Goal: Information Seeking & Learning: Learn about a topic

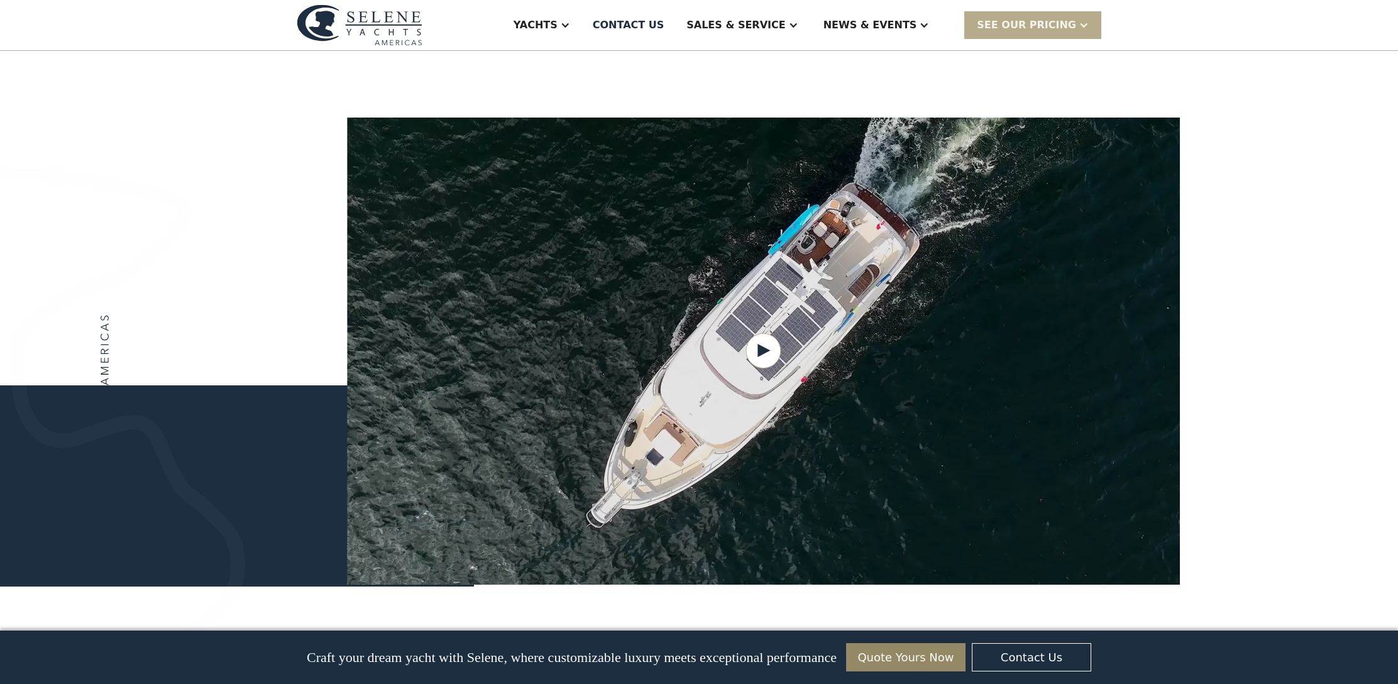
scroll to position [1462, 0]
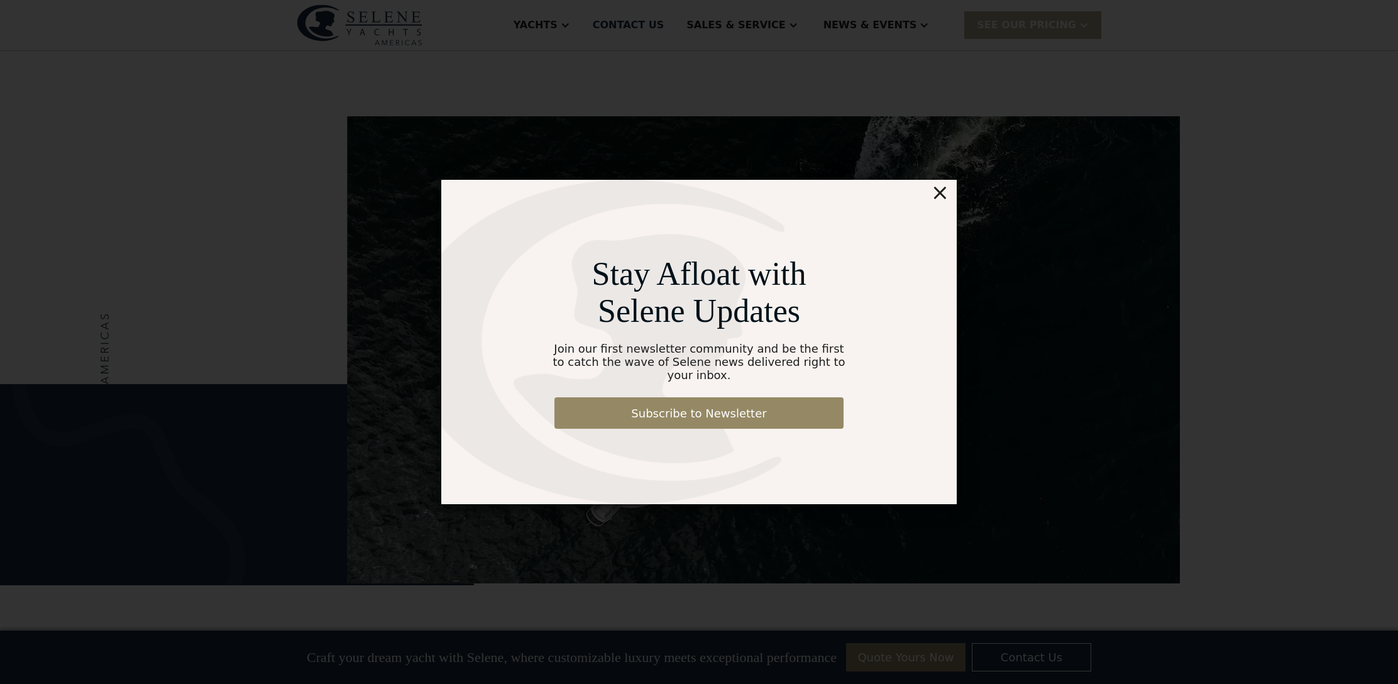
click at [942, 201] on div "×" at bounding box center [940, 192] width 18 height 25
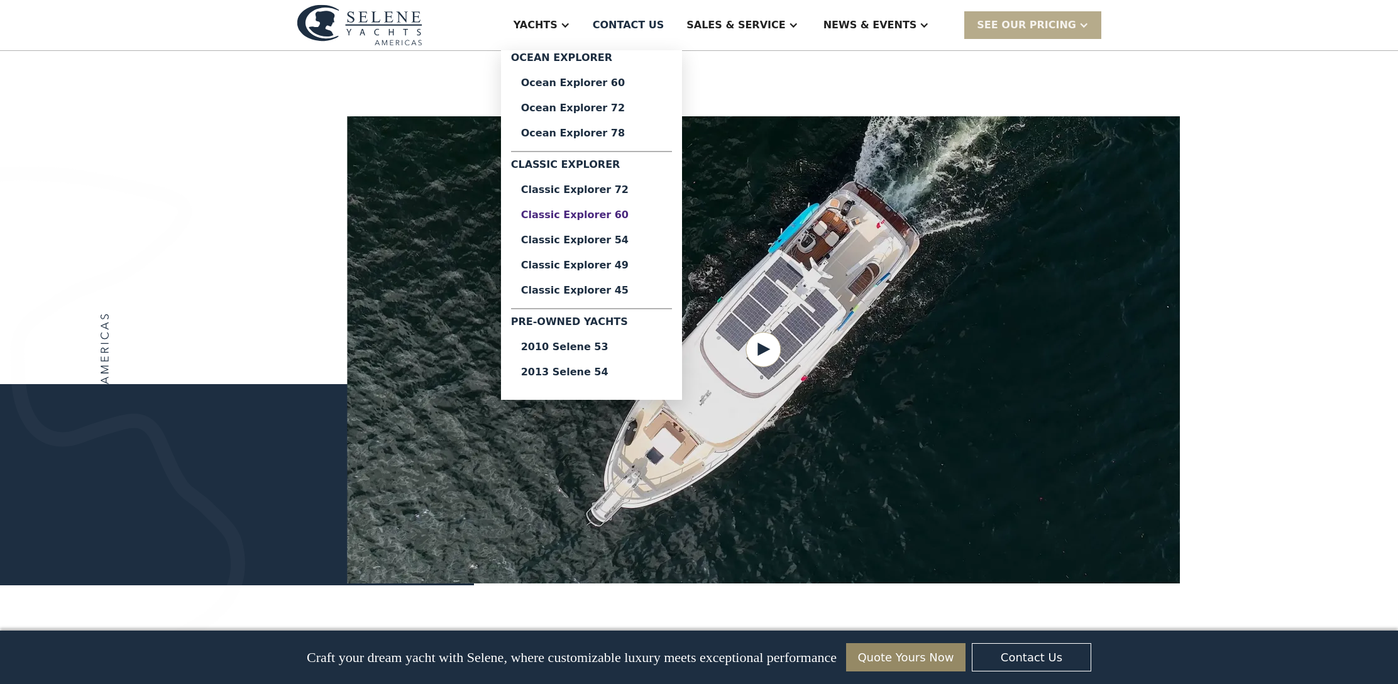
click at [615, 216] on div "Classic Explorer 60" at bounding box center [591, 215] width 141 height 10
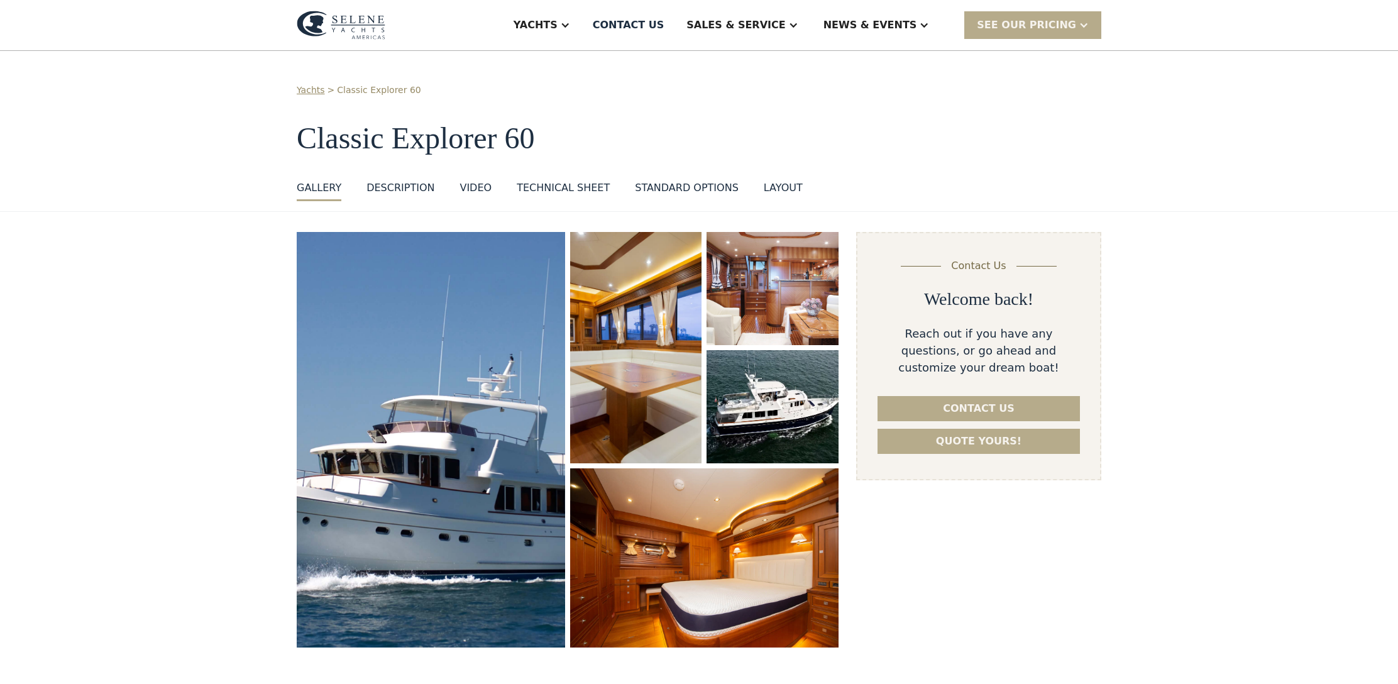
click at [428, 273] on img "open lightbox" at bounding box center [431, 439] width 285 height 440
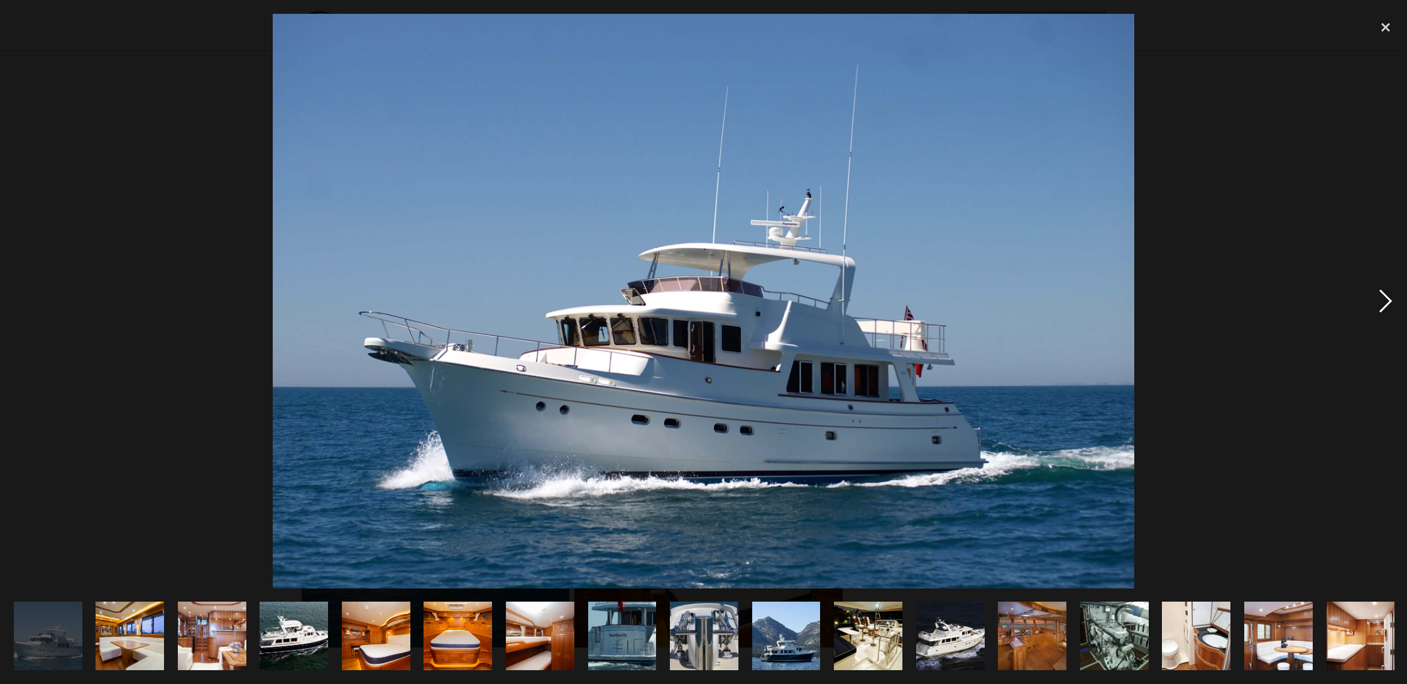
click at [1388, 304] on div "next image" at bounding box center [1386, 301] width 43 height 575
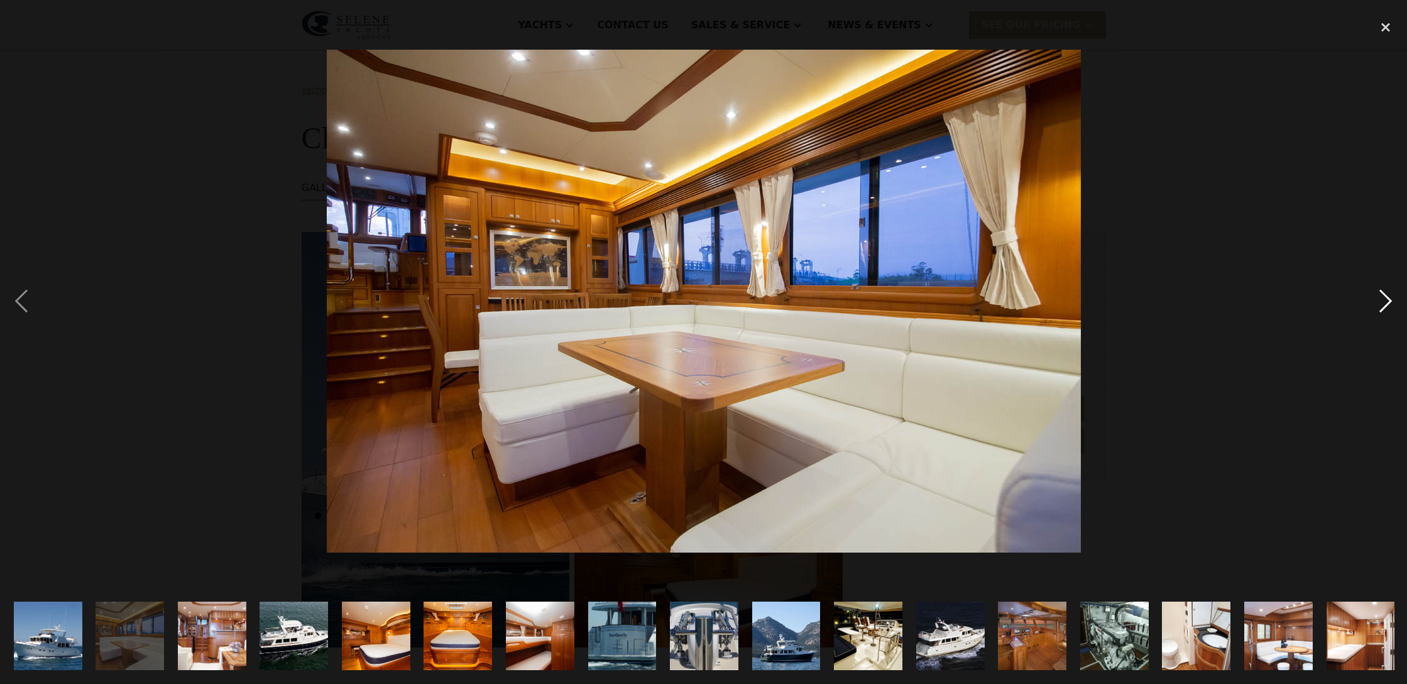
click at [1388, 304] on div "next image" at bounding box center [1386, 301] width 43 height 575
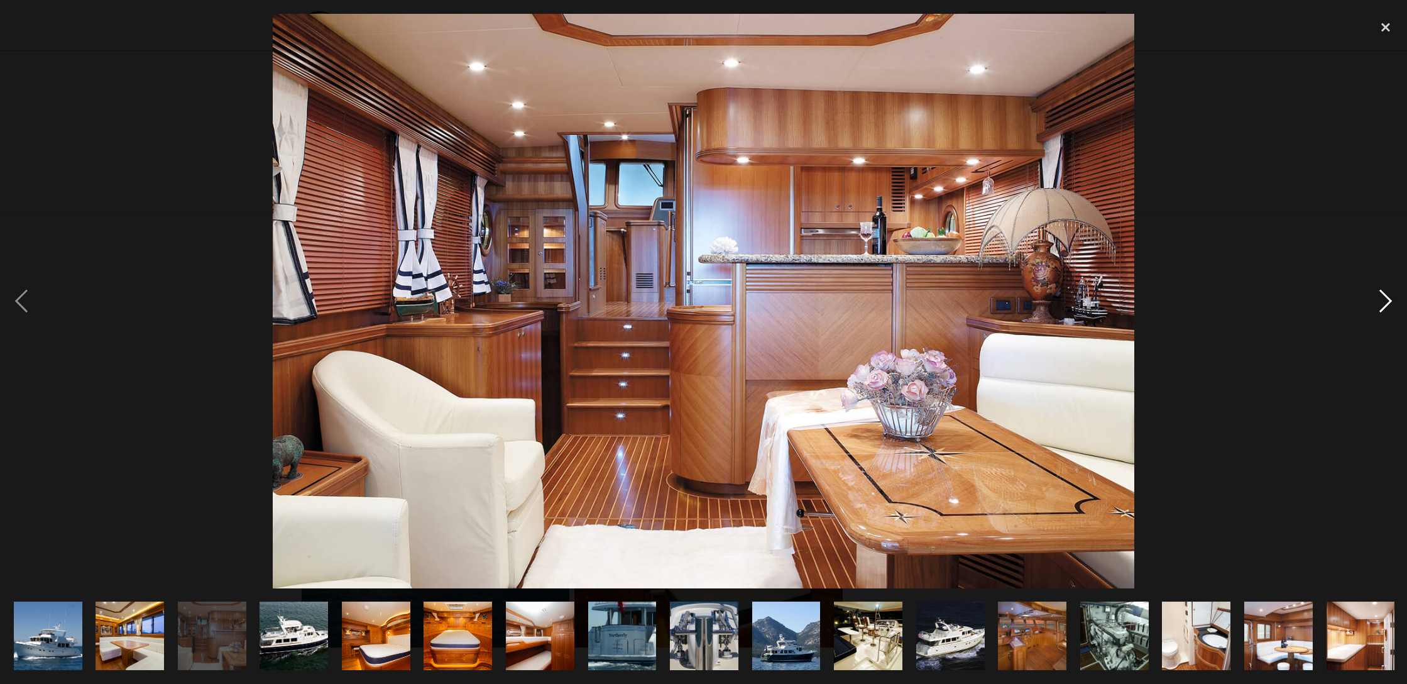
click at [1388, 304] on div "next image" at bounding box center [1386, 301] width 43 height 575
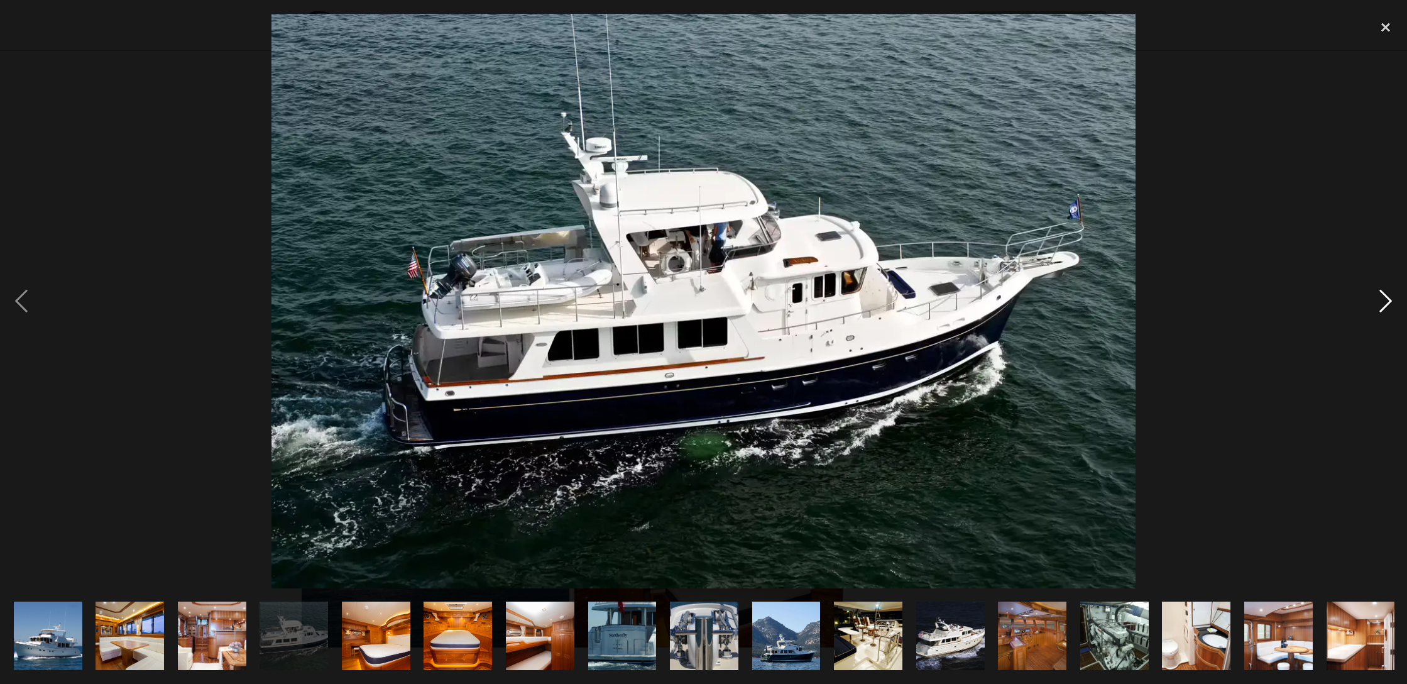
click at [1388, 304] on div "next image" at bounding box center [1386, 301] width 43 height 575
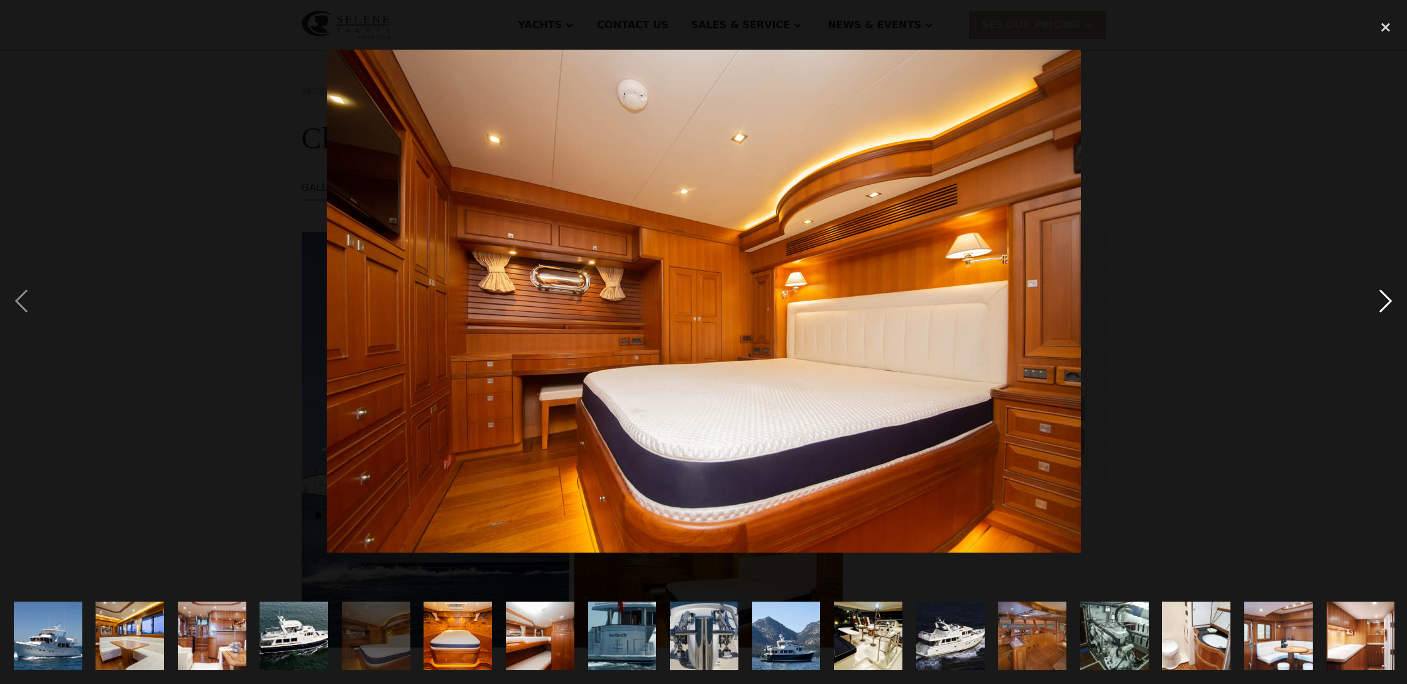
click at [1388, 304] on div "next image" at bounding box center [1386, 301] width 43 height 575
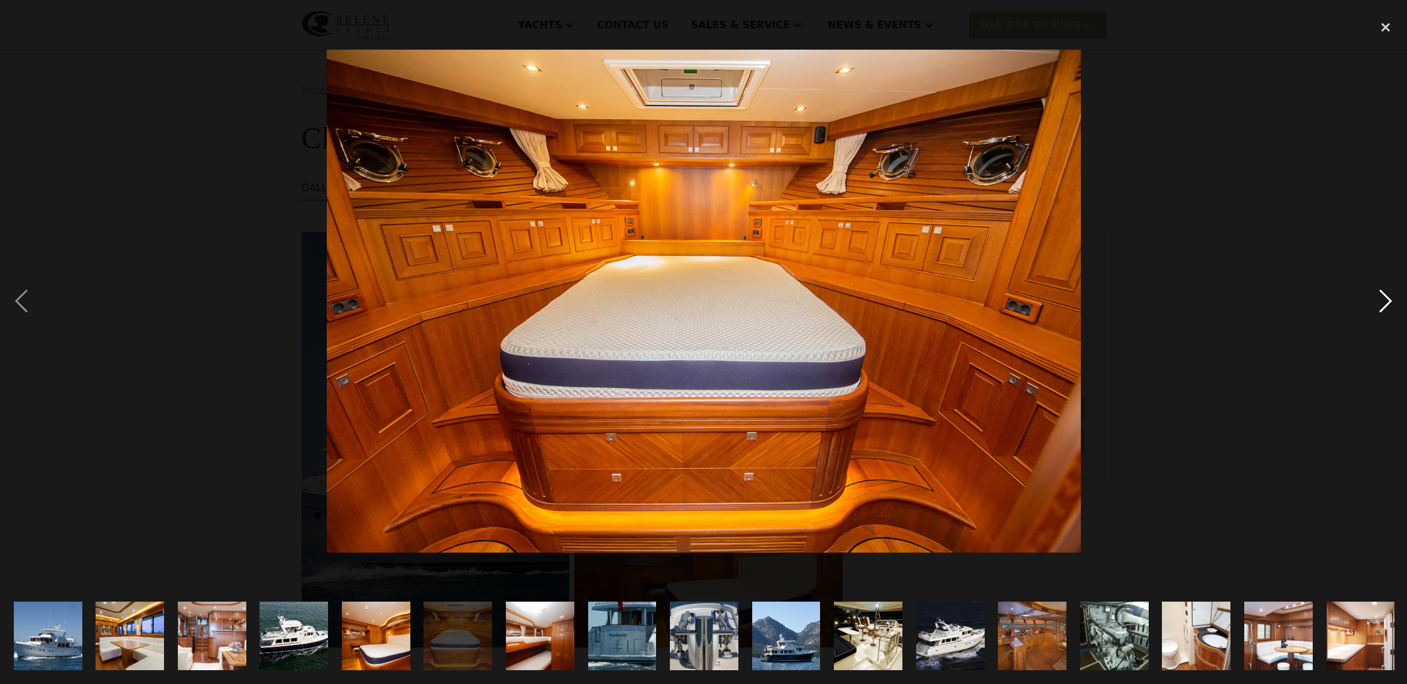
click at [1388, 304] on div "next image" at bounding box center [1386, 301] width 43 height 575
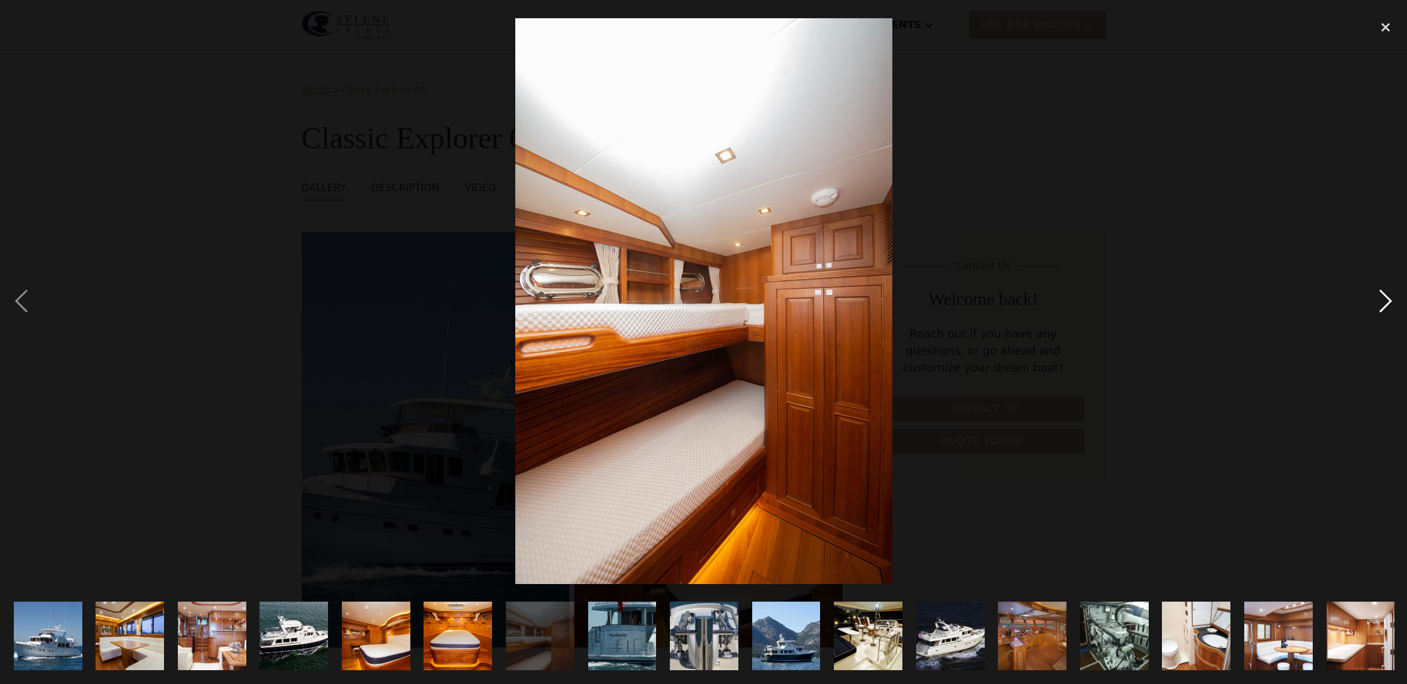
click at [1388, 304] on div "next image" at bounding box center [1386, 301] width 43 height 575
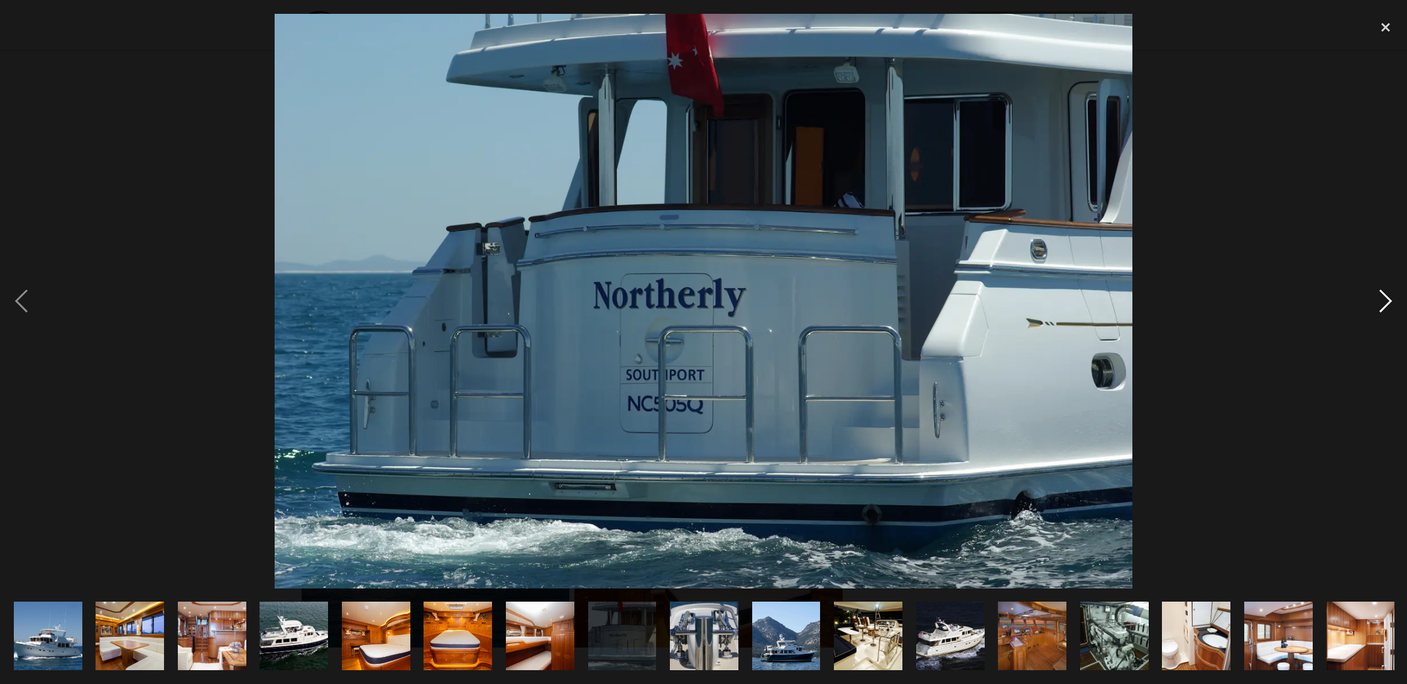
click at [1388, 304] on div "next image" at bounding box center [1386, 301] width 43 height 575
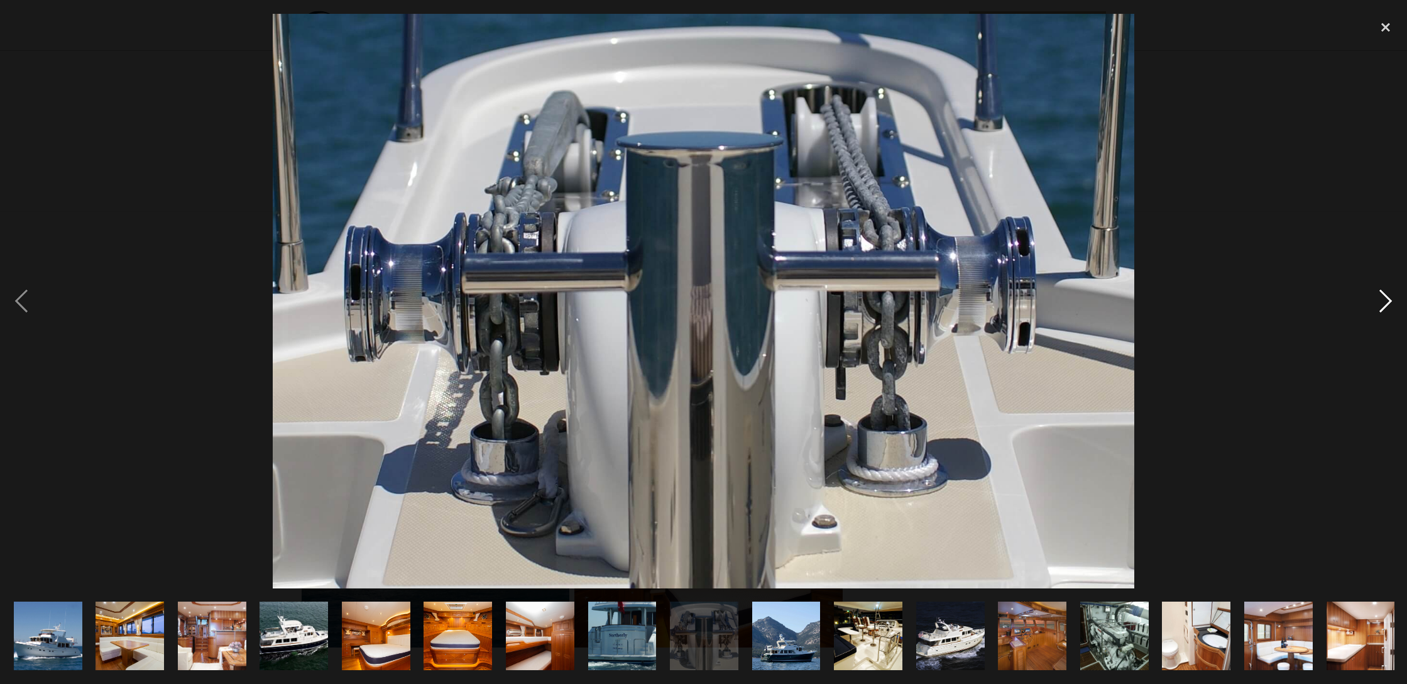
click at [1388, 304] on div "next image" at bounding box center [1386, 301] width 43 height 575
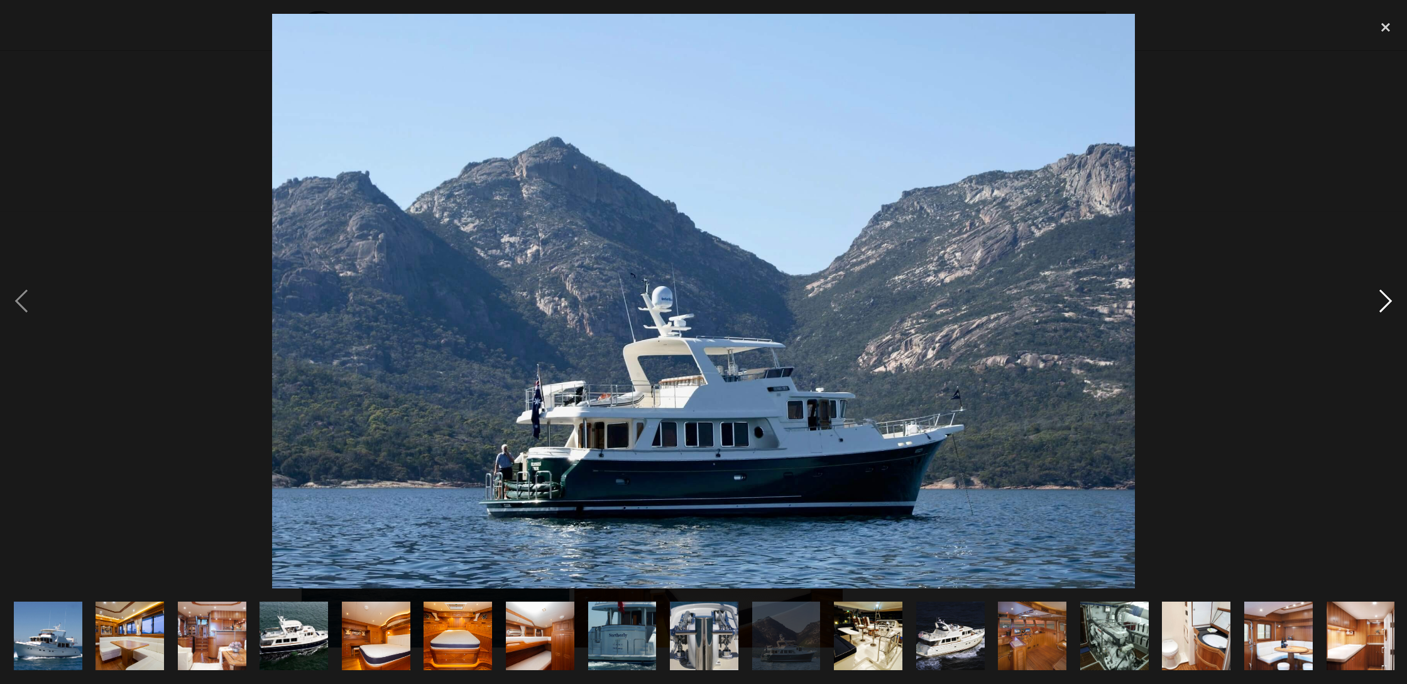
click at [1388, 304] on div "next image" at bounding box center [1386, 301] width 43 height 575
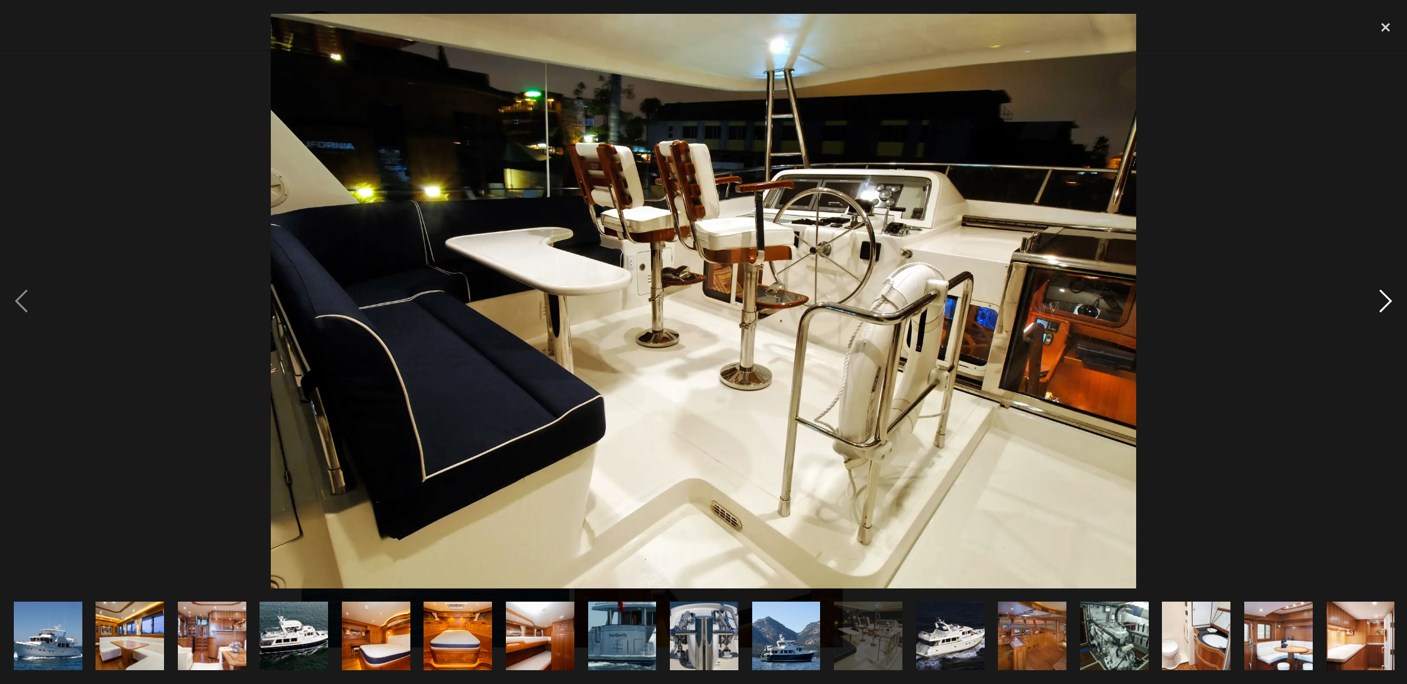
click at [1388, 304] on div "next image" at bounding box center [1386, 301] width 43 height 575
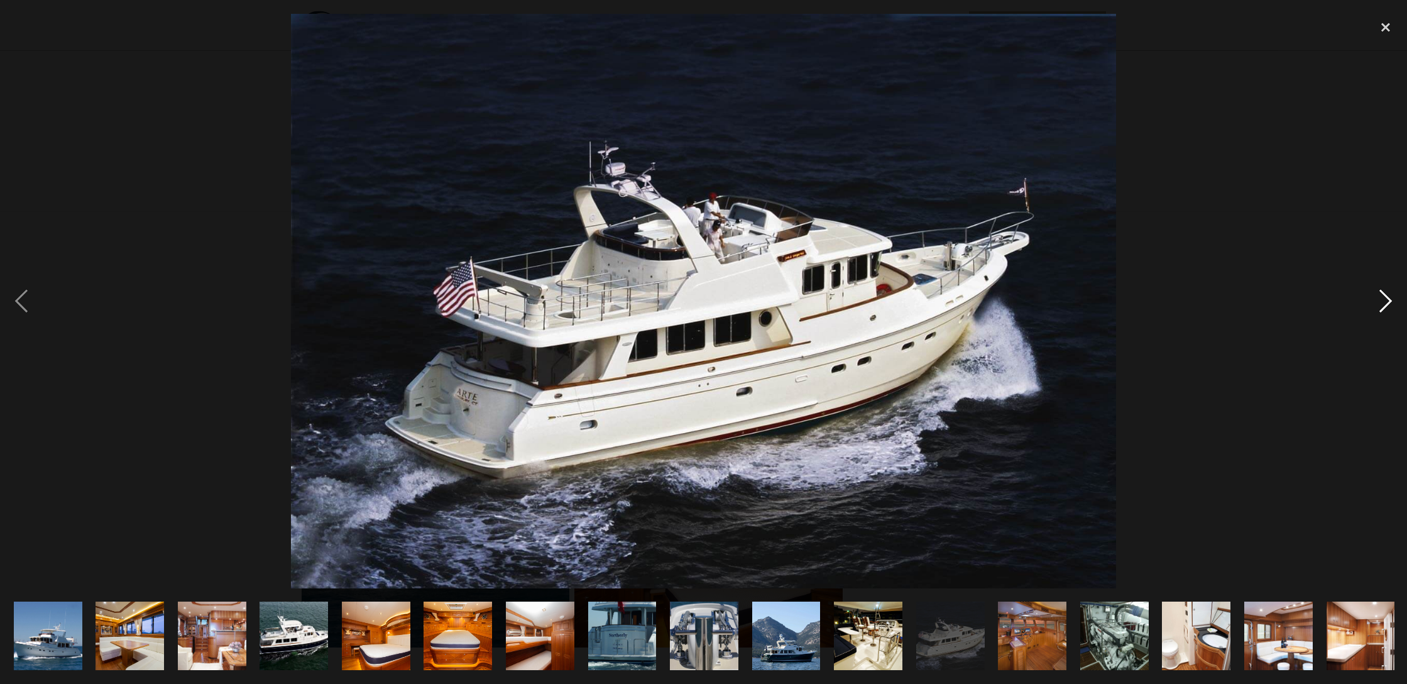
click at [1388, 304] on div "next image" at bounding box center [1386, 301] width 43 height 575
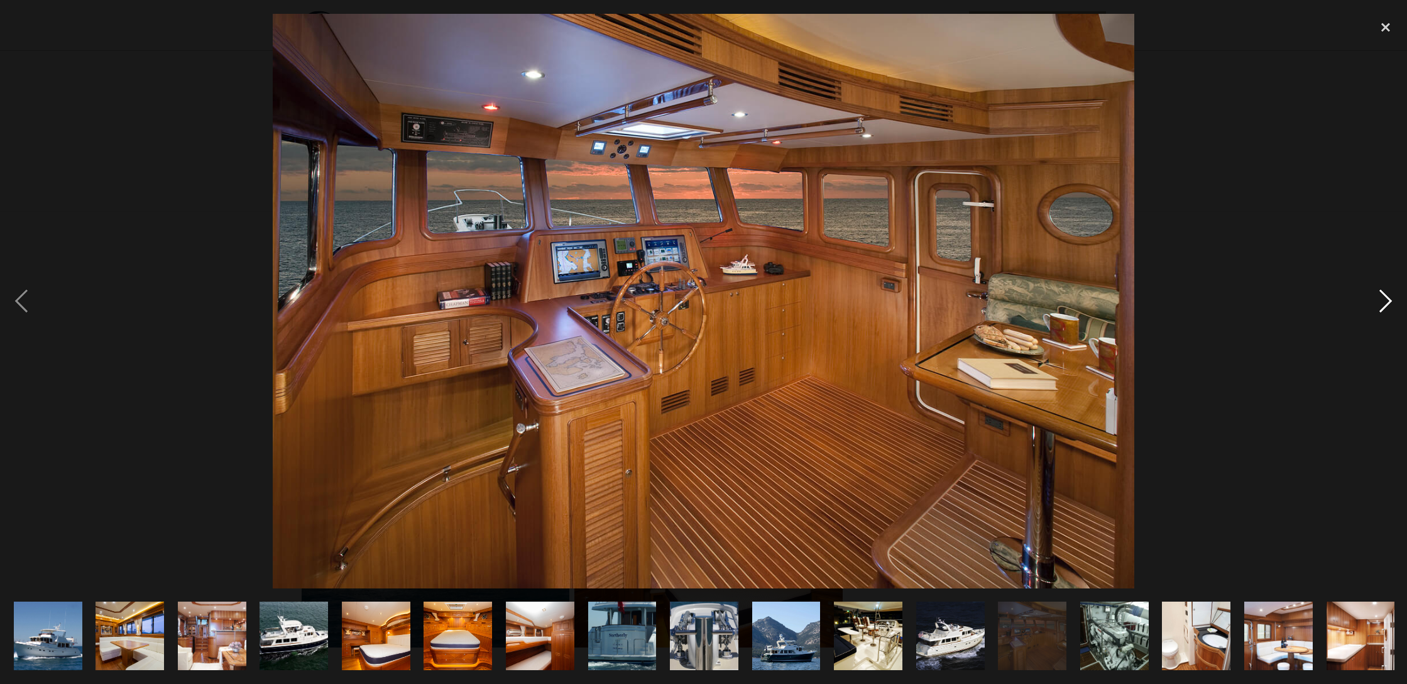
click at [1388, 304] on div "next image" at bounding box center [1386, 301] width 43 height 575
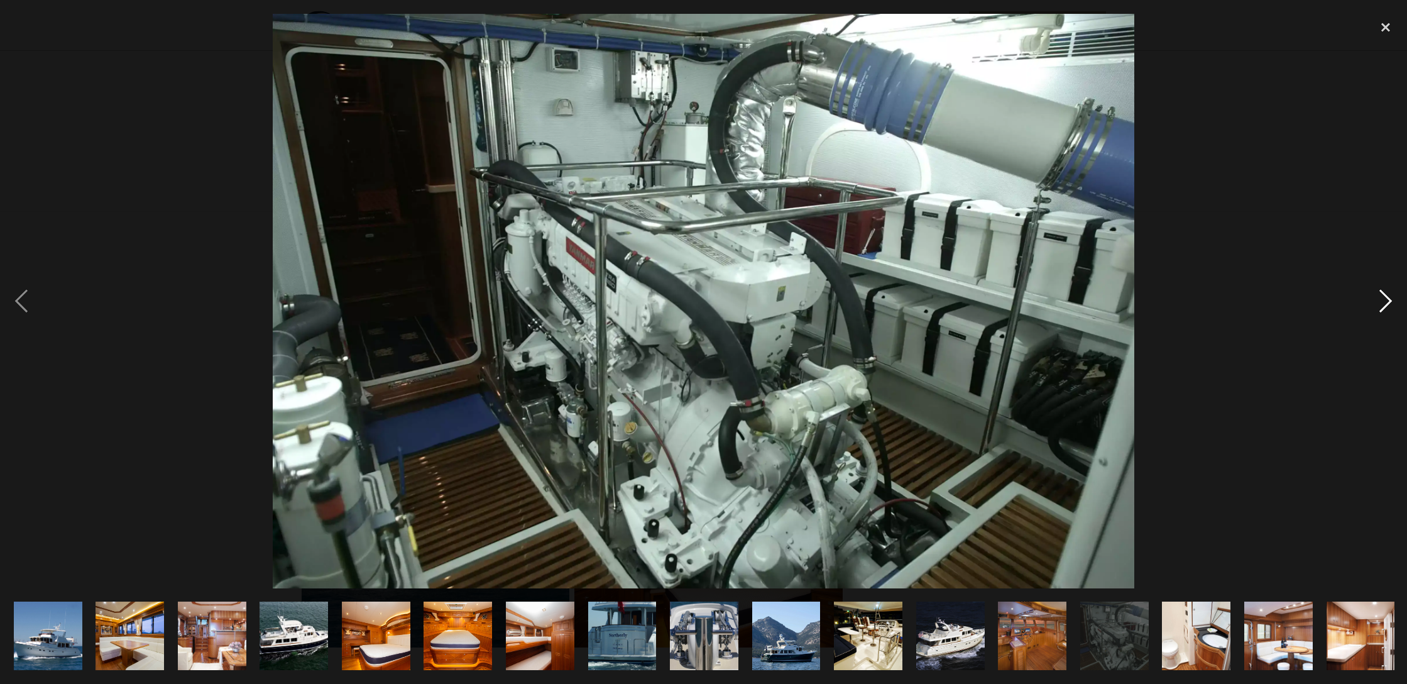
click at [1388, 304] on div "next image" at bounding box center [1386, 301] width 43 height 575
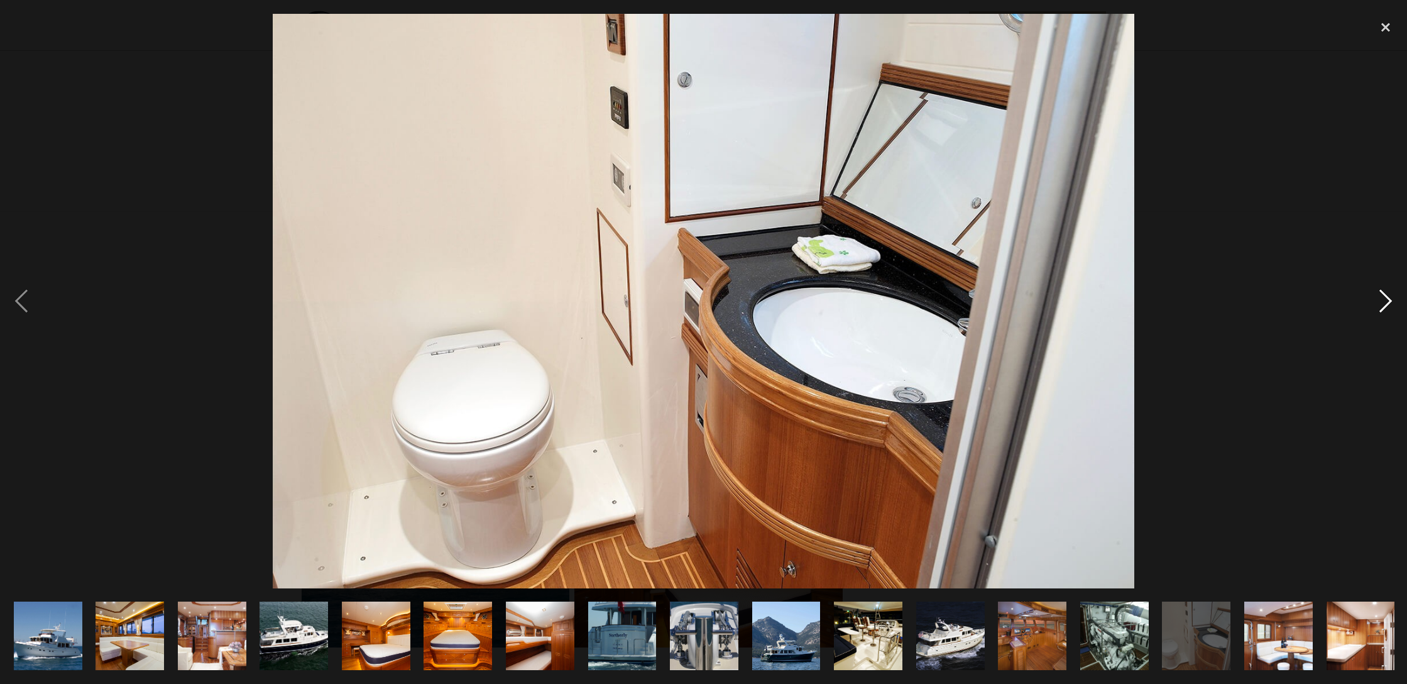
click at [1388, 304] on div "next image" at bounding box center [1386, 301] width 43 height 575
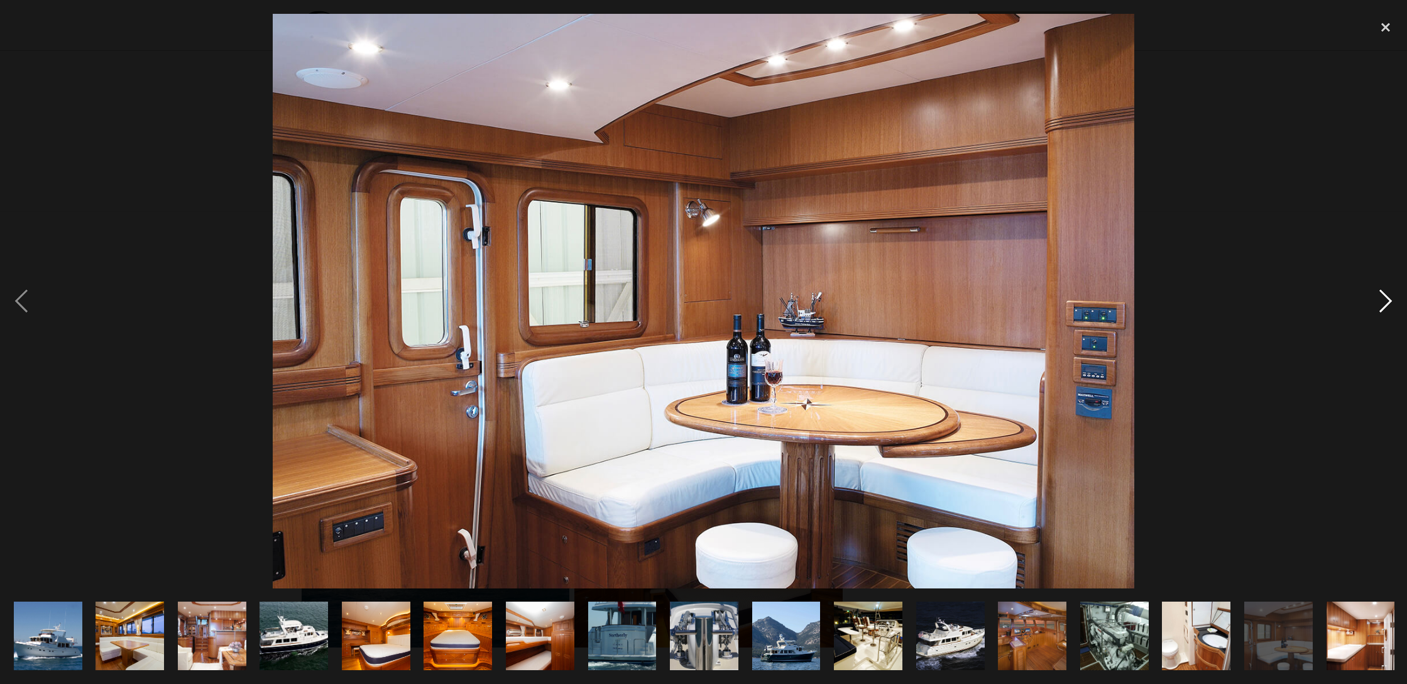
click at [1388, 304] on div "next image" at bounding box center [1386, 301] width 43 height 575
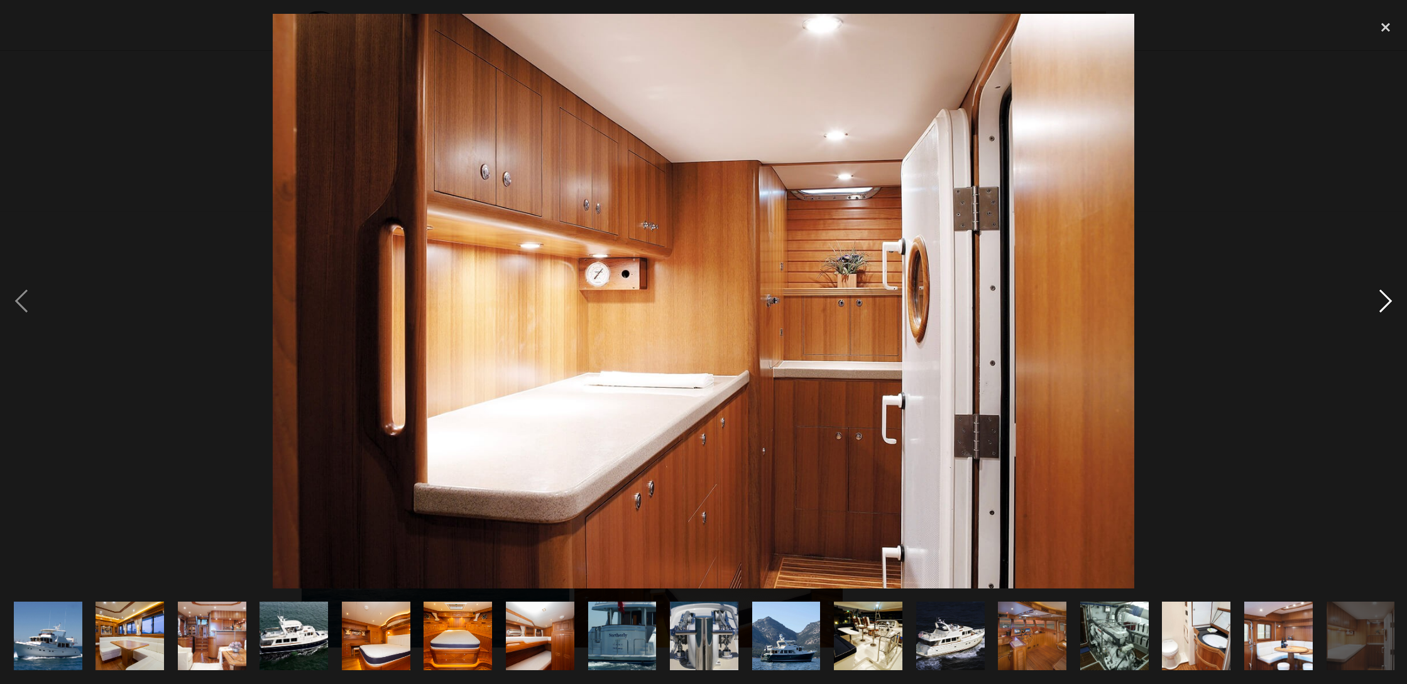
click at [1388, 304] on div "next image" at bounding box center [1386, 301] width 43 height 575
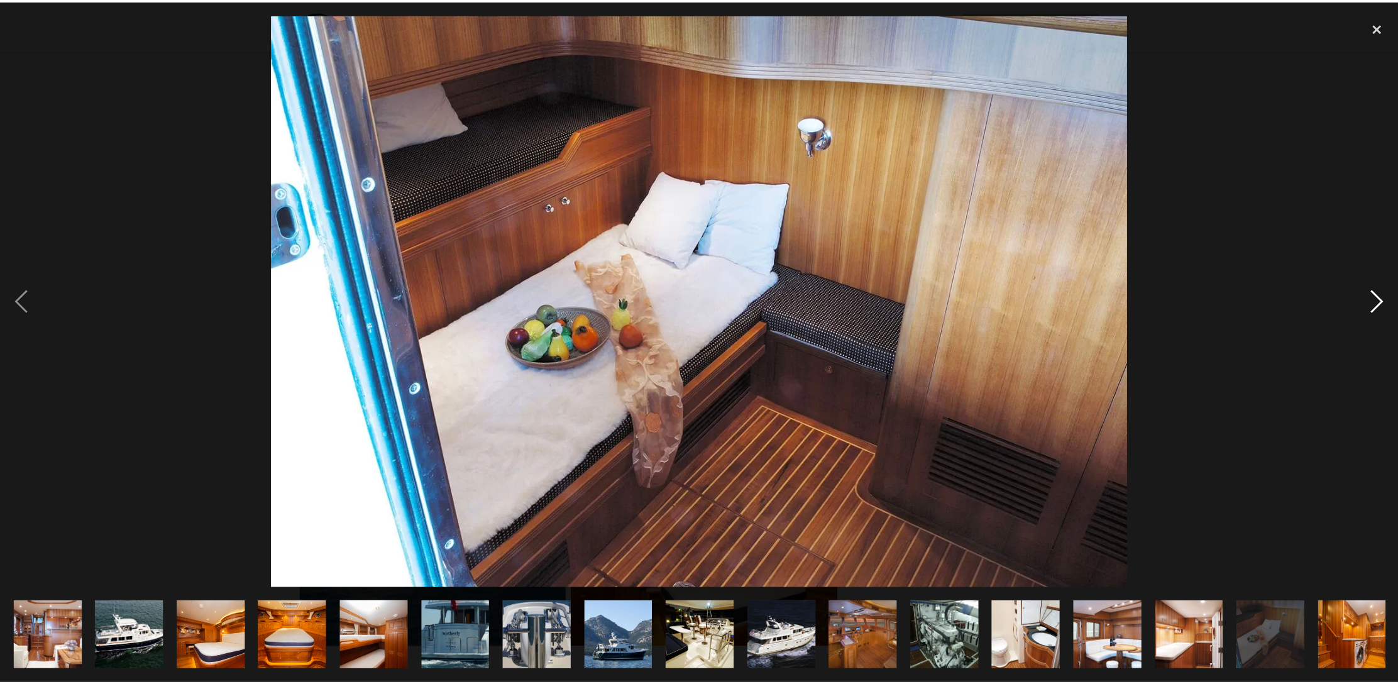
scroll to position [0, 165]
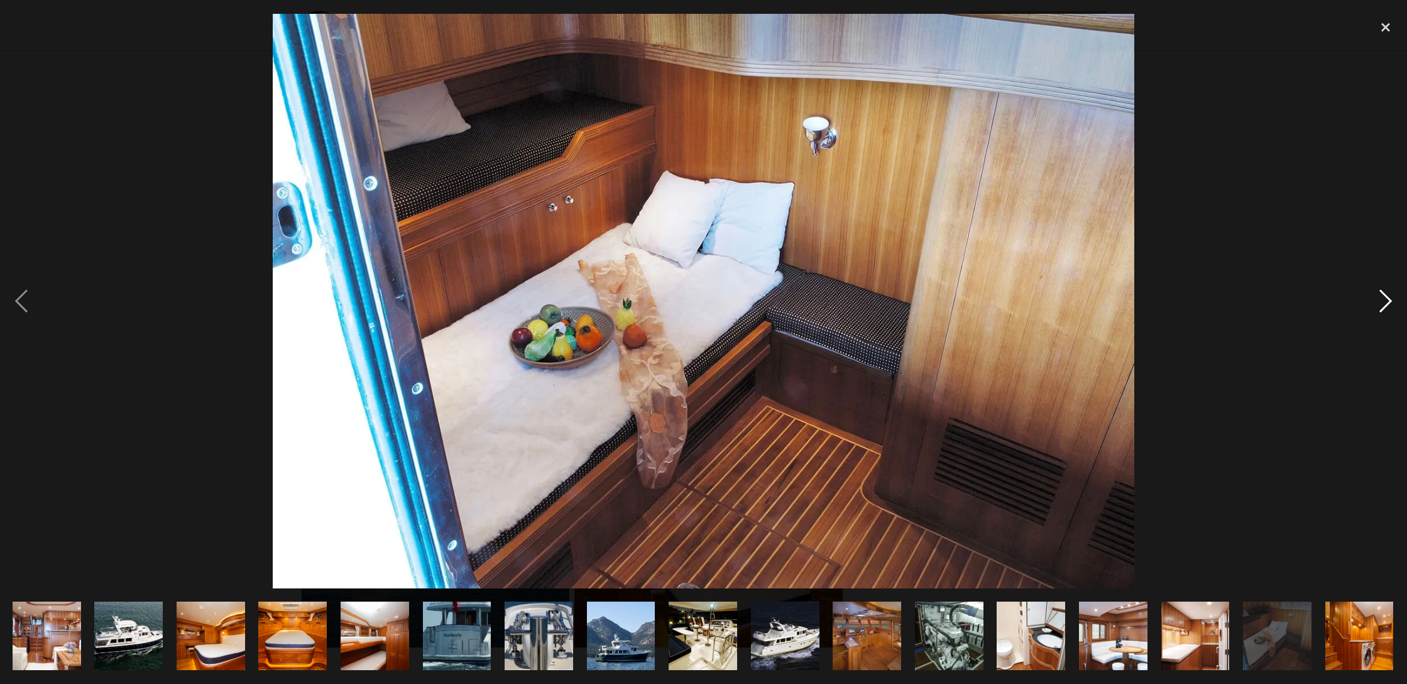
click at [1388, 304] on div "next image" at bounding box center [1386, 301] width 43 height 575
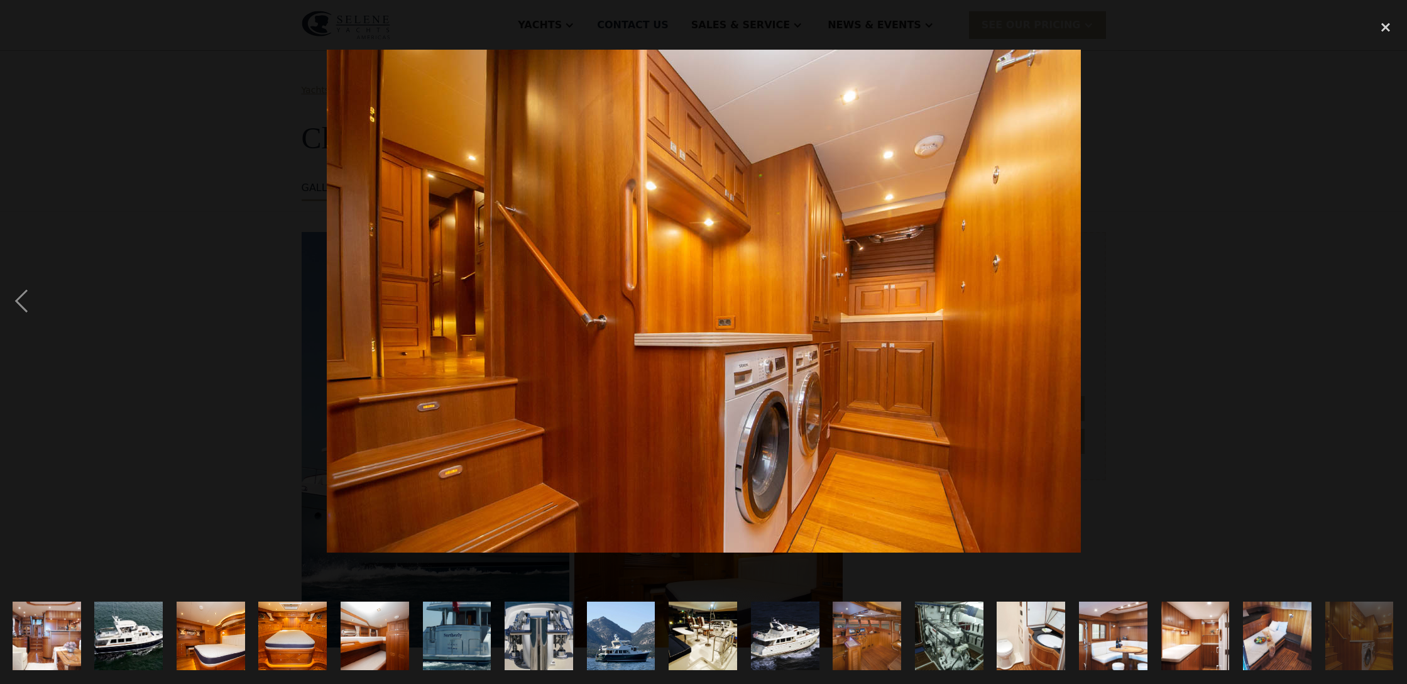
click at [1388, 304] on div "next image" at bounding box center [1386, 301] width 43 height 575
click at [1382, 30] on div "close lightbox" at bounding box center [1386, 28] width 43 height 28
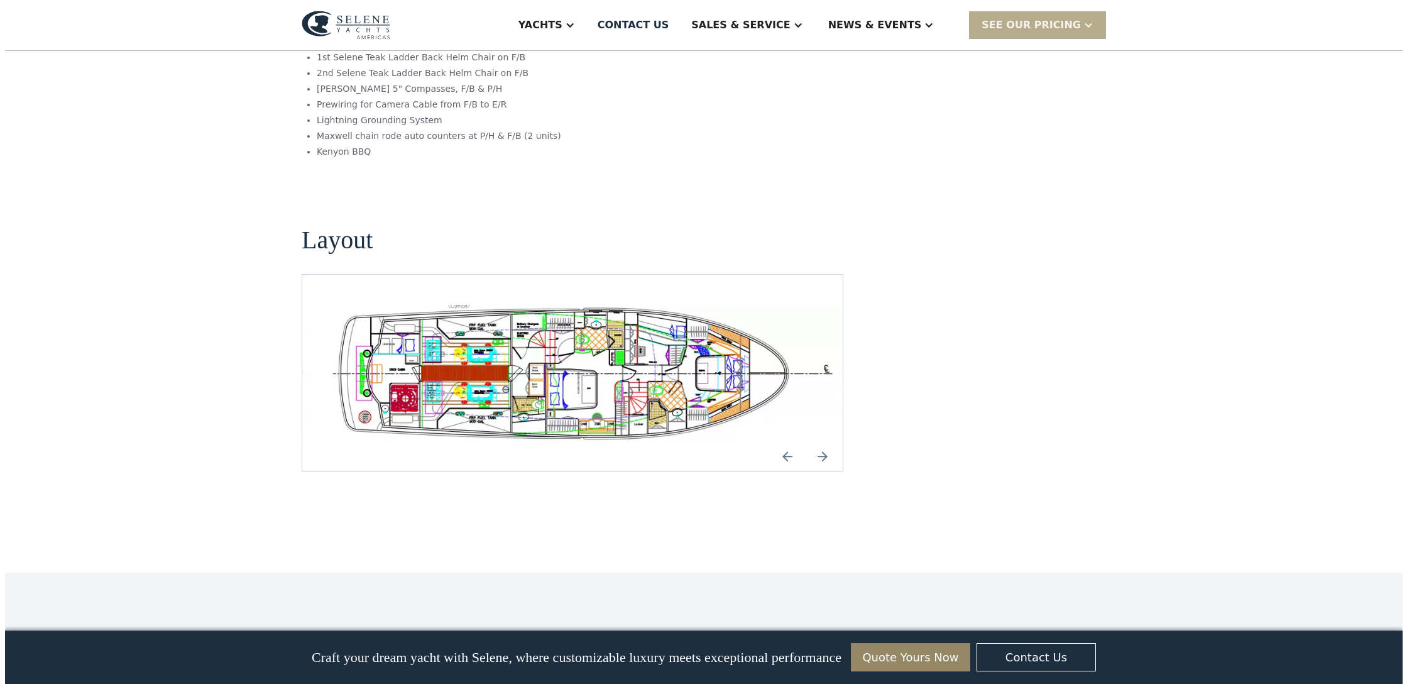
scroll to position [2309, 0]
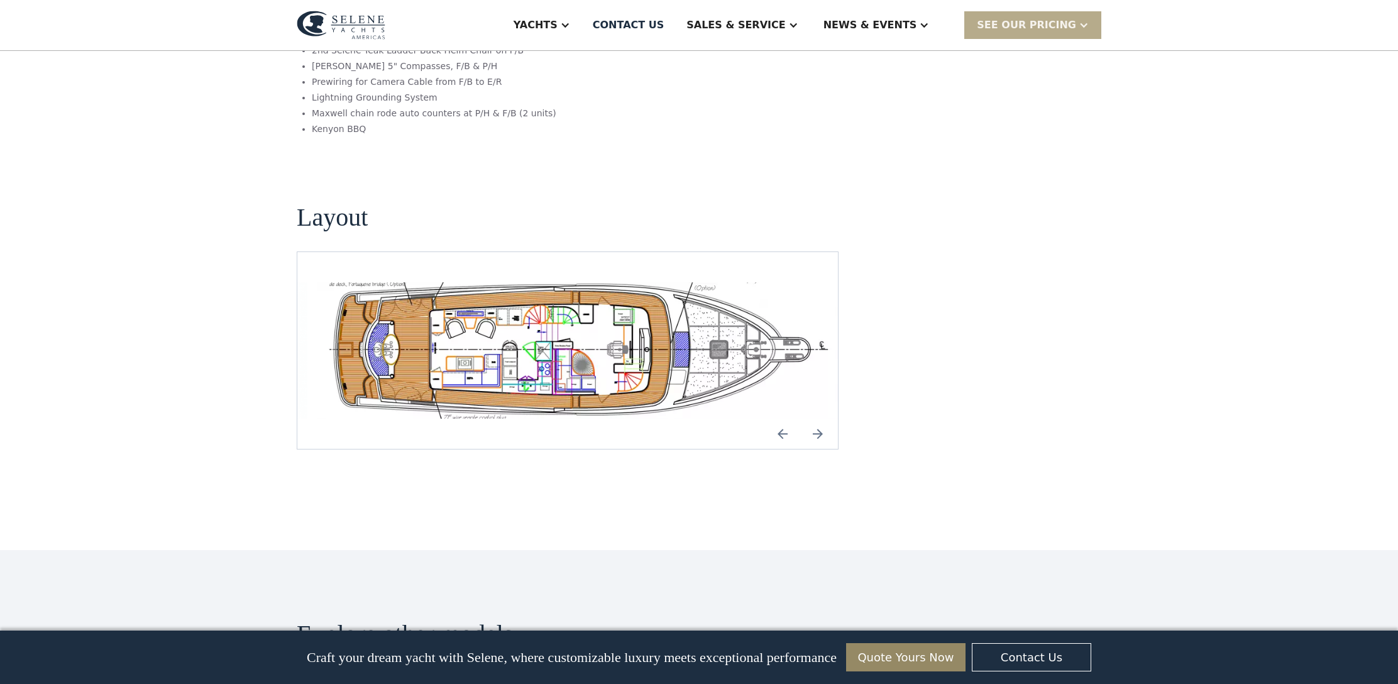
click at [781, 419] on img "Previous slide" at bounding box center [783, 434] width 30 height 30
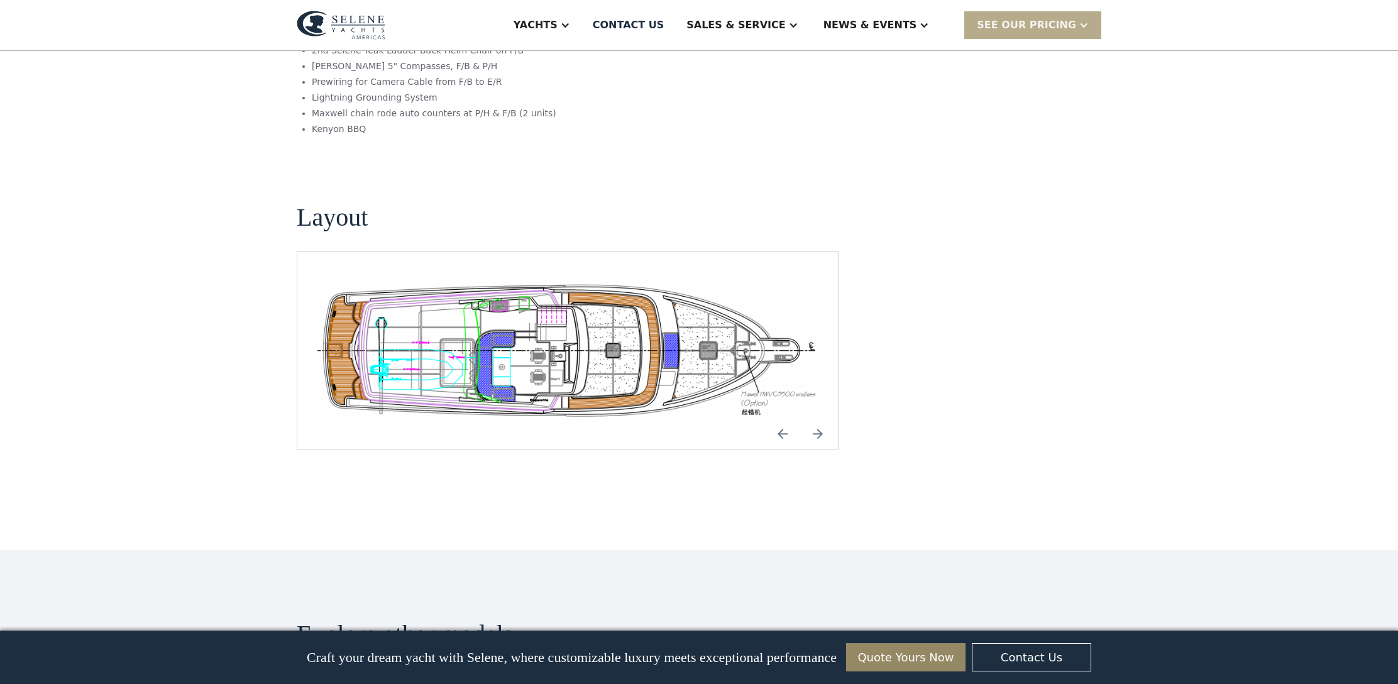
click at [819, 419] on img "Next slide" at bounding box center [818, 434] width 30 height 30
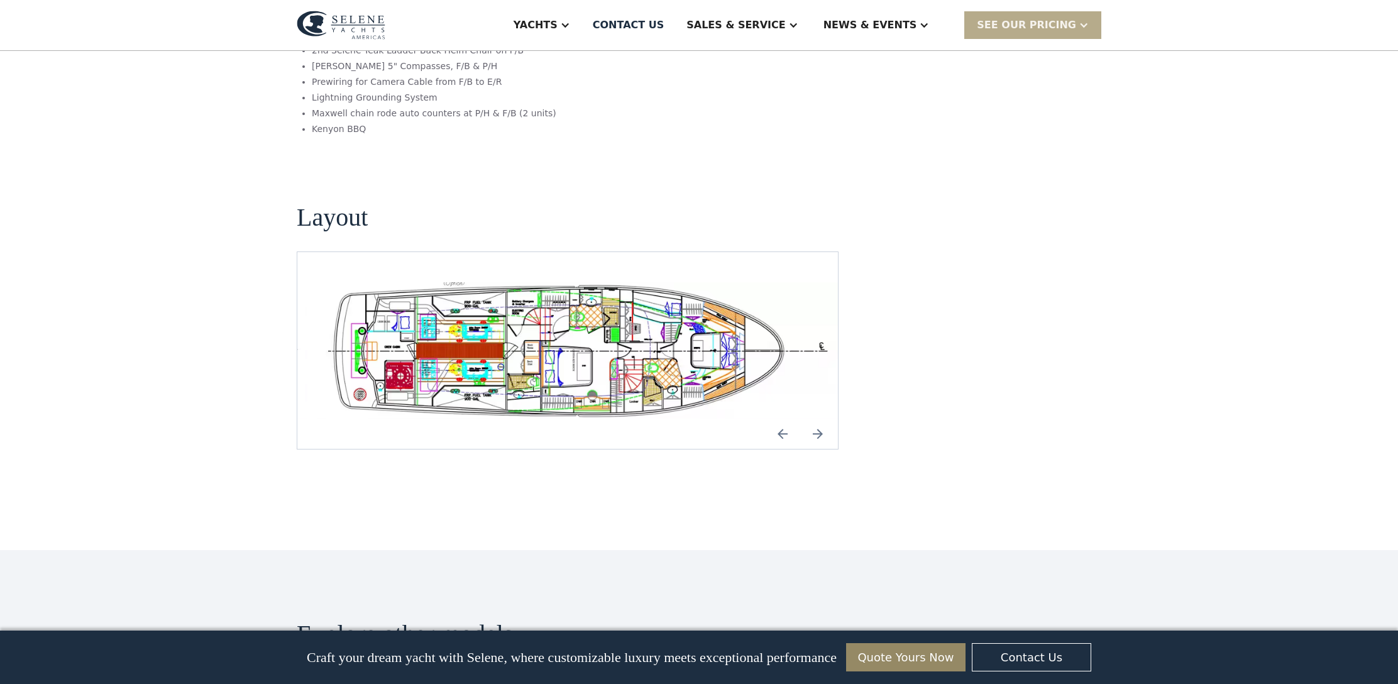
click at [779, 419] on img "Previous slide" at bounding box center [783, 434] width 30 height 30
click at [549, 345] on img "open lightbox" at bounding box center [577, 350] width 520 height 136
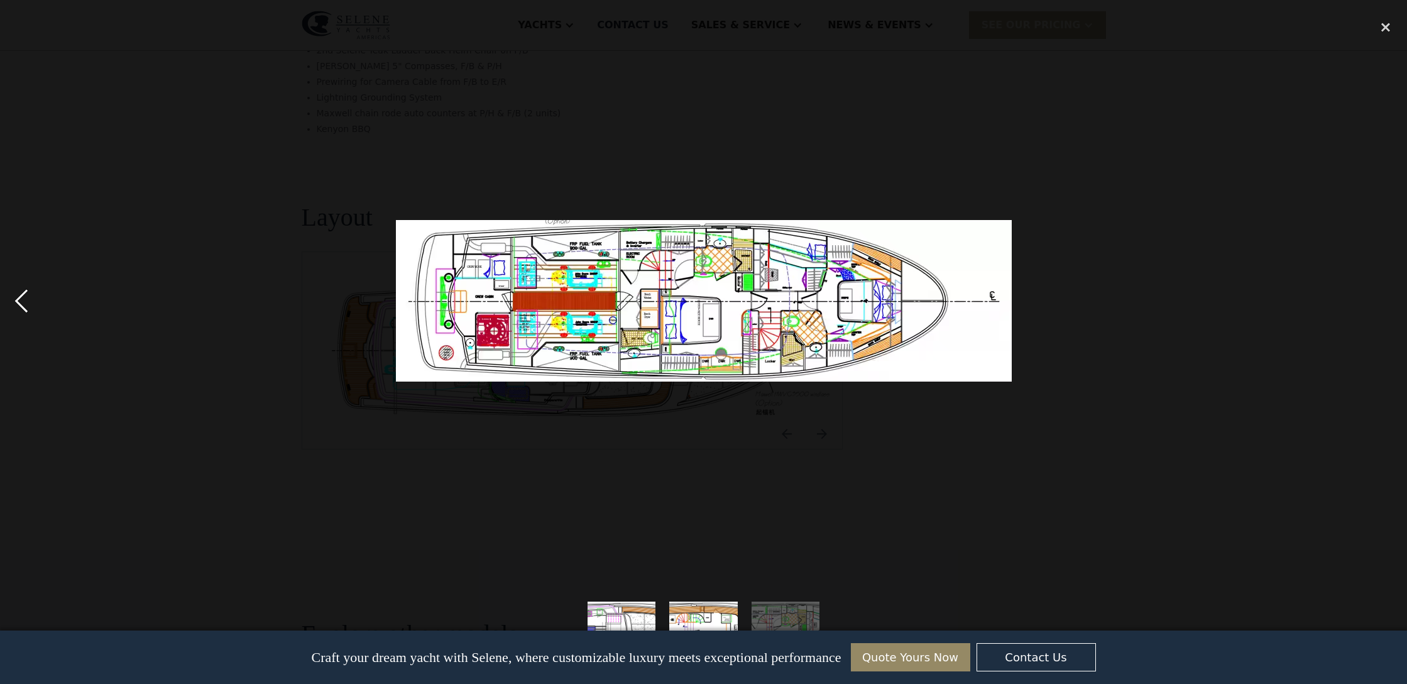
click at [27, 306] on div "previous image" at bounding box center [21, 301] width 43 height 575
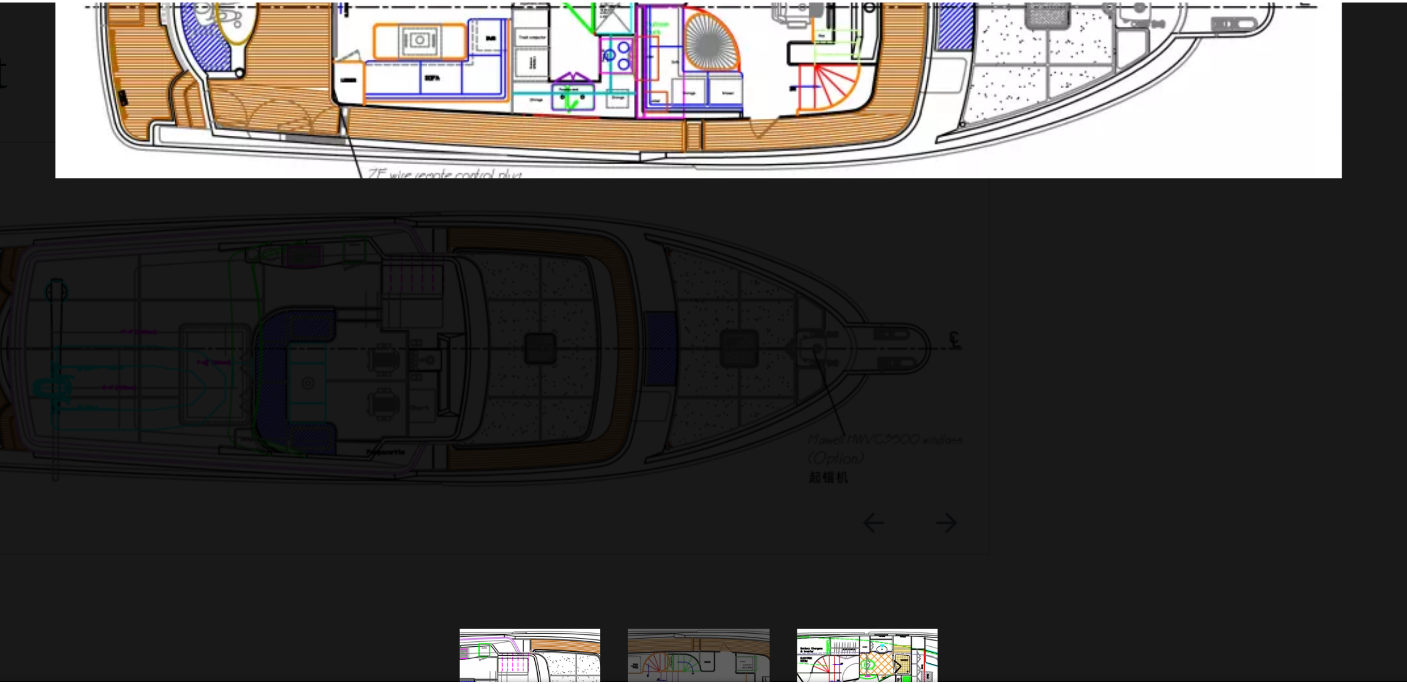
scroll to position [2348, 0]
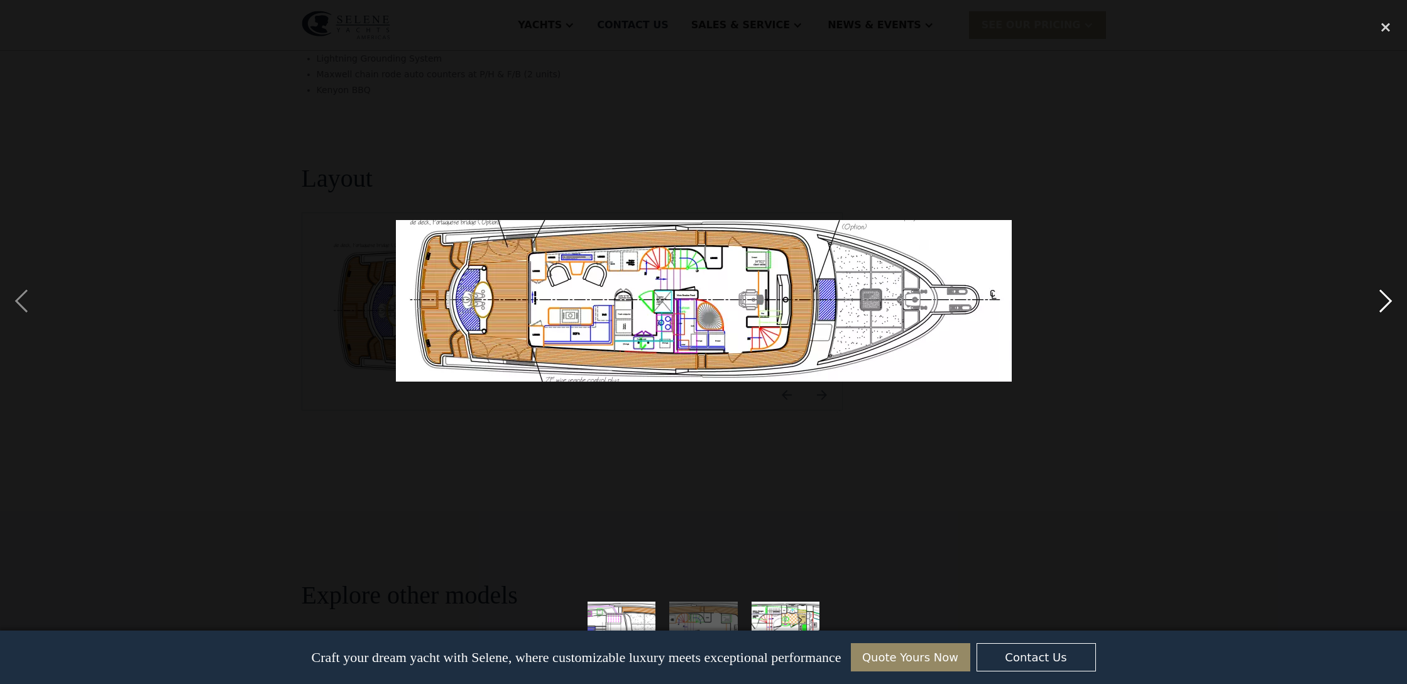
click at [1383, 300] on div "next image" at bounding box center [1386, 301] width 43 height 575
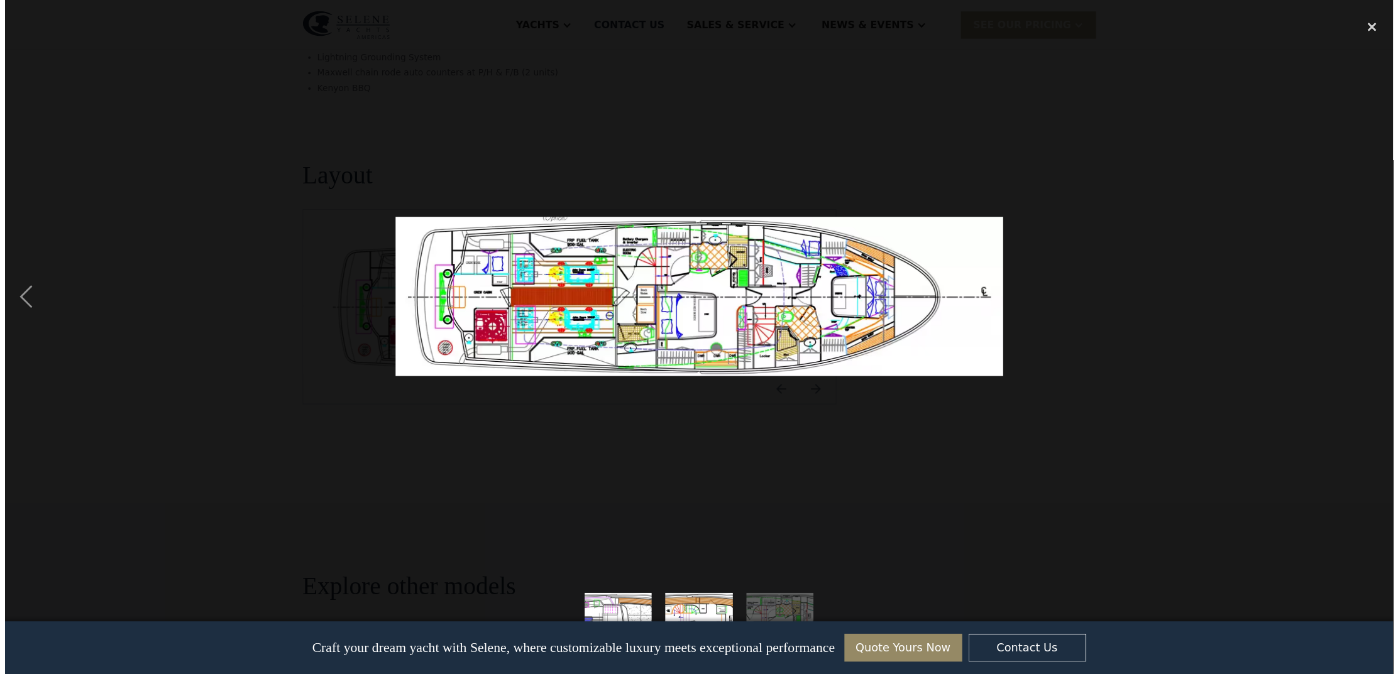
scroll to position [2180, 0]
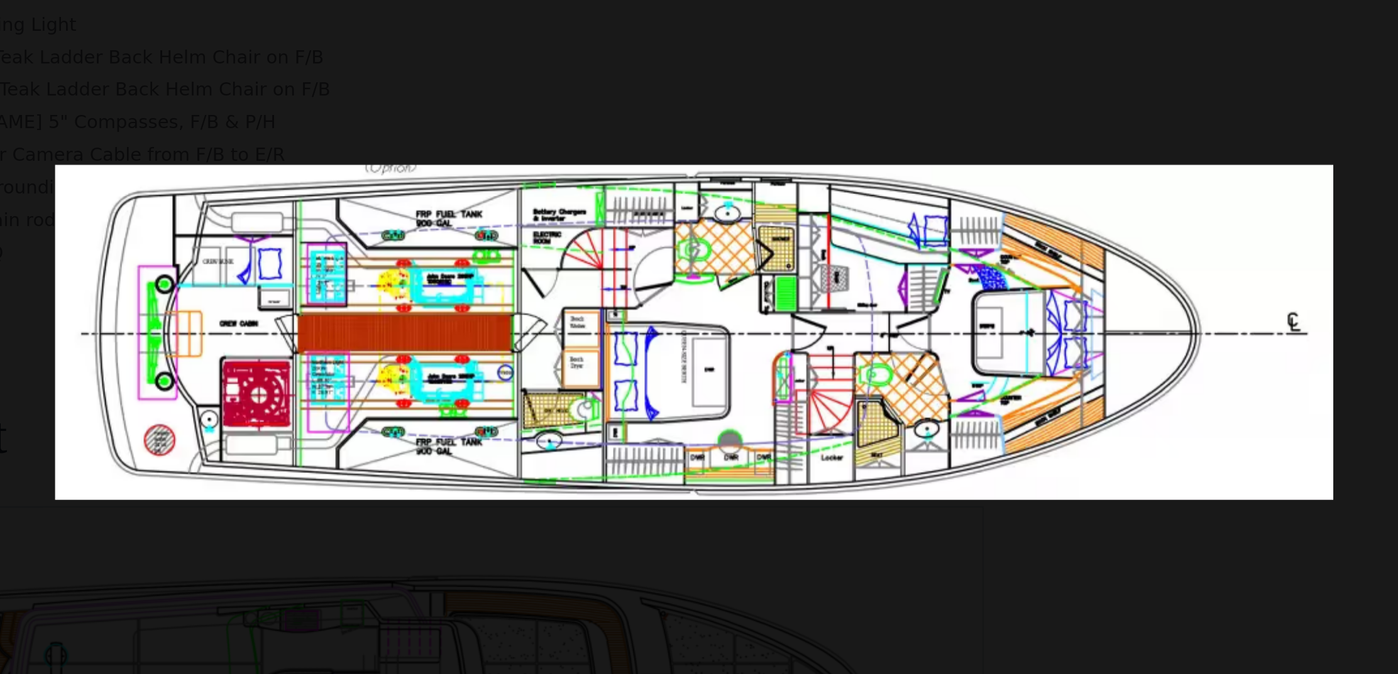
click at [584, 216] on img at bounding box center [699, 297] width 616 height 162
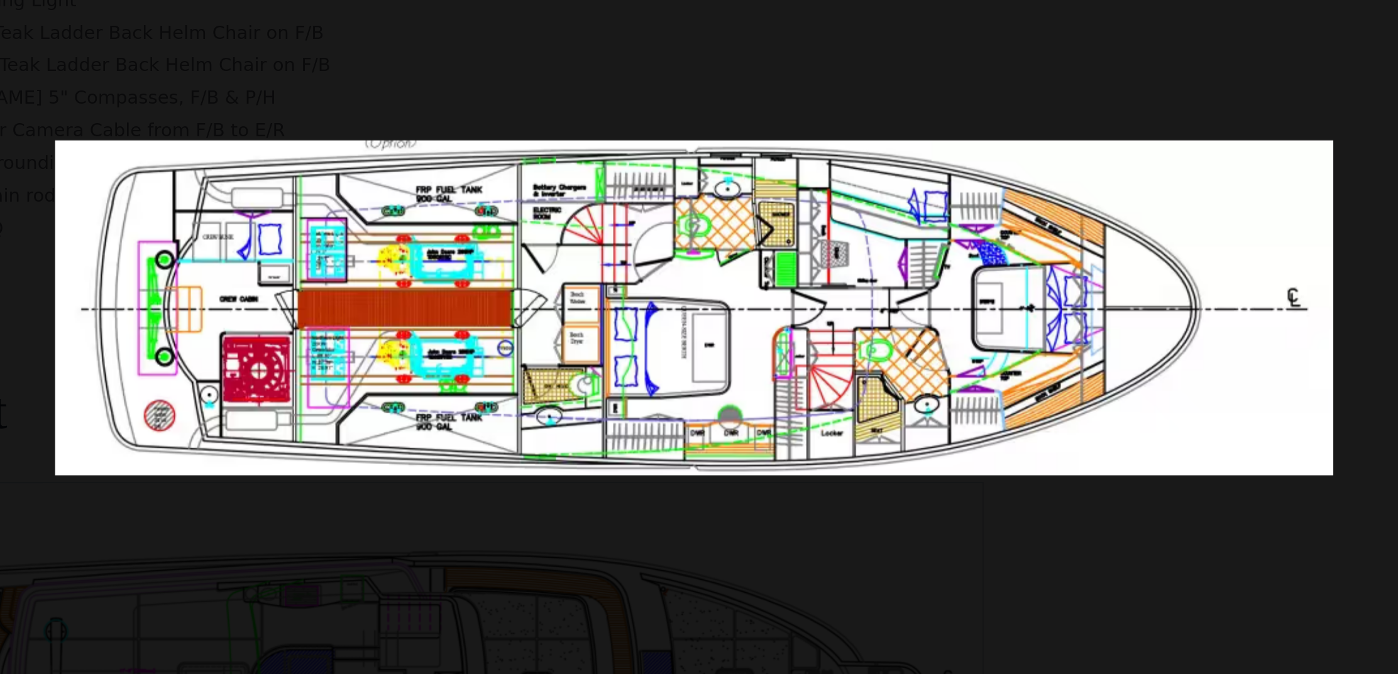
drag, startPoint x: 584, startPoint y: 143, endPoint x: 360, endPoint y: 138, distance: 224.5
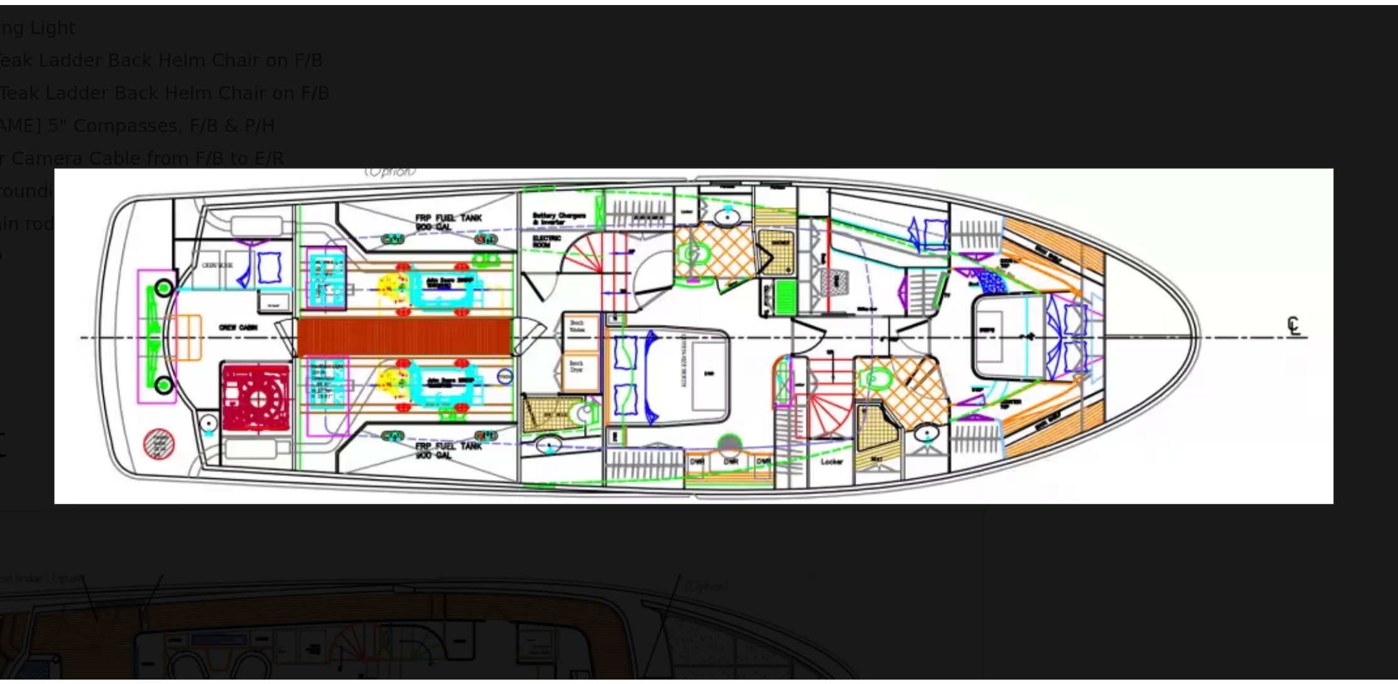
scroll to position [2130, 0]
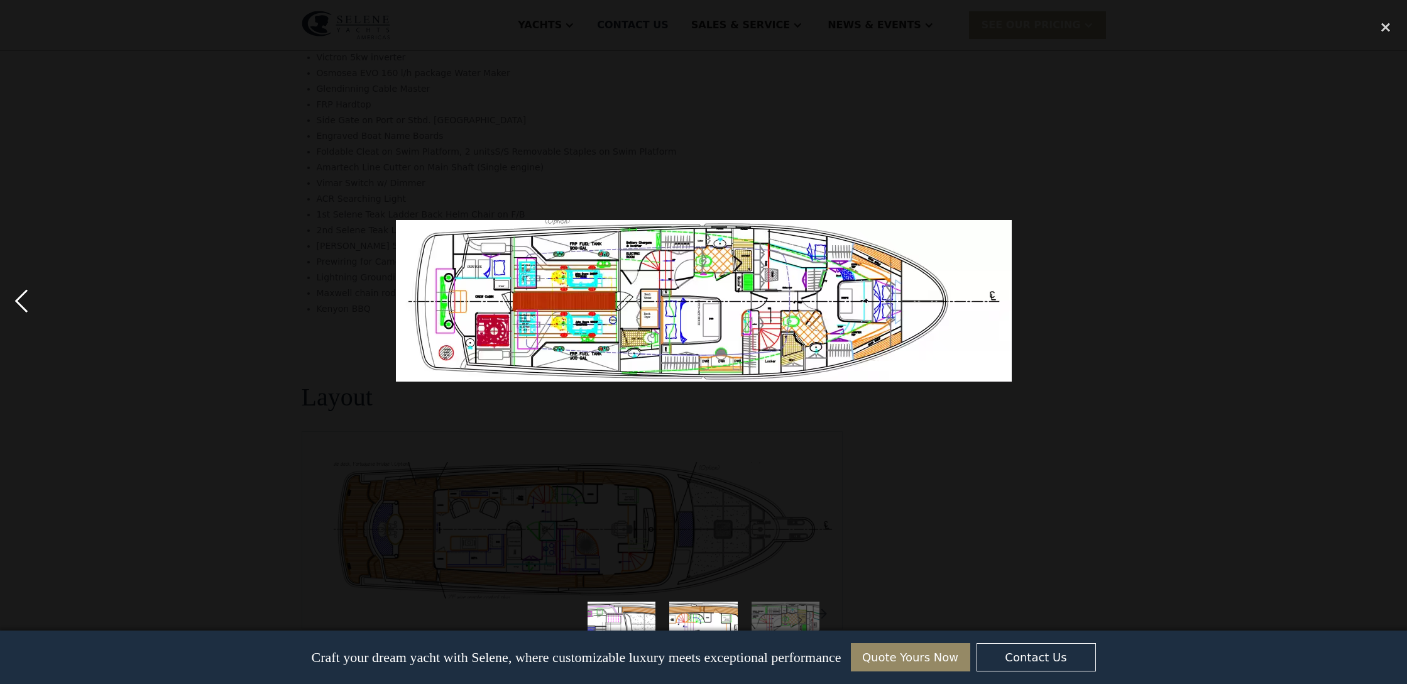
click at [23, 305] on div "previous image" at bounding box center [21, 301] width 43 height 575
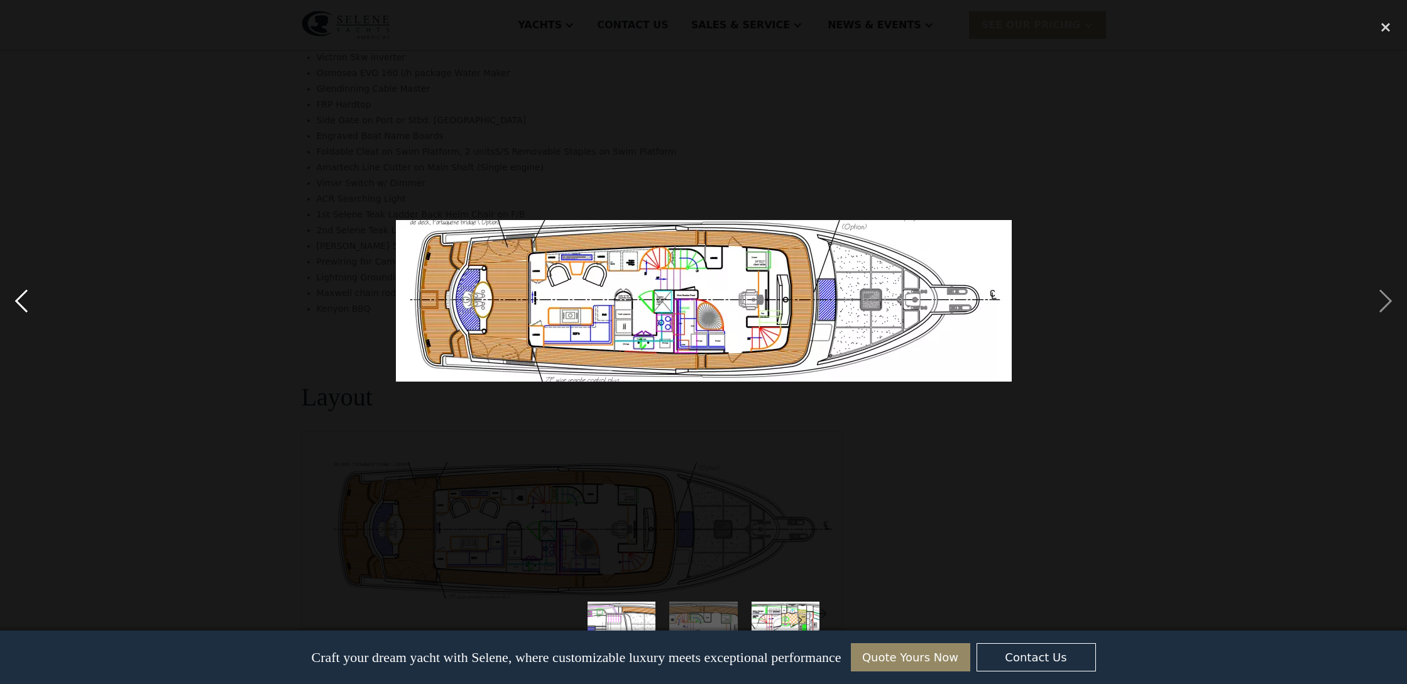
click at [23, 305] on div "previous image" at bounding box center [21, 301] width 43 height 575
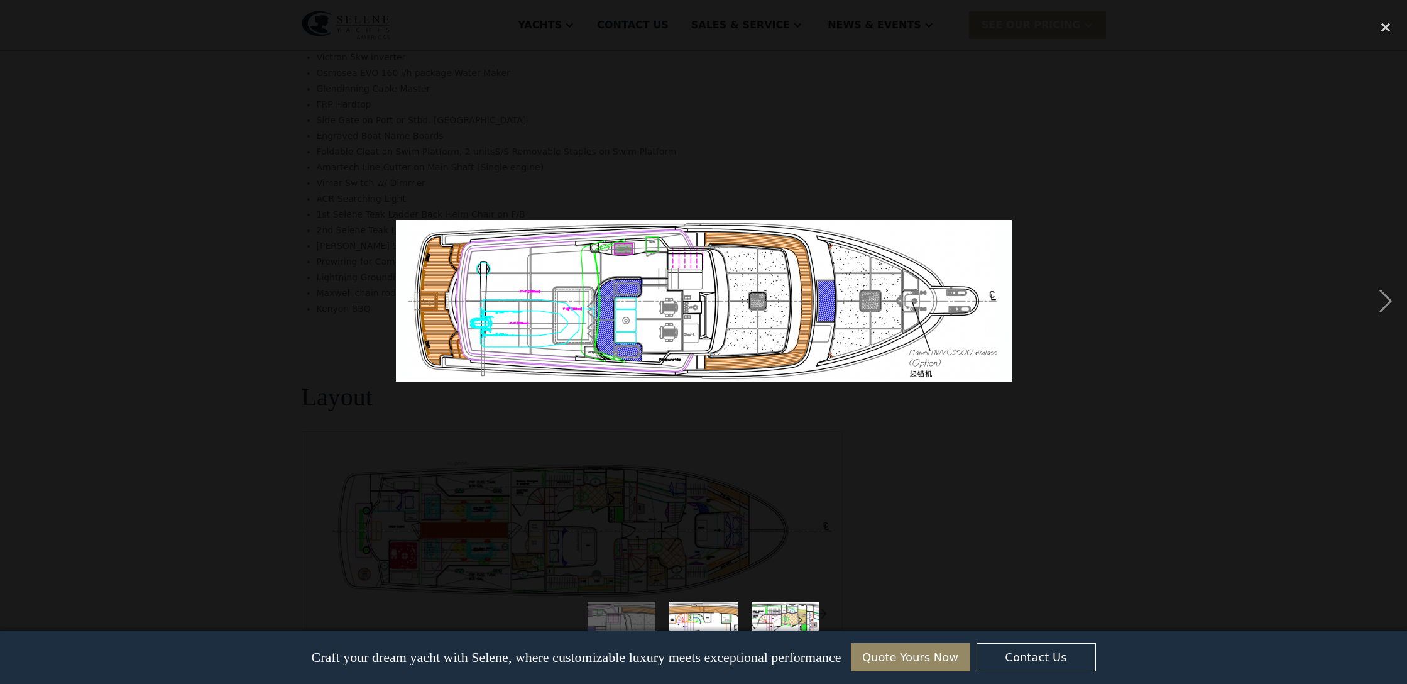
click at [695, 322] on img at bounding box center [704, 301] width 616 height 162
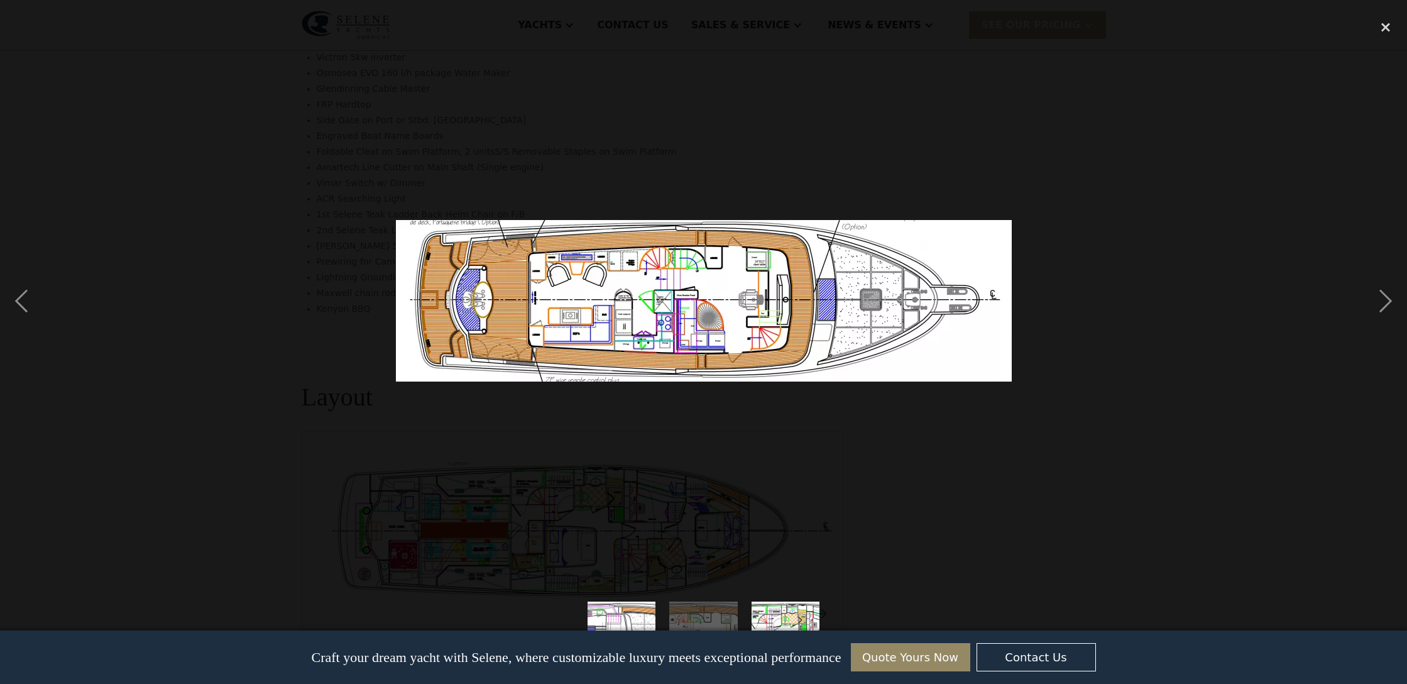
click at [389, 304] on div at bounding box center [703, 301] width 1407 height 575
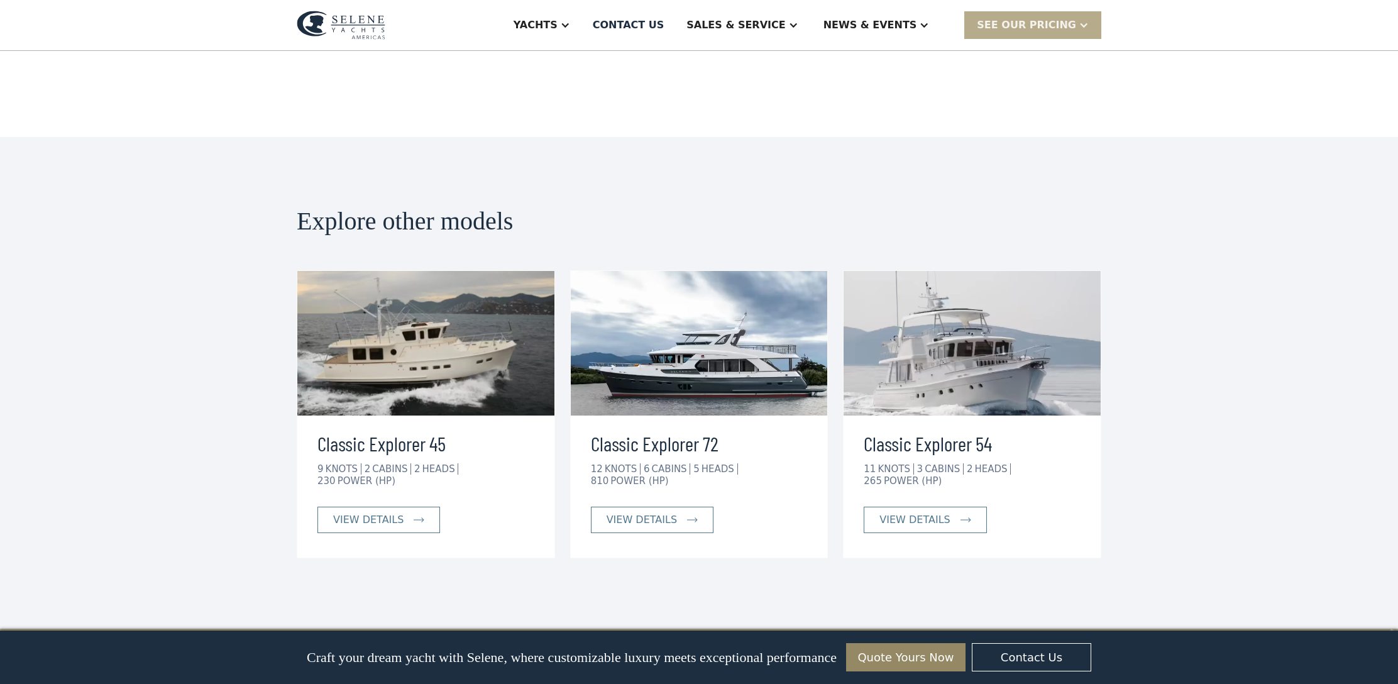
scroll to position [2722, 0]
click at [704, 303] on img at bounding box center [699, 342] width 257 height 145
click at [646, 512] on div "view details" at bounding box center [642, 519] width 70 height 15
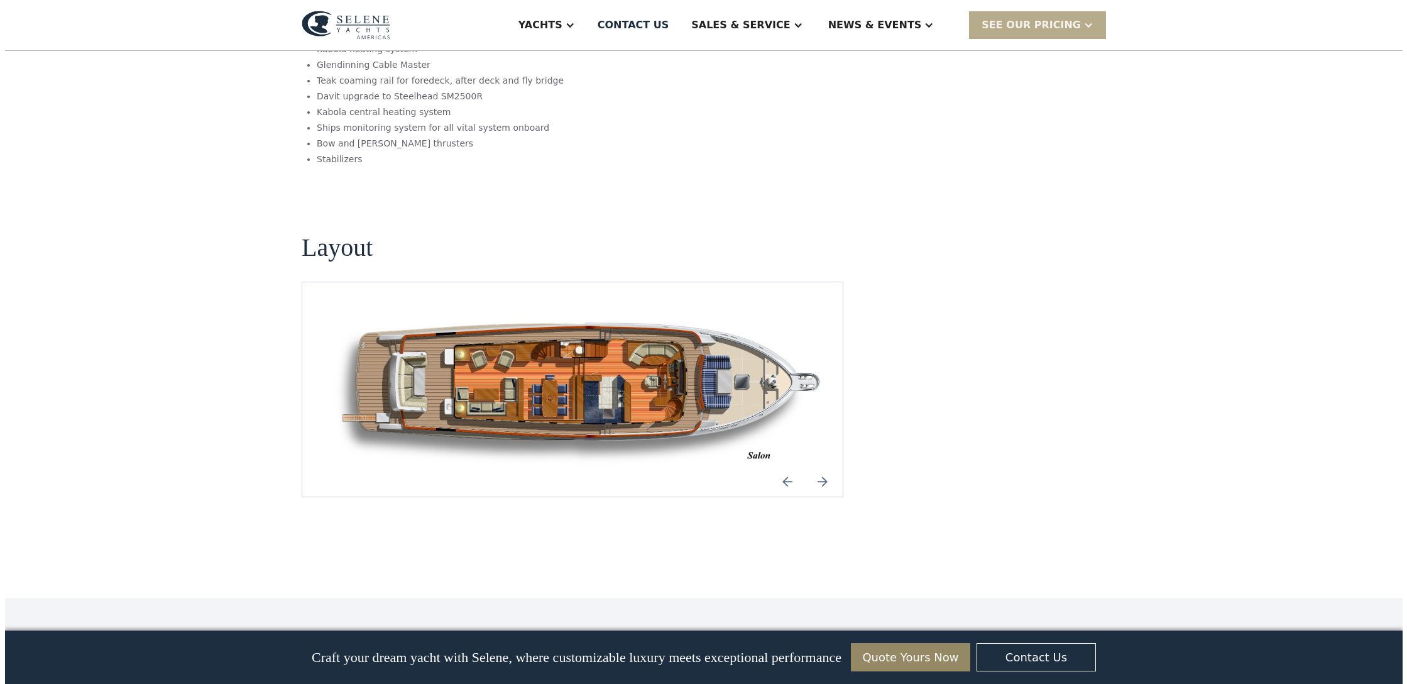
scroll to position [1535, 0]
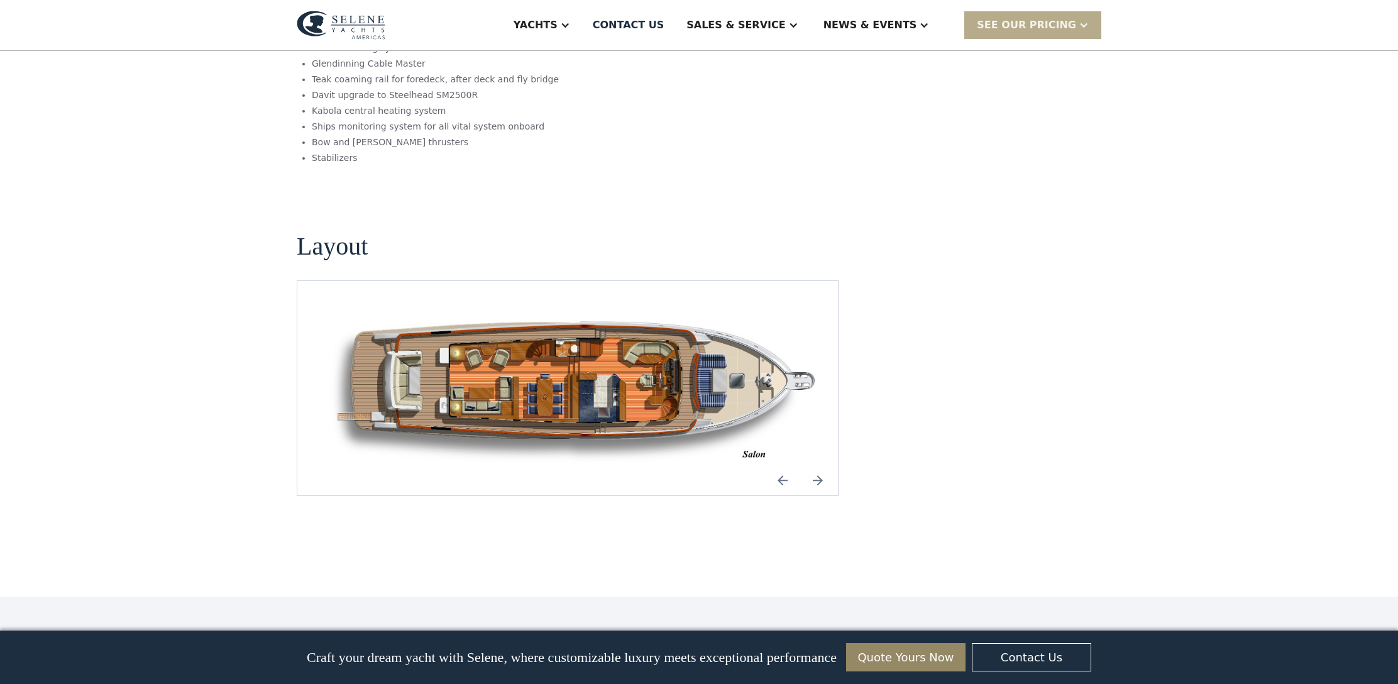
click at [550, 311] on img "open lightbox" at bounding box center [577, 388] width 520 height 155
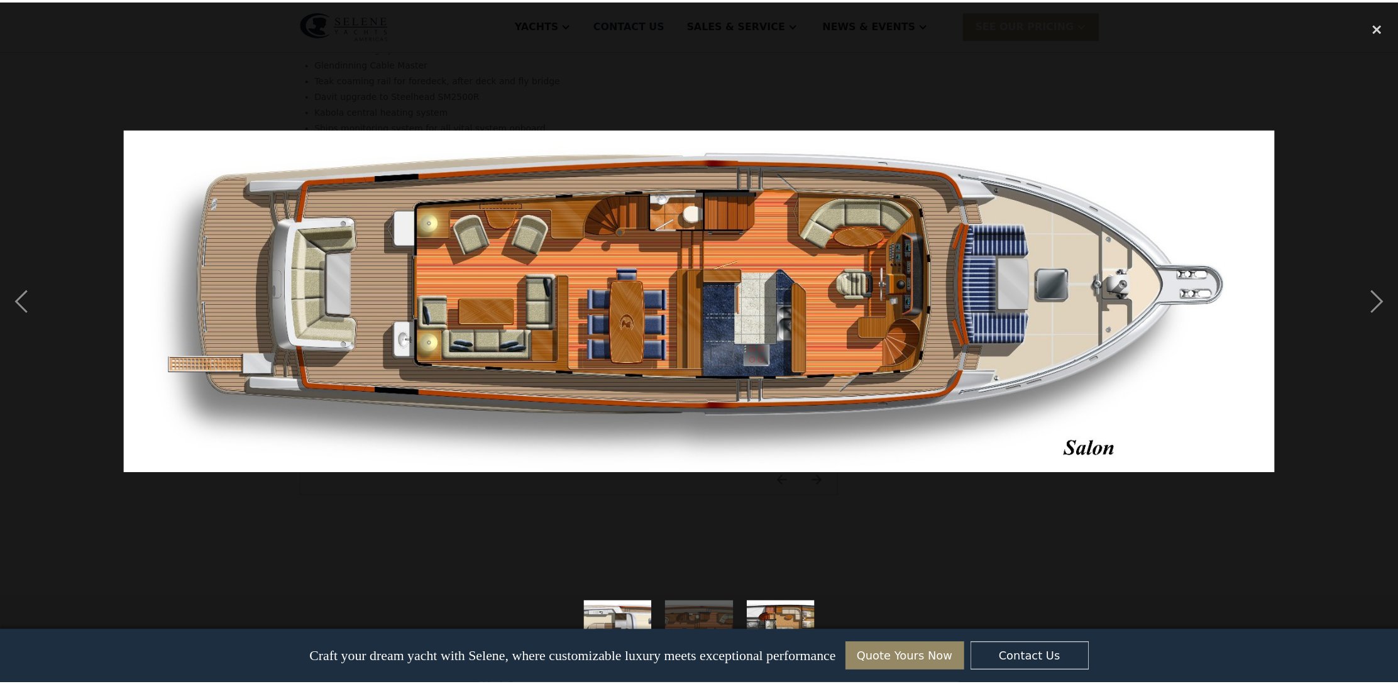
scroll to position [0, 0]
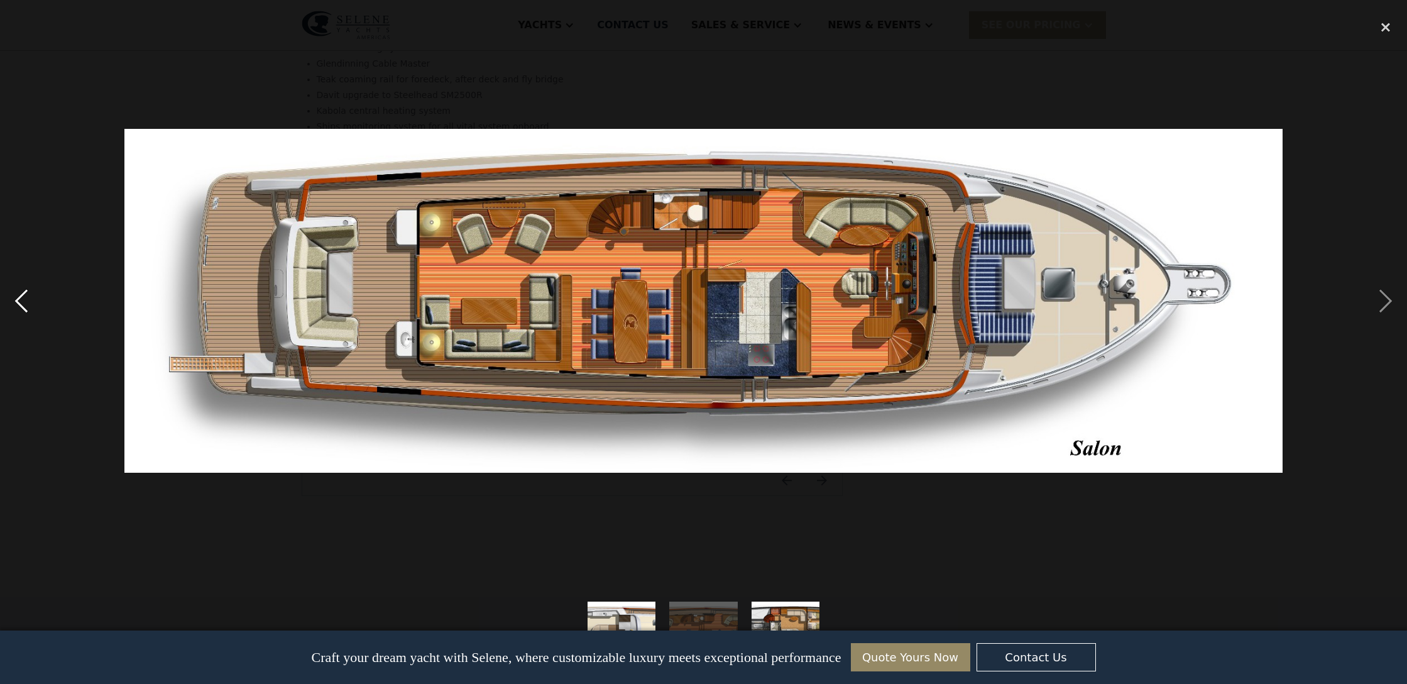
click at [18, 302] on div "previous image" at bounding box center [21, 301] width 43 height 575
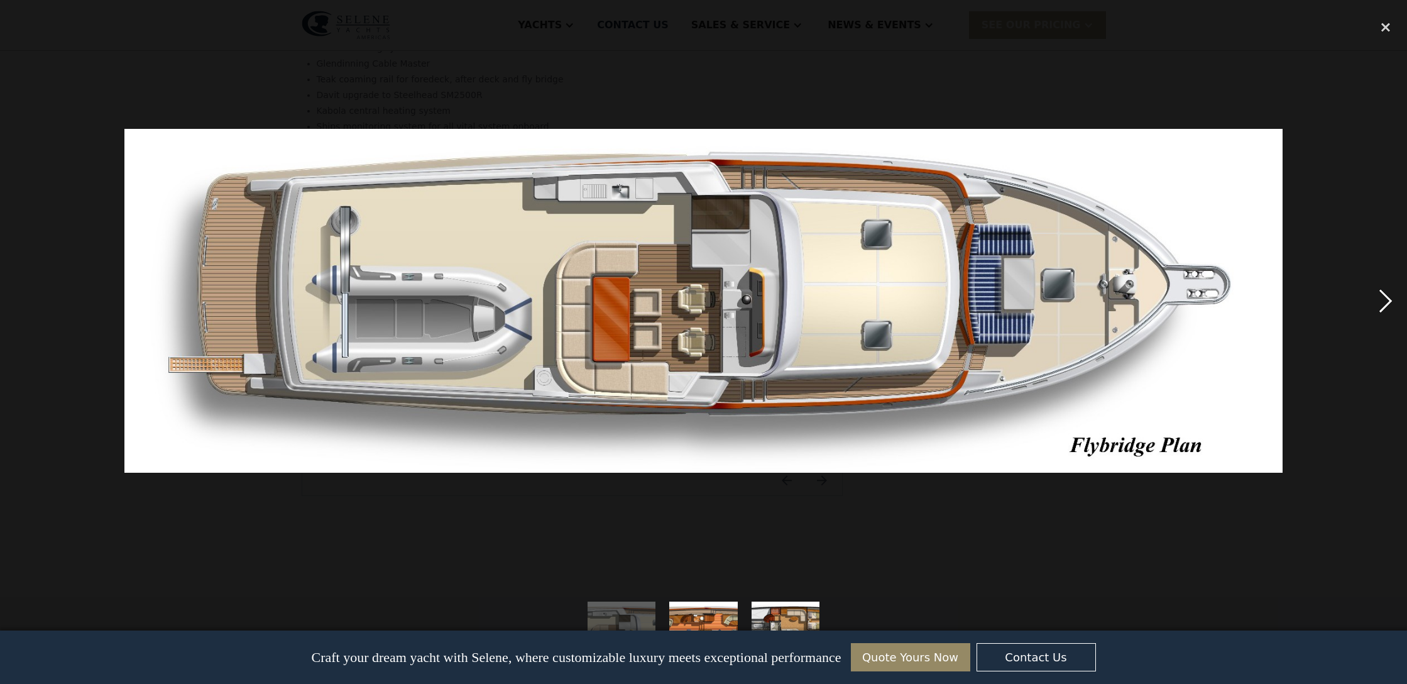
click at [1387, 304] on div "next image" at bounding box center [1386, 301] width 43 height 575
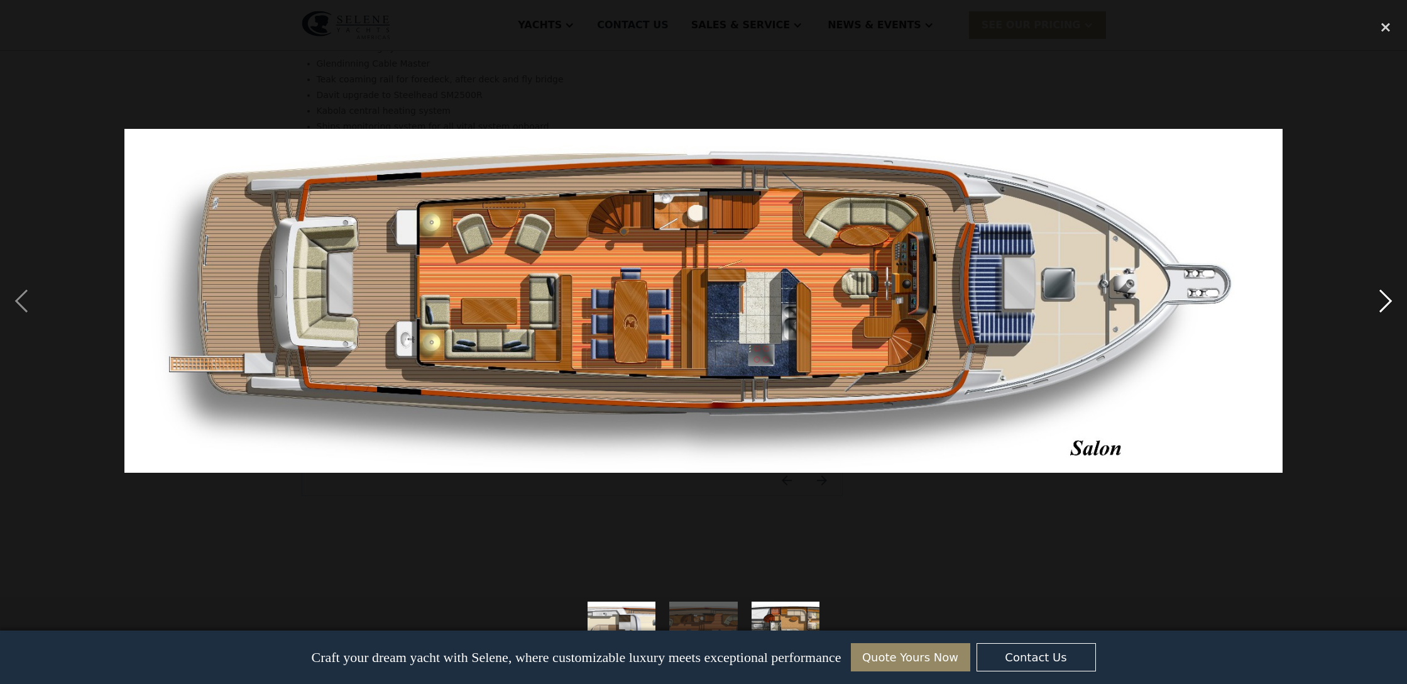
click at [1392, 306] on div "next image" at bounding box center [1386, 301] width 43 height 575
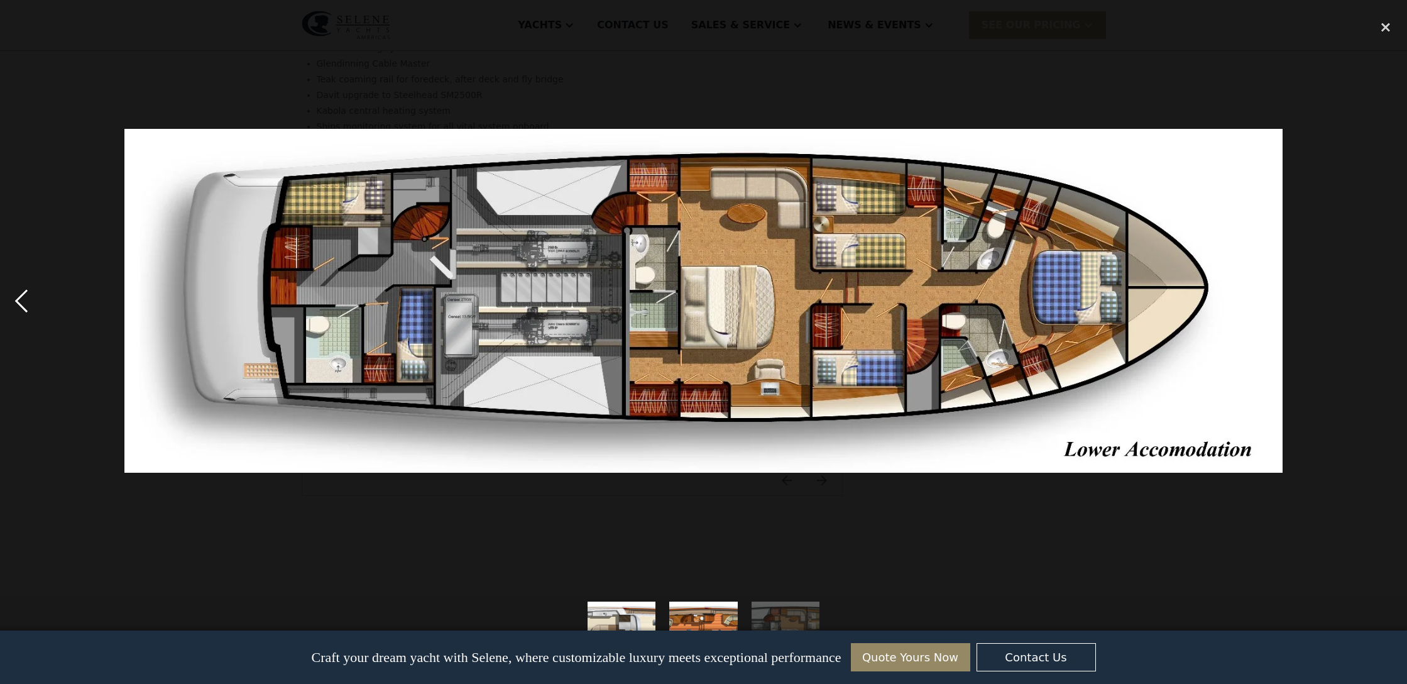
click at [23, 292] on div "previous image" at bounding box center [21, 301] width 43 height 575
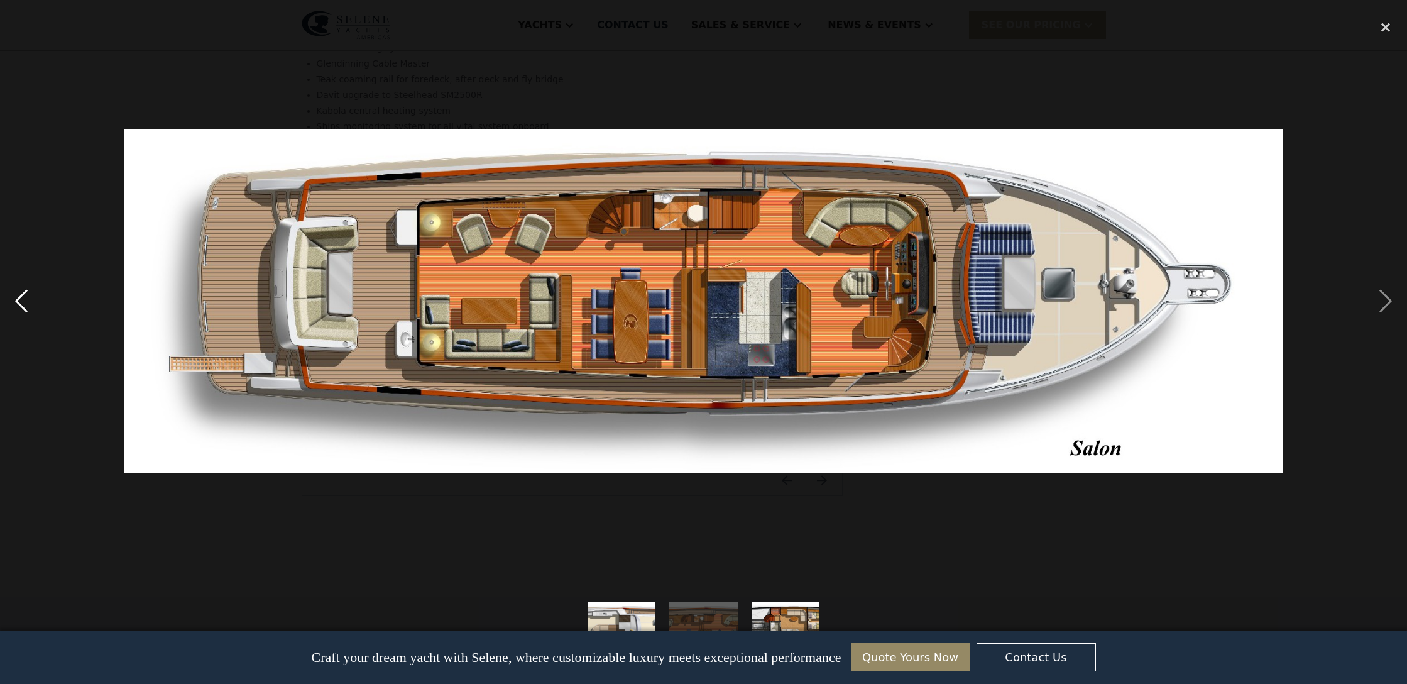
click at [22, 295] on div "previous image" at bounding box center [21, 301] width 43 height 575
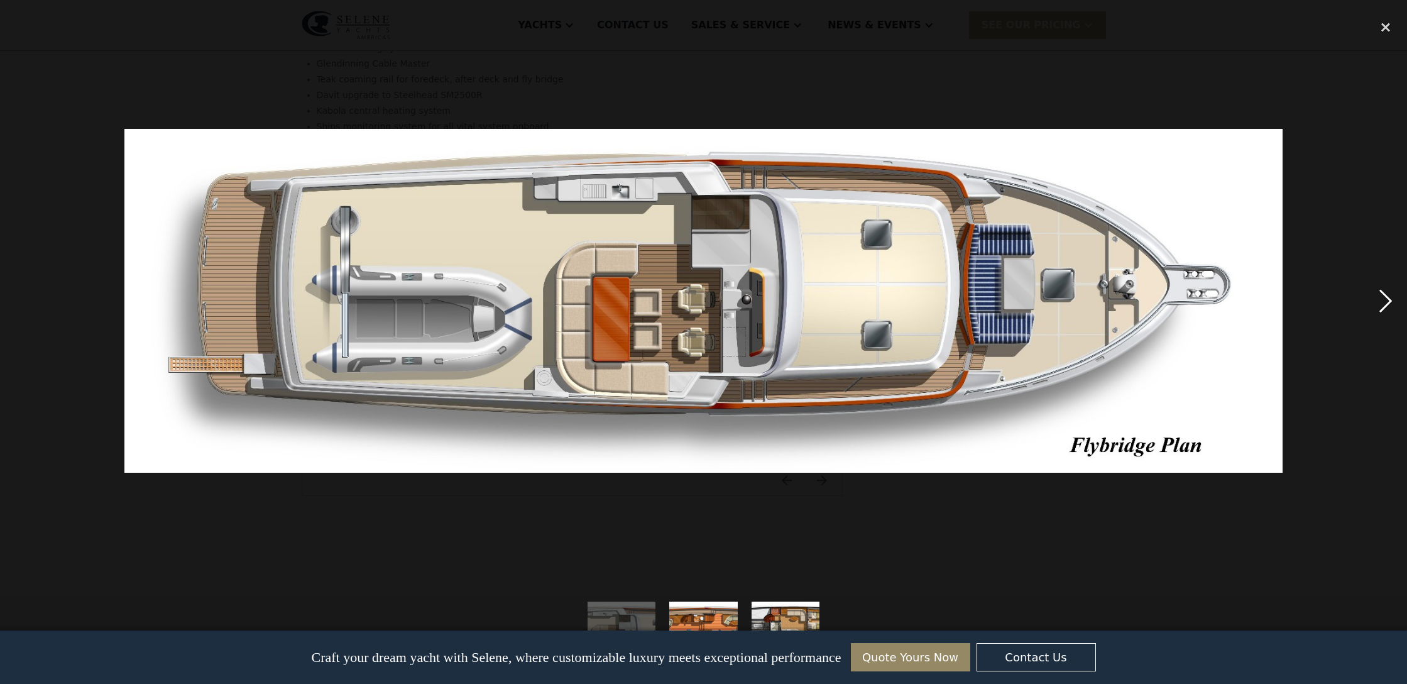
click at [1391, 304] on div "next image" at bounding box center [1386, 301] width 43 height 575
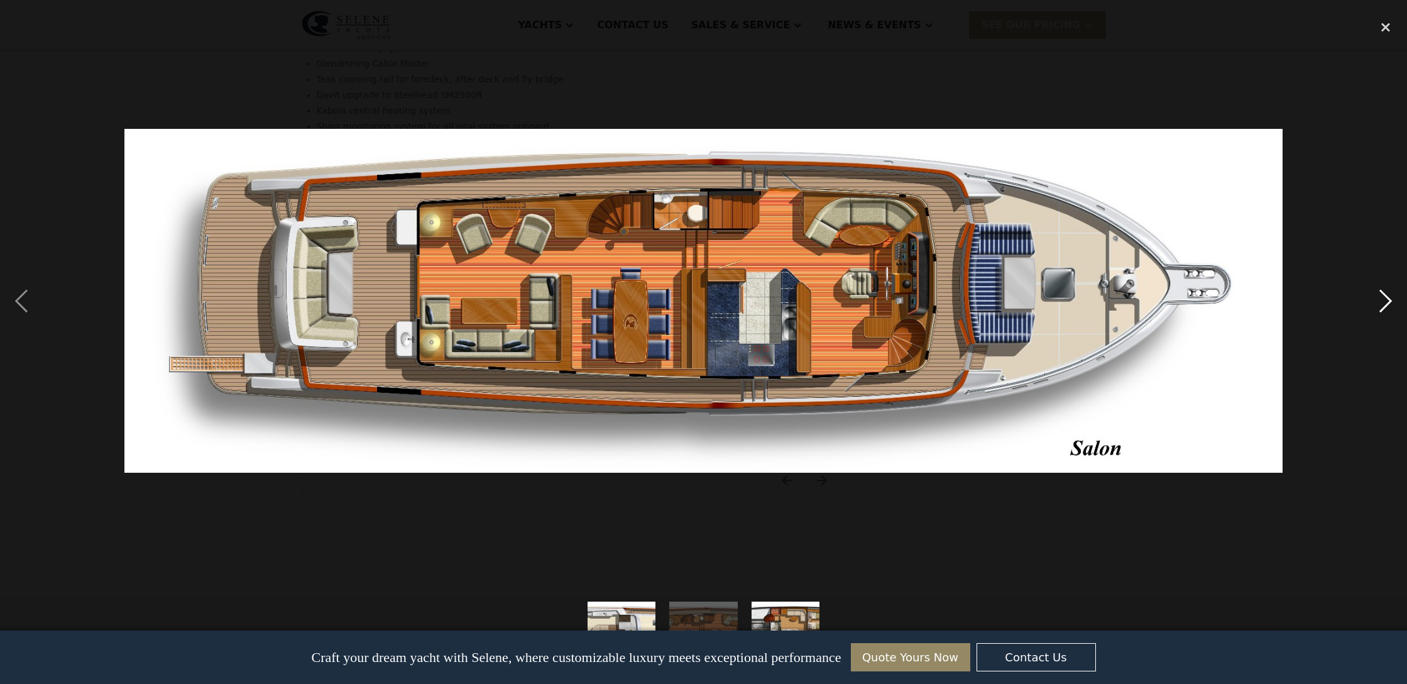
click at [1391, 304] on div "next image" at bounding box center [1386, 301] width 43 height 575
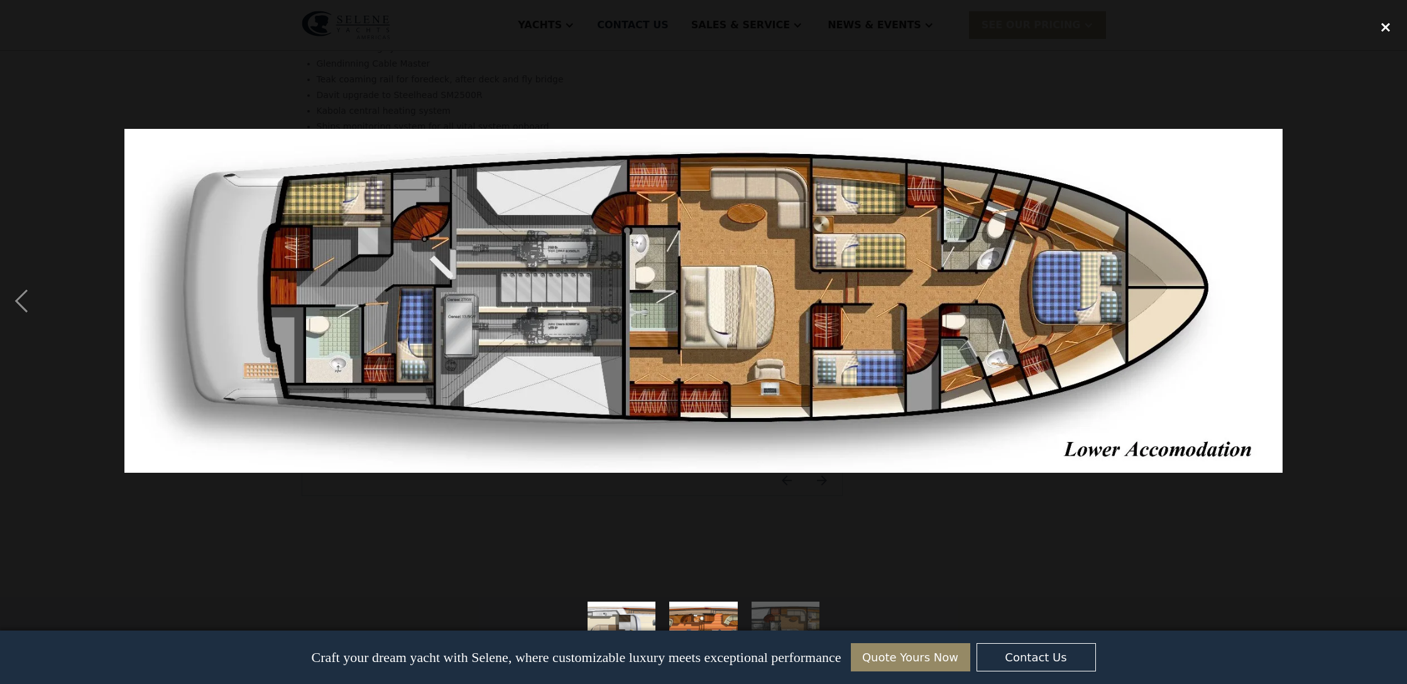
click at [1384, 31] on div "close lightbox" at bounding box center [1386, 28] width 43 height 28
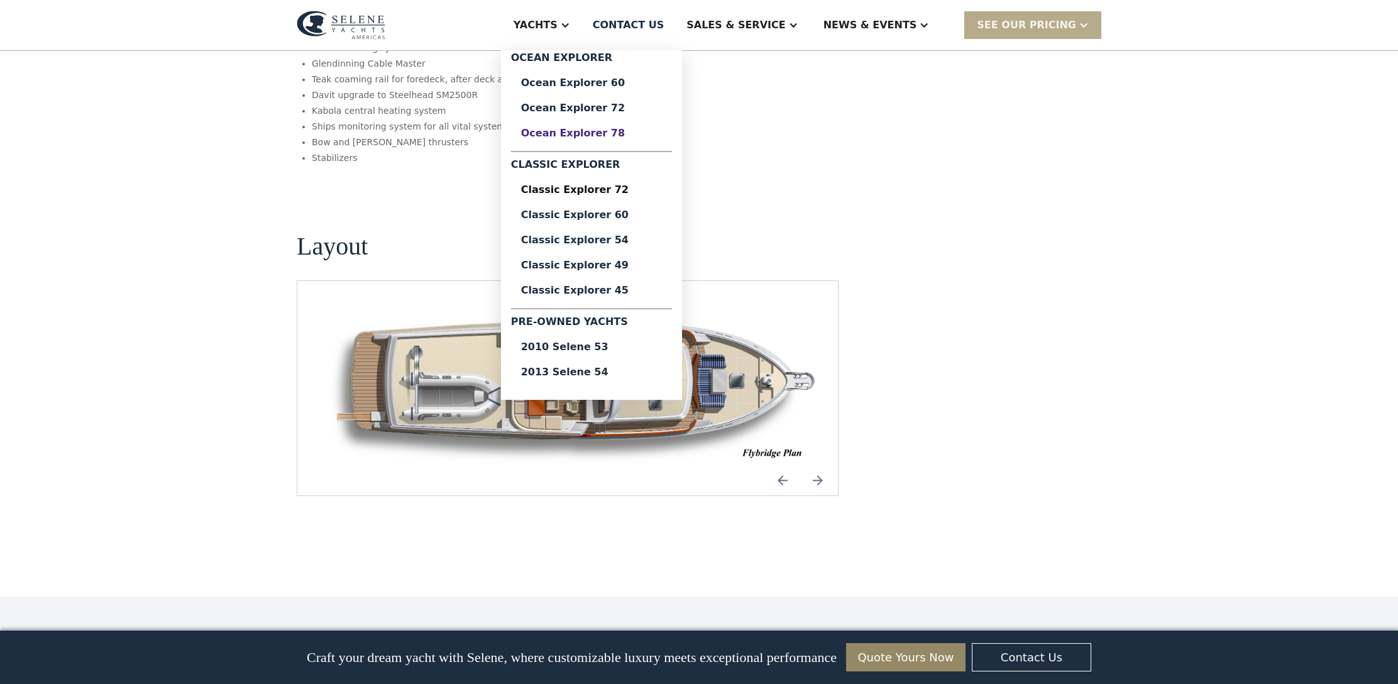
click at [609, 140] on link "Ocean Explorer 78" at bounding box center [591, 133] width 161 height 25
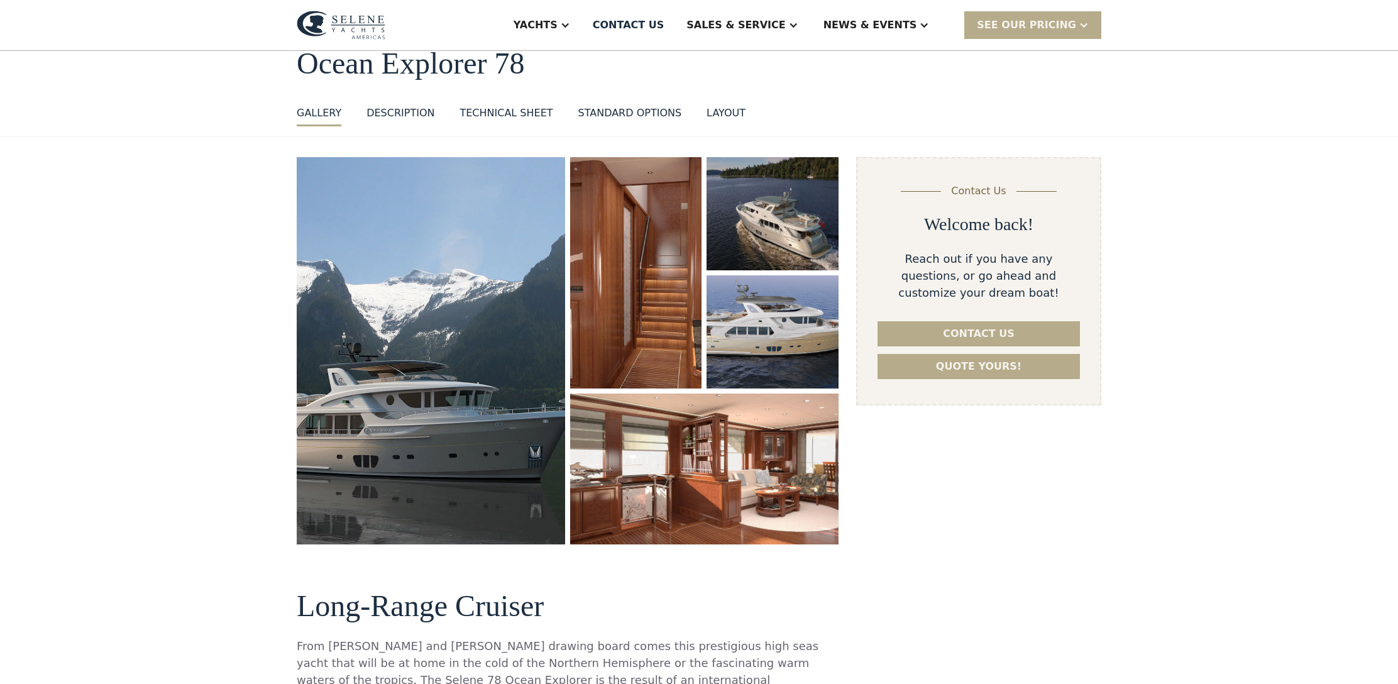
scroll to position [91, 0]
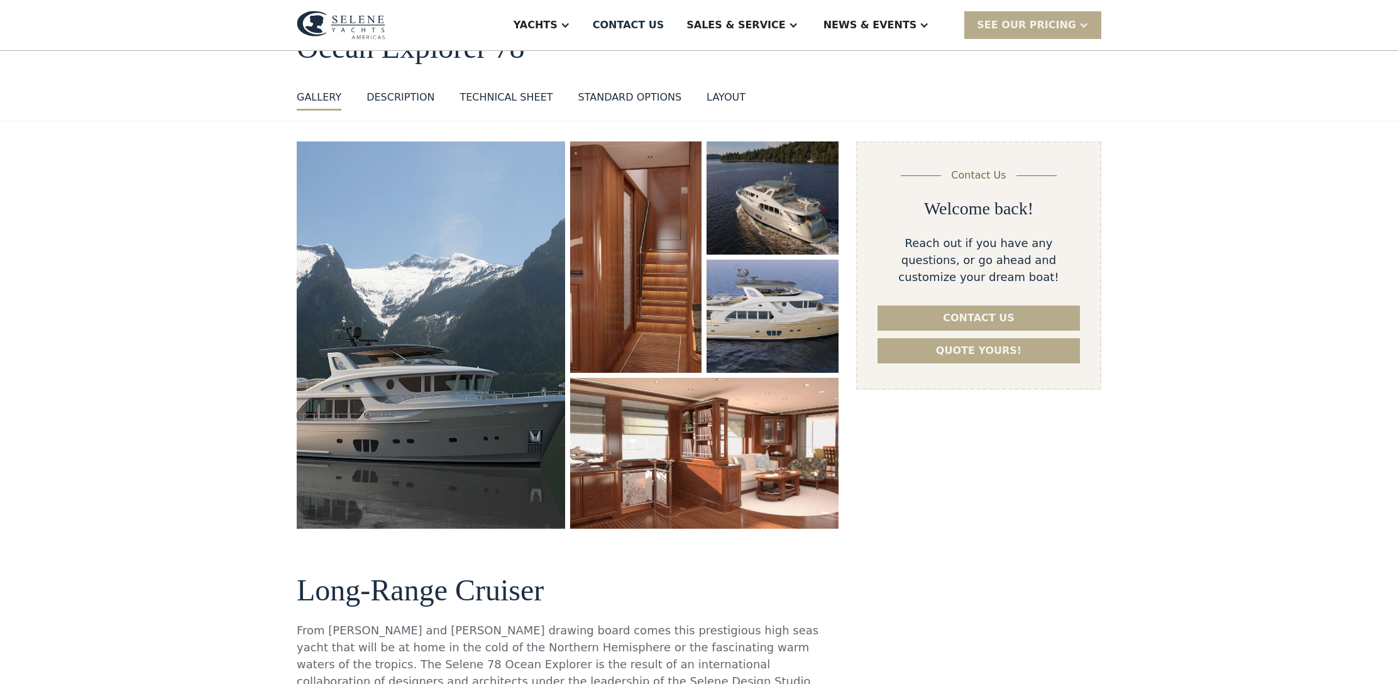
click at [612, 98] on div "standard options" at bounding box center [630, 97] width 104 height 15
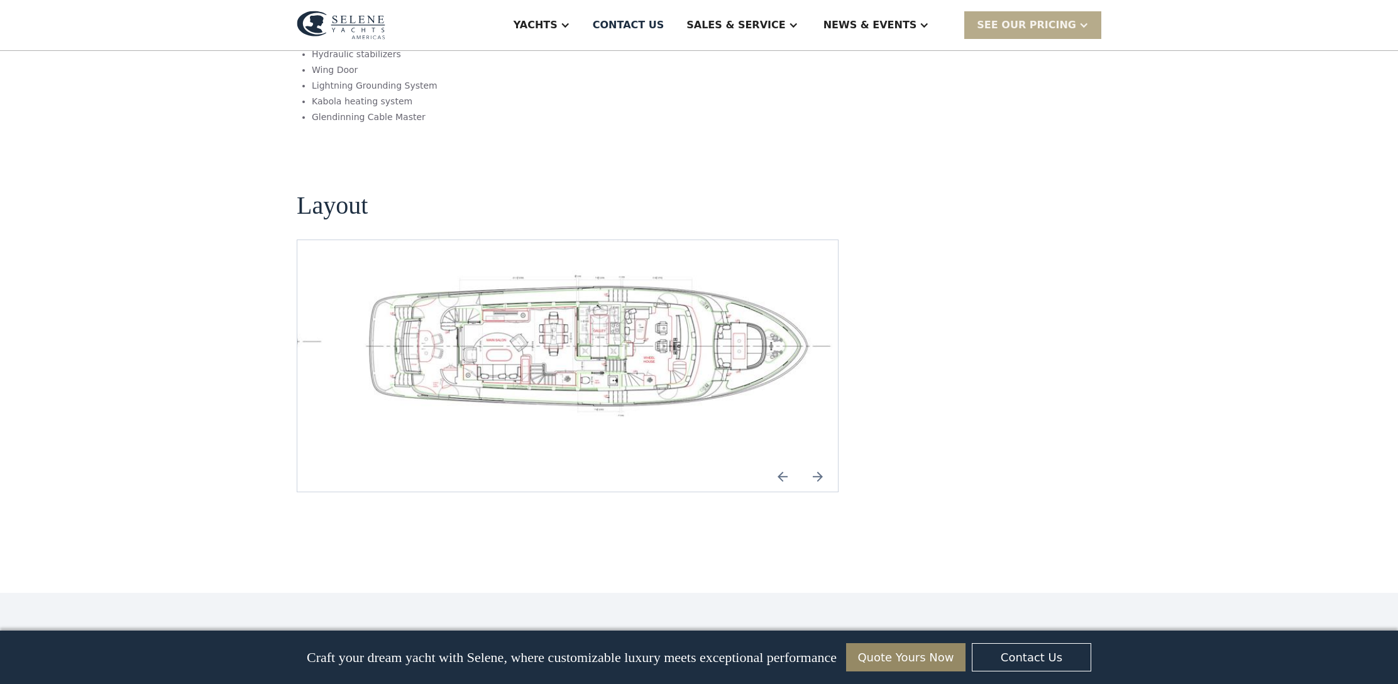
click at [583, 270] on div "No items found." at bounding box center [567, 365] width 520 height 191
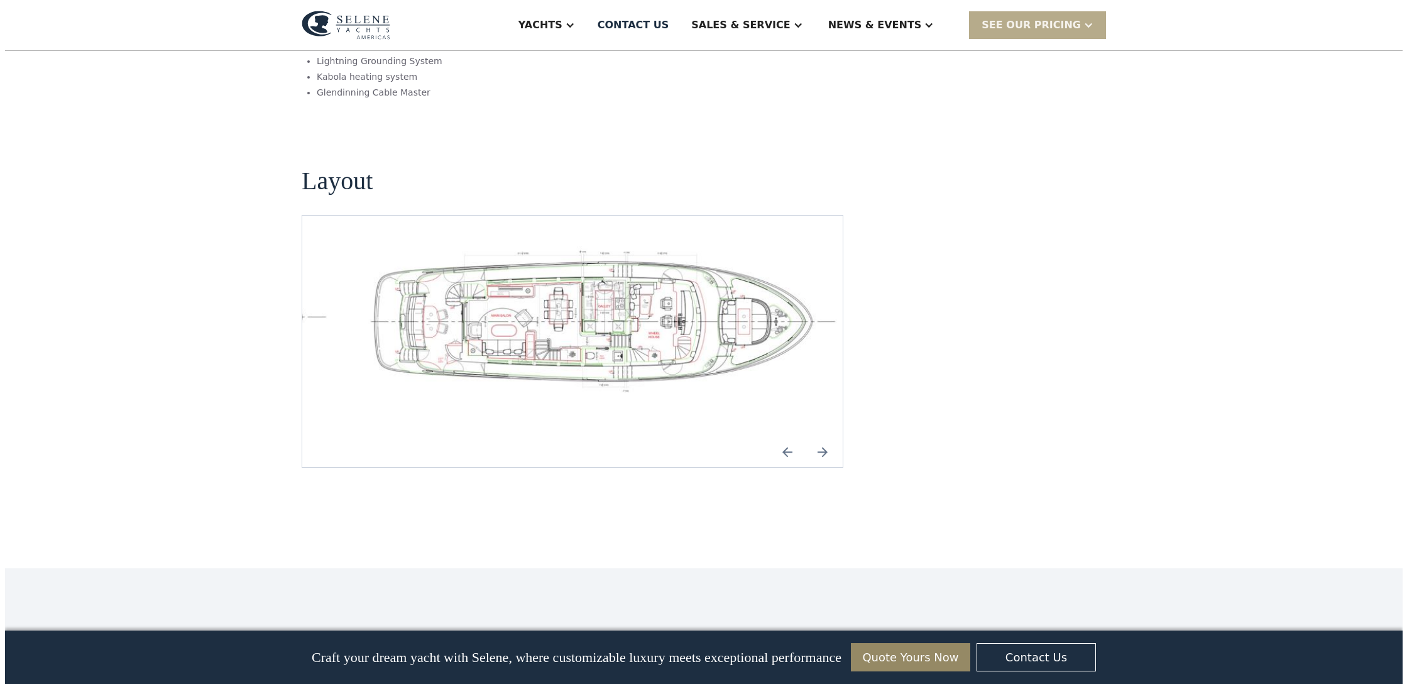
scroll to position [1819, 1]
click at [583, 253] on img "open lightbox" at bounding box center [598, 319] width 520 height 147
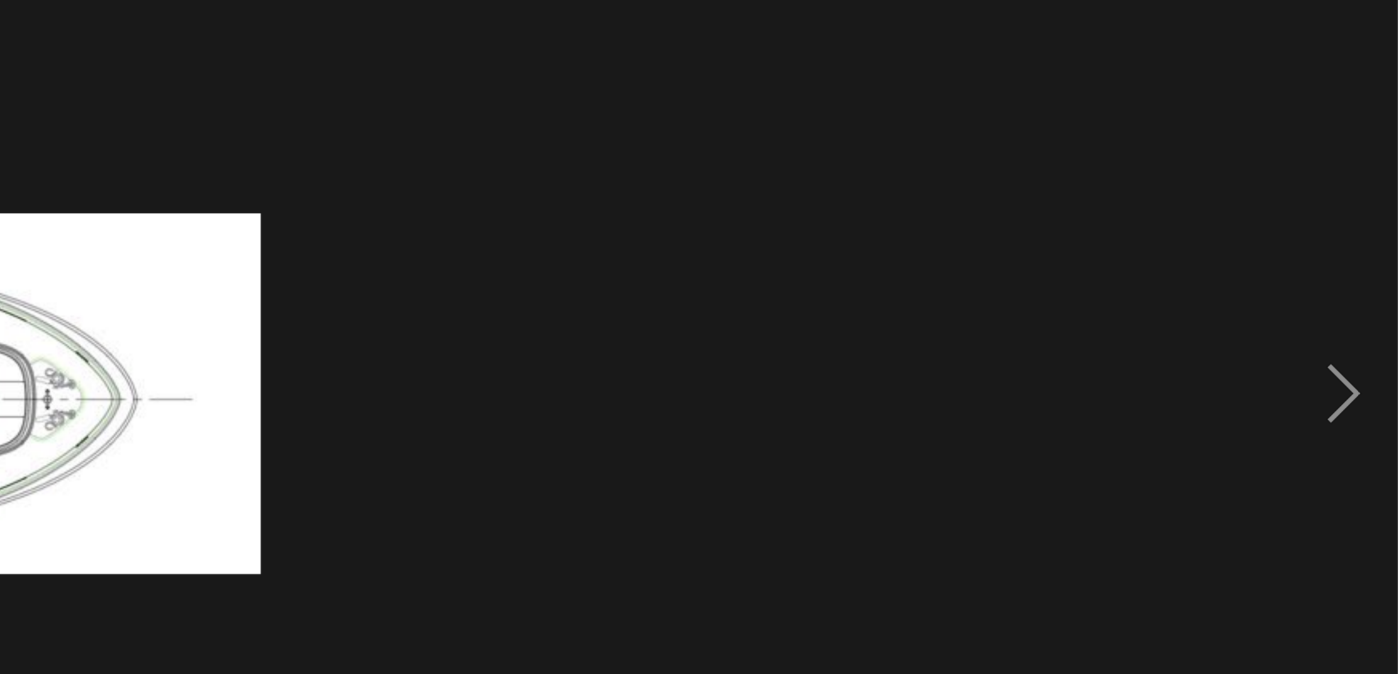
scroll to position [774, 0]
click at [1355, 158] on div "next image" at bounding box center [1376, 296] width 43 height 566
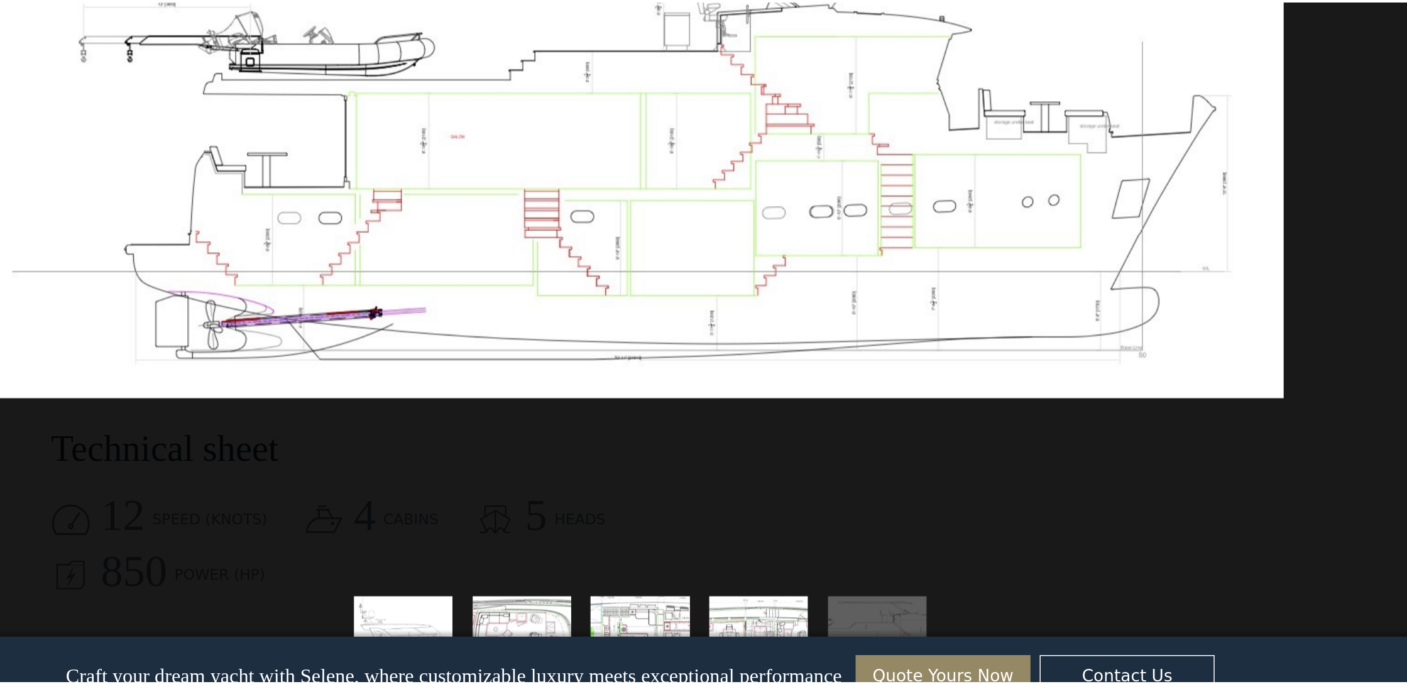
scroll to position [1042, 0]
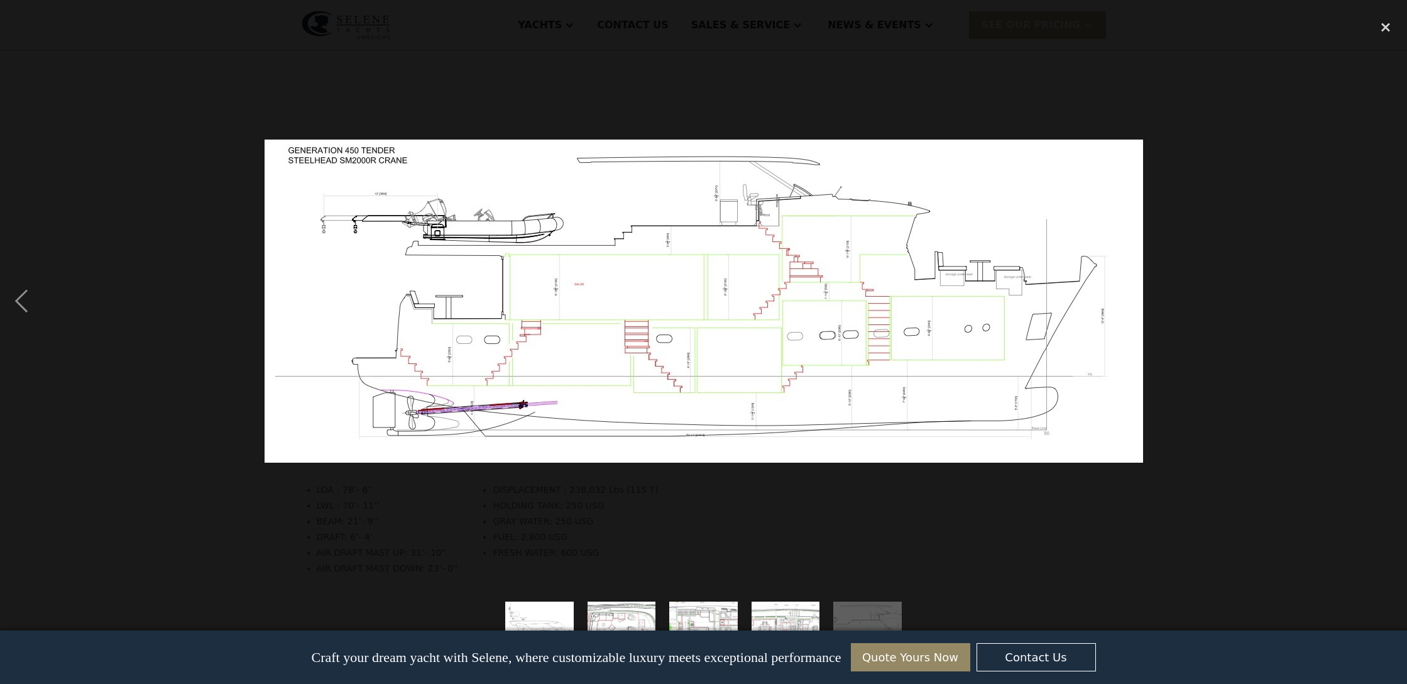
click at [546, 609] on img "show item 1 of 5" at bounding box center [540, 636] width 198 height 69
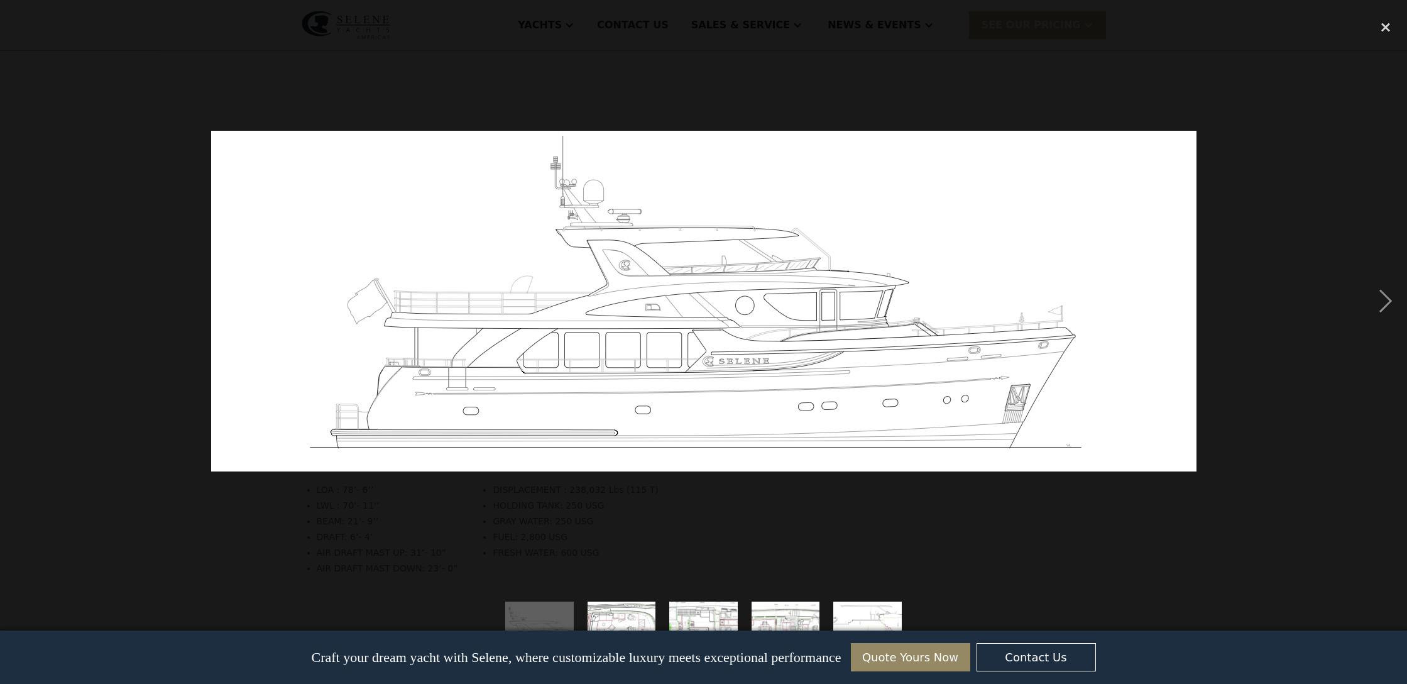
click at [610, 619] on img "show item 2 of 5" at bounding box center [622, 636] width 268 height 69
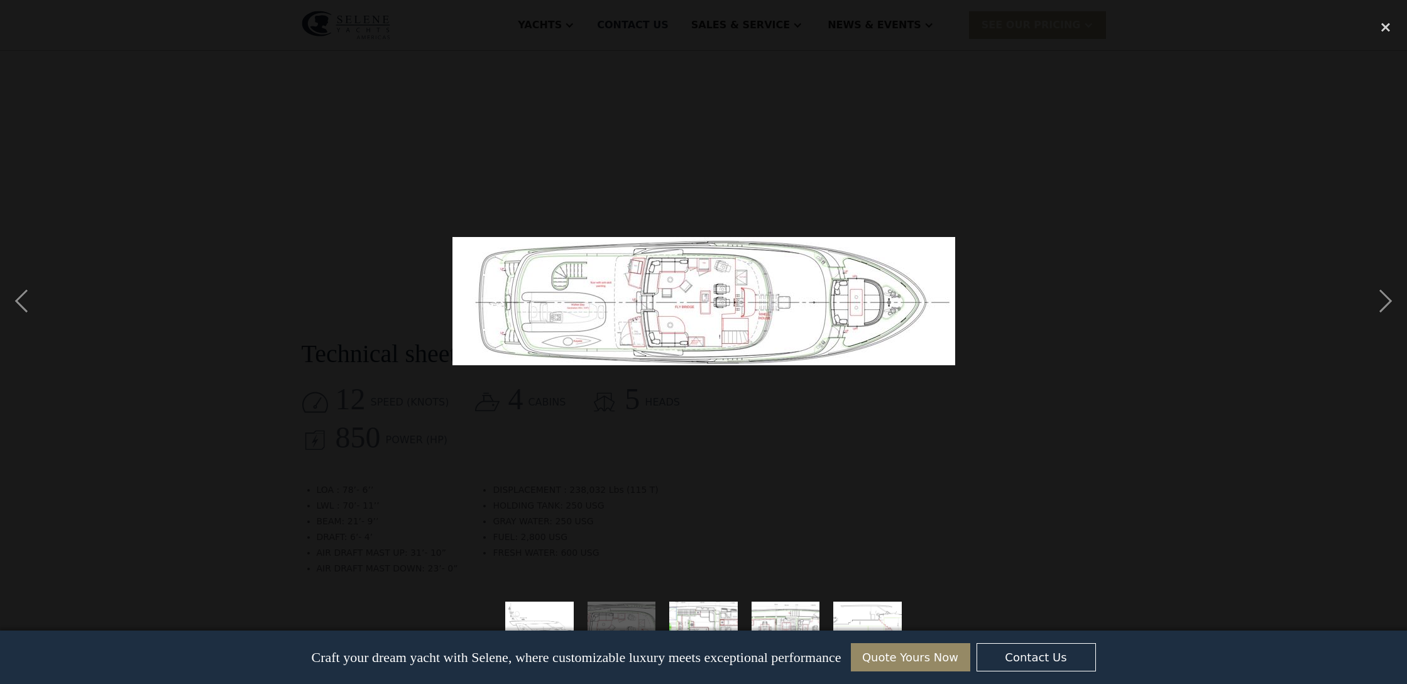
click at [702, 619] on img "show item 3 of 5" at bounding box center [704, 636] width 248 height 69
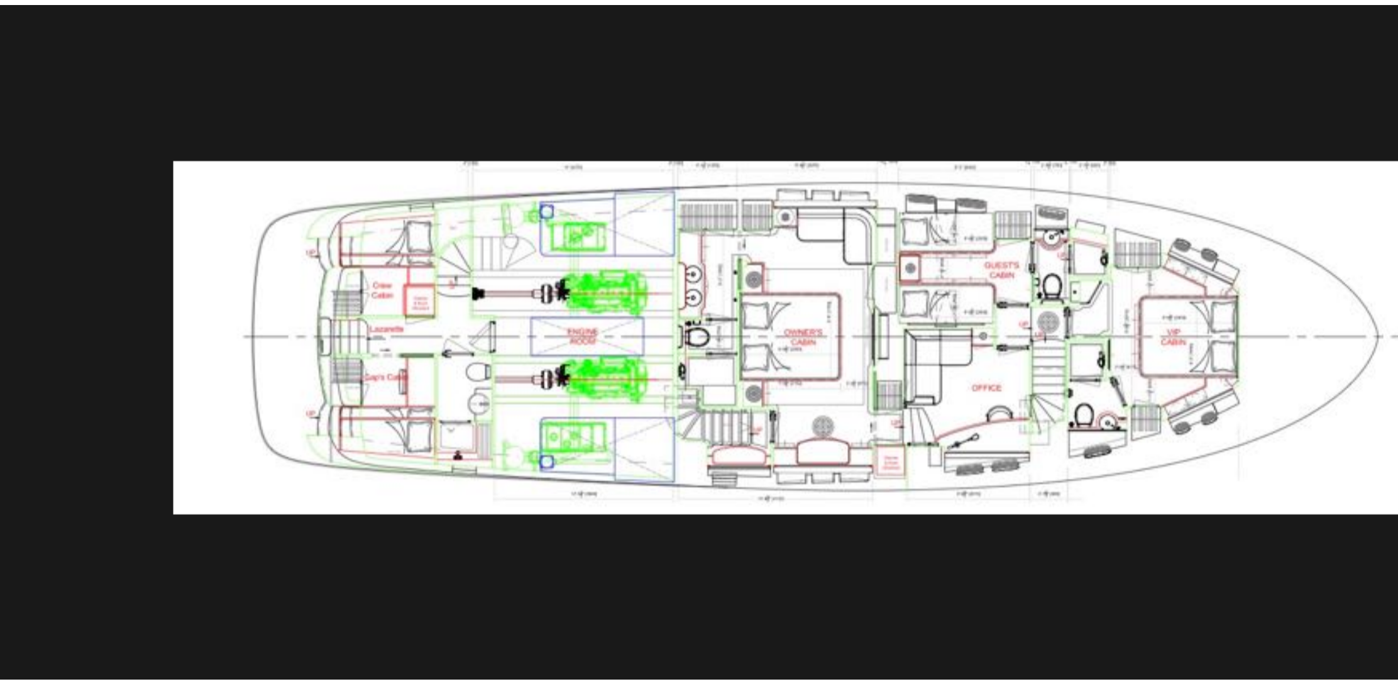
scroll to position [768, 0]
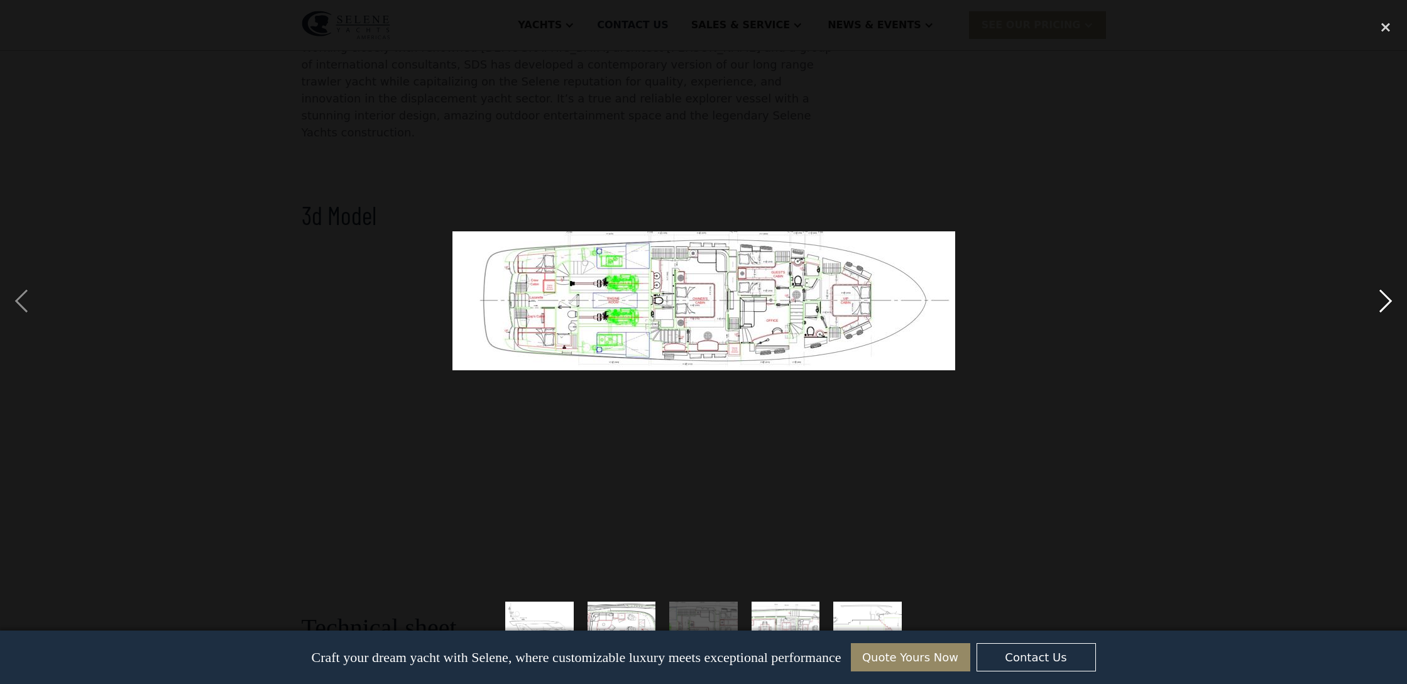
click at [1385, 304] on div "next image" at bounding box center [1386, 301] width 43 height 575
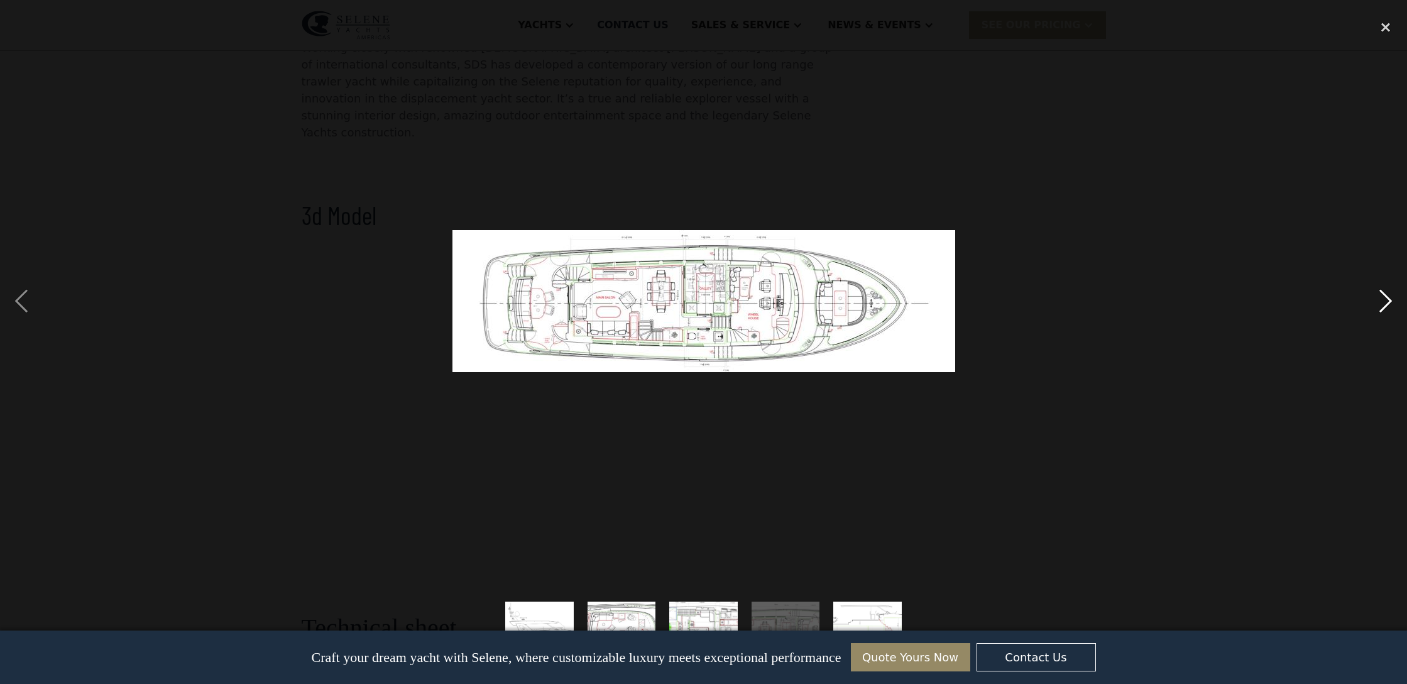
click at [1385, 304] on div "next image" at bounding box center [1386, 301] width 43 height 575
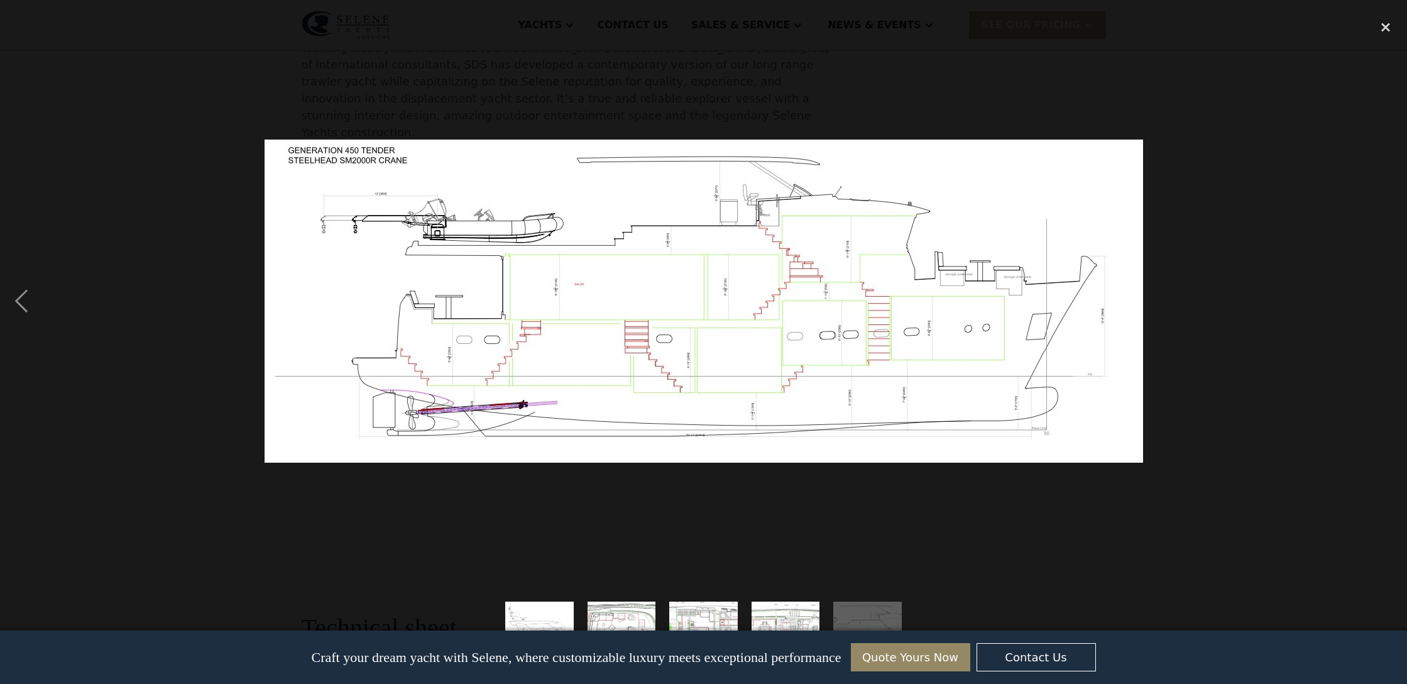
click at [1385, 304] on div "next image" at bounding box center [1386, 301] width 43 height 575
click at [1385, 28] on div "close lightbox" at bounding box center [1386, 28] width 43 height 28
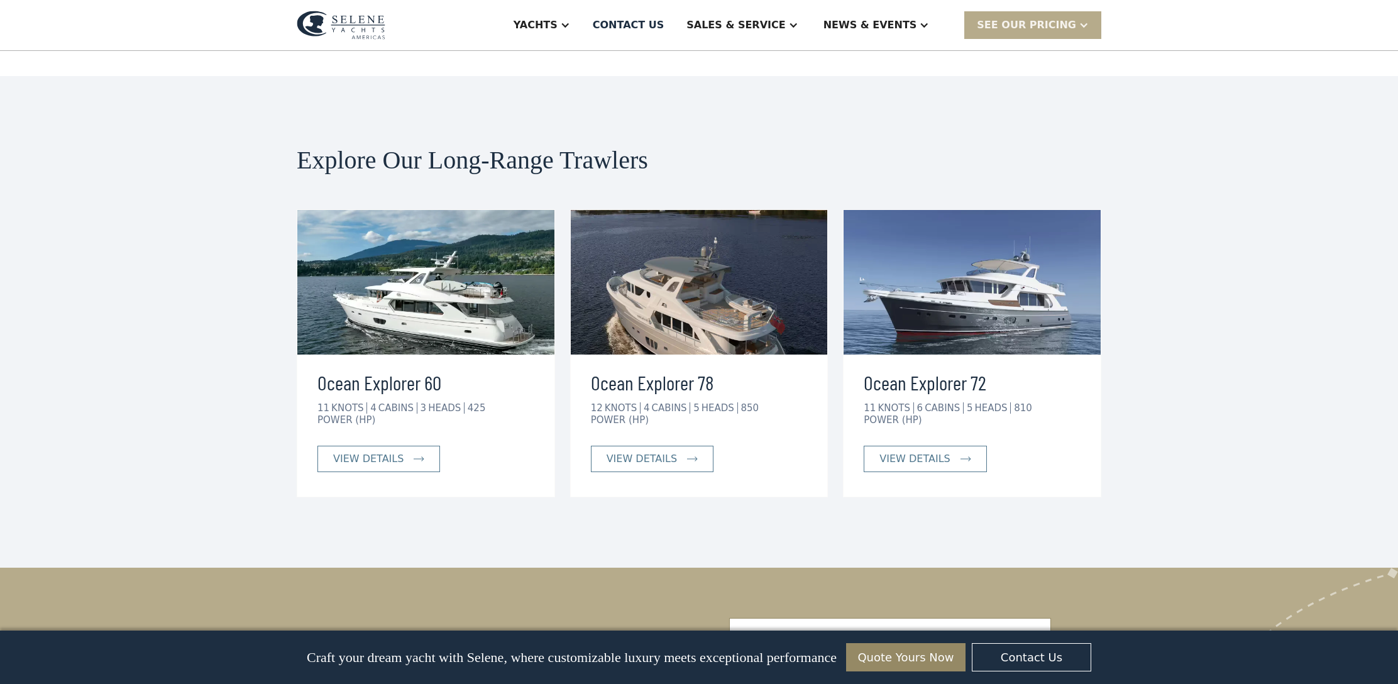
scroll to position [2312, 0]
click at [675, 271] on img at bounding box center [699, 281] width 257 height 145
click at [646, 445] on link "view details" at bounding box center [652, 458] width 123 height 26
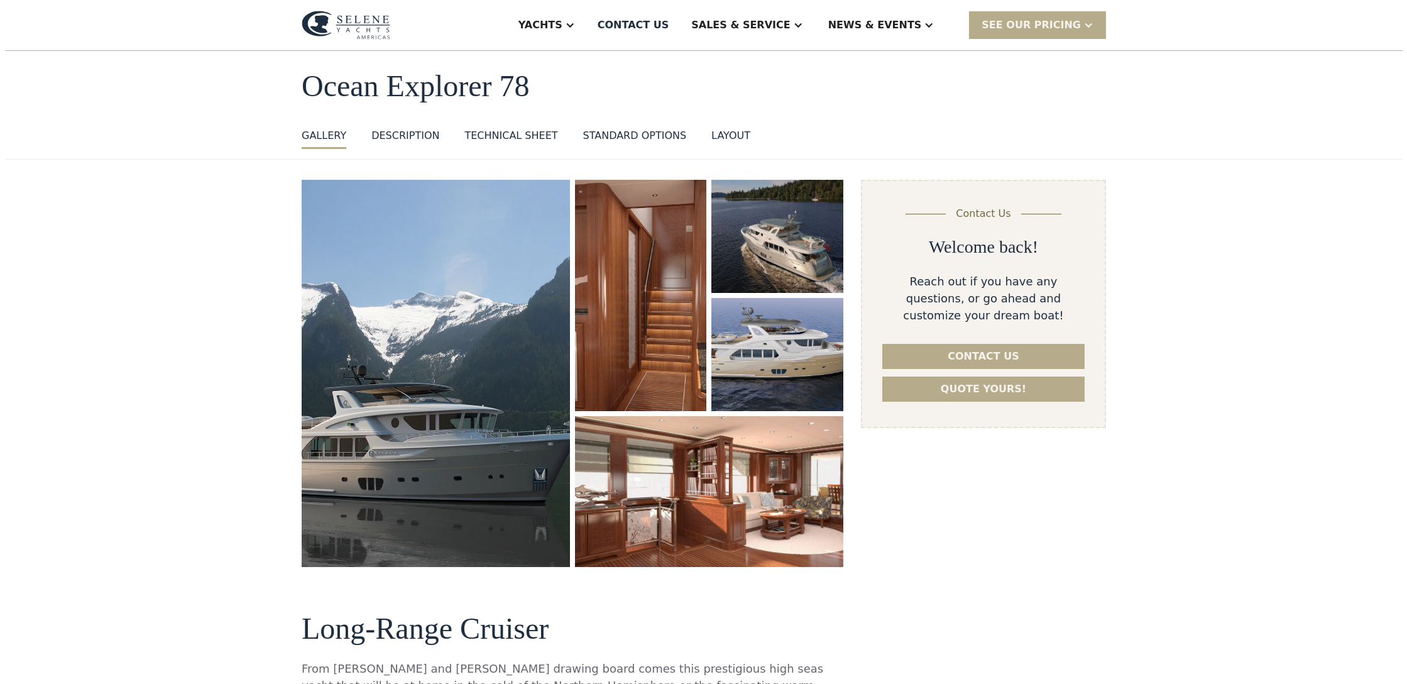
scroll to position [67, 0]
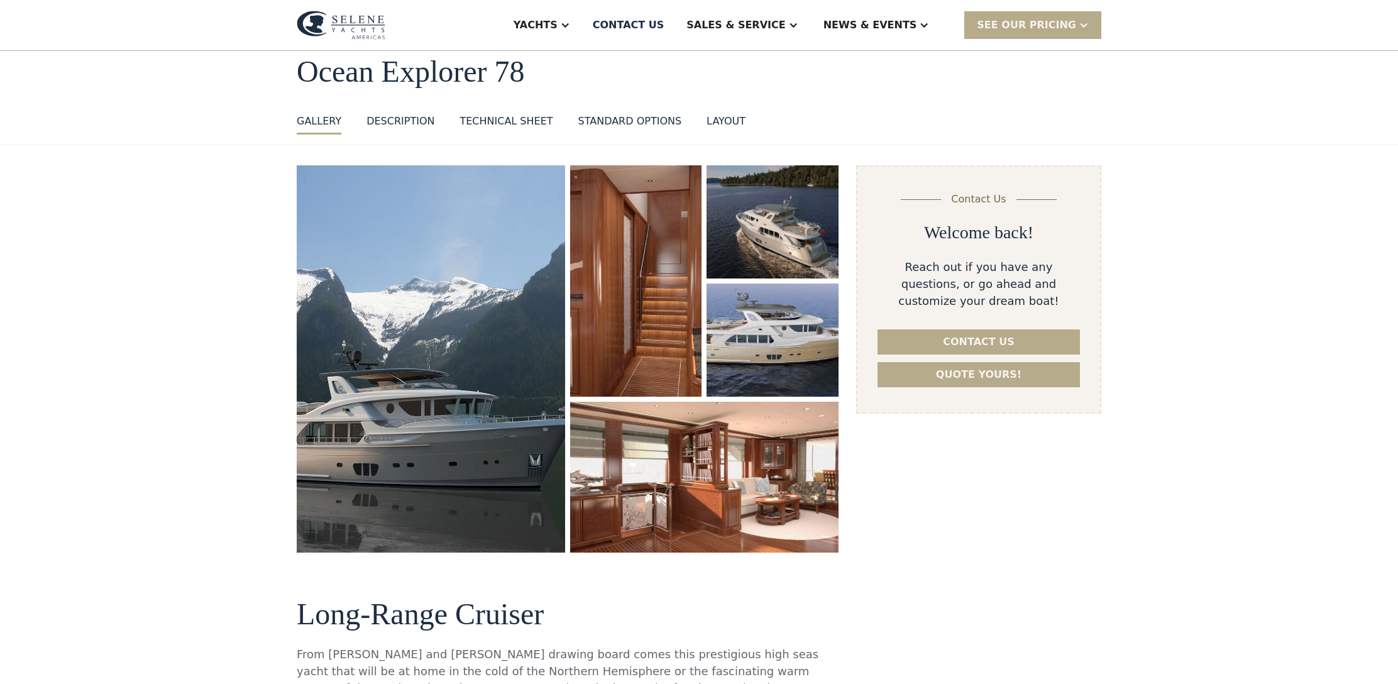
click at [482, 365] on img "open lightbox" at bounding box center [431, 358] width 268 height 387
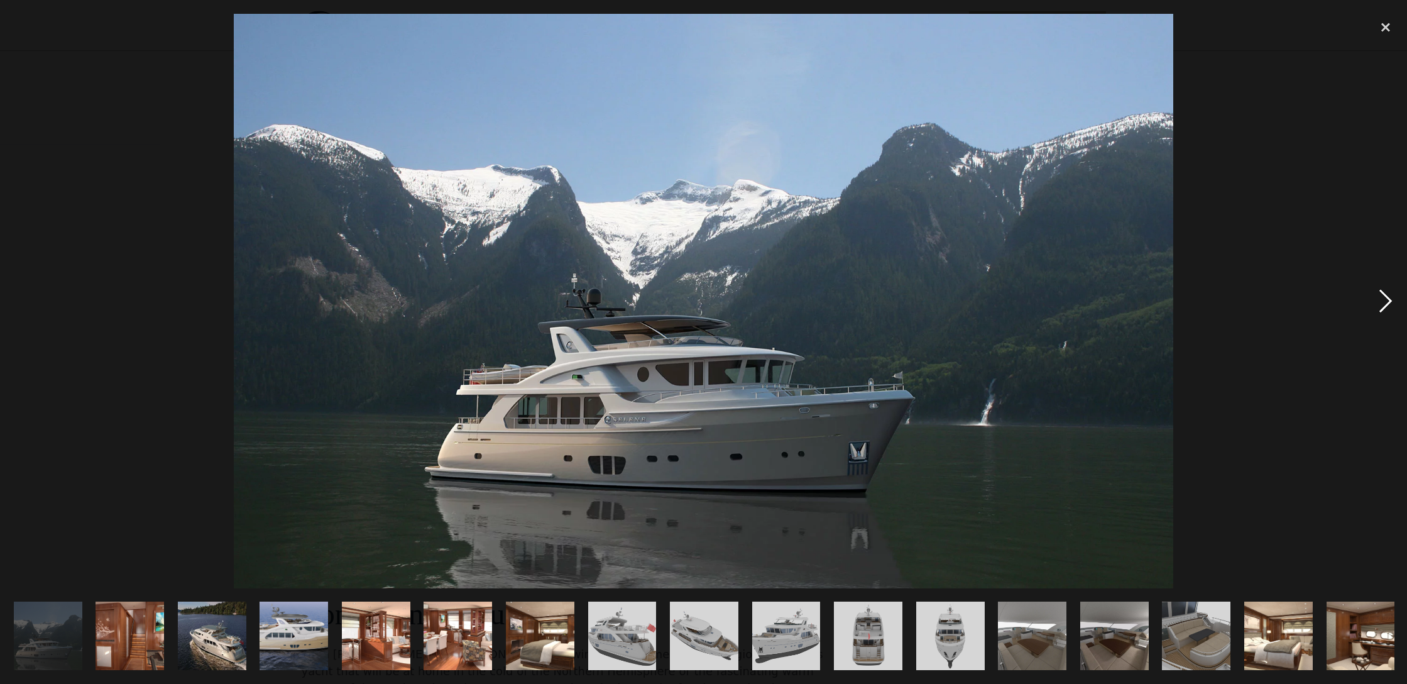
click at [1387, 305] on div "next image" at bounding box center [1386, 301] width 43 height 575
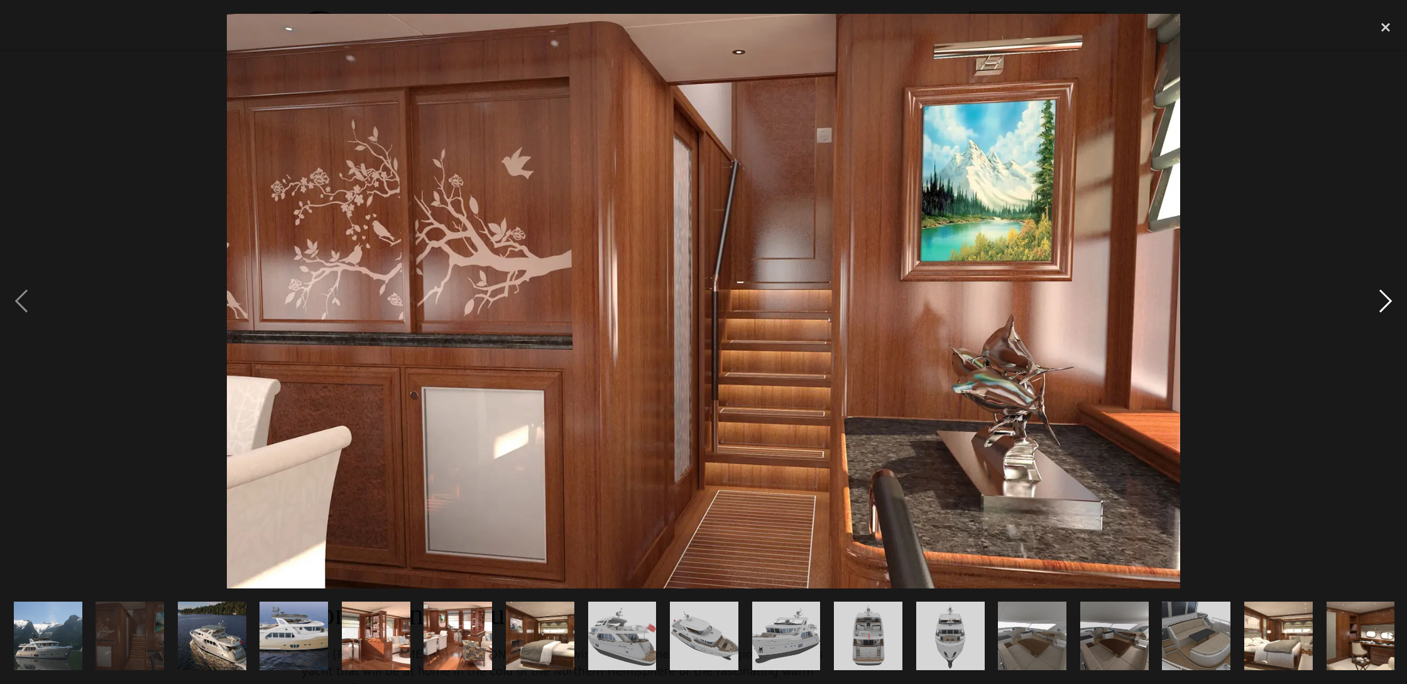
click at [1387, 305] on div "next image" at bounding box center [1386, 301] width 43 height 575
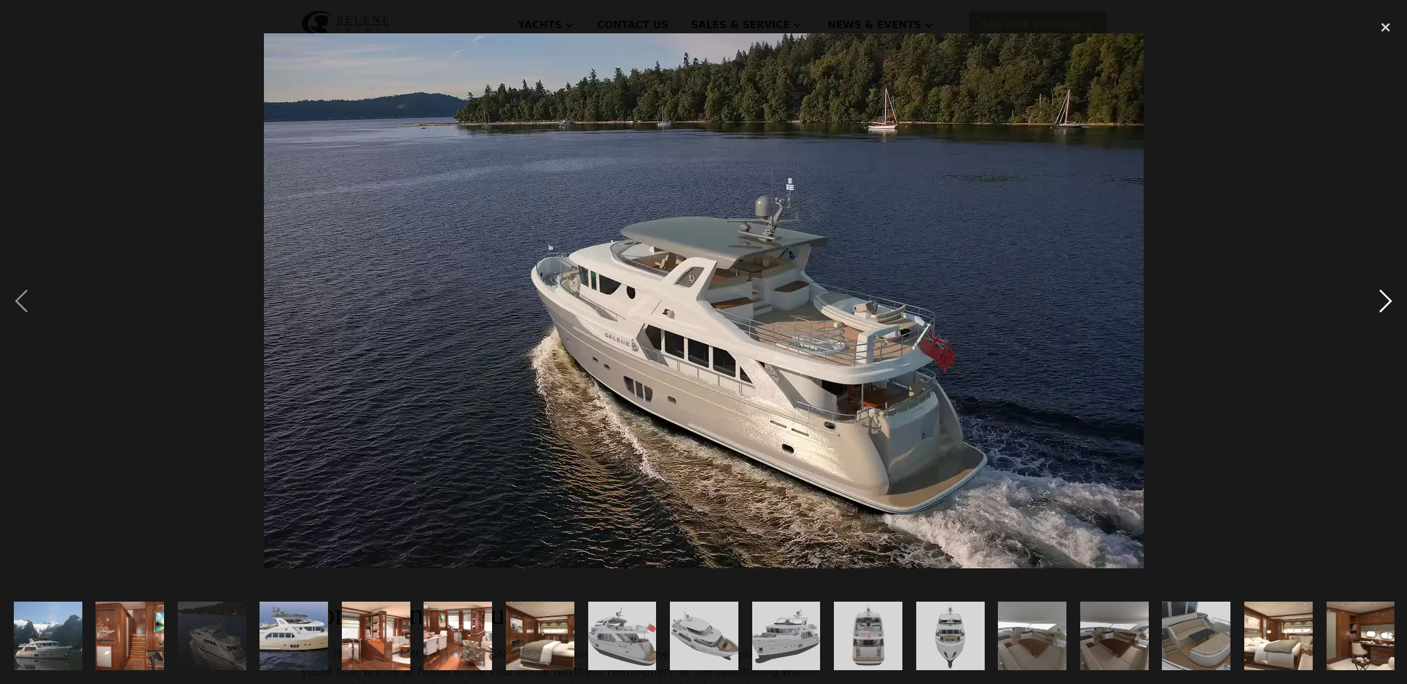
click at [1387, 305] on div "next image" at bounding box center [1386, 301] width 43 height 575
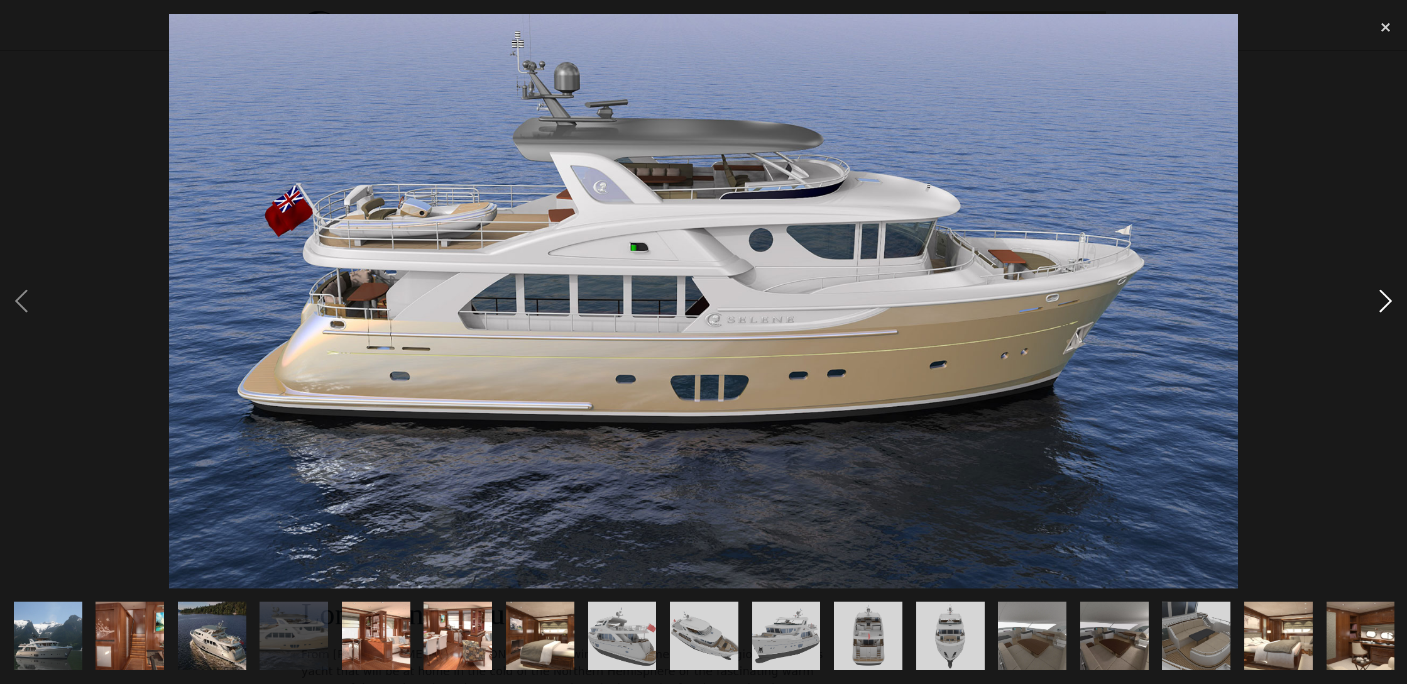
scroll to position [0, 0]
click at [1387, 305] on div "next image" at bounding box center [1386, 301] width 43 height 575
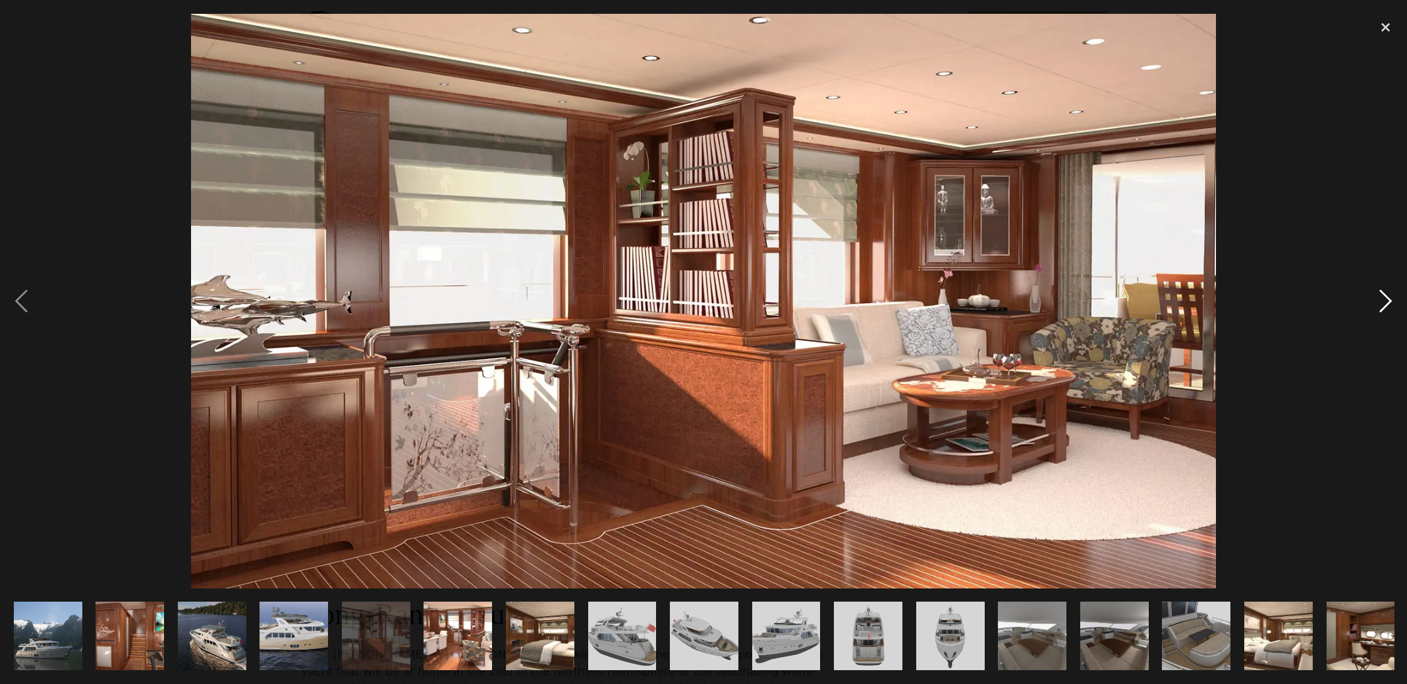
click at [1387, 305] on div "next image" at bounding box center [1386, 301] width 43 height 575
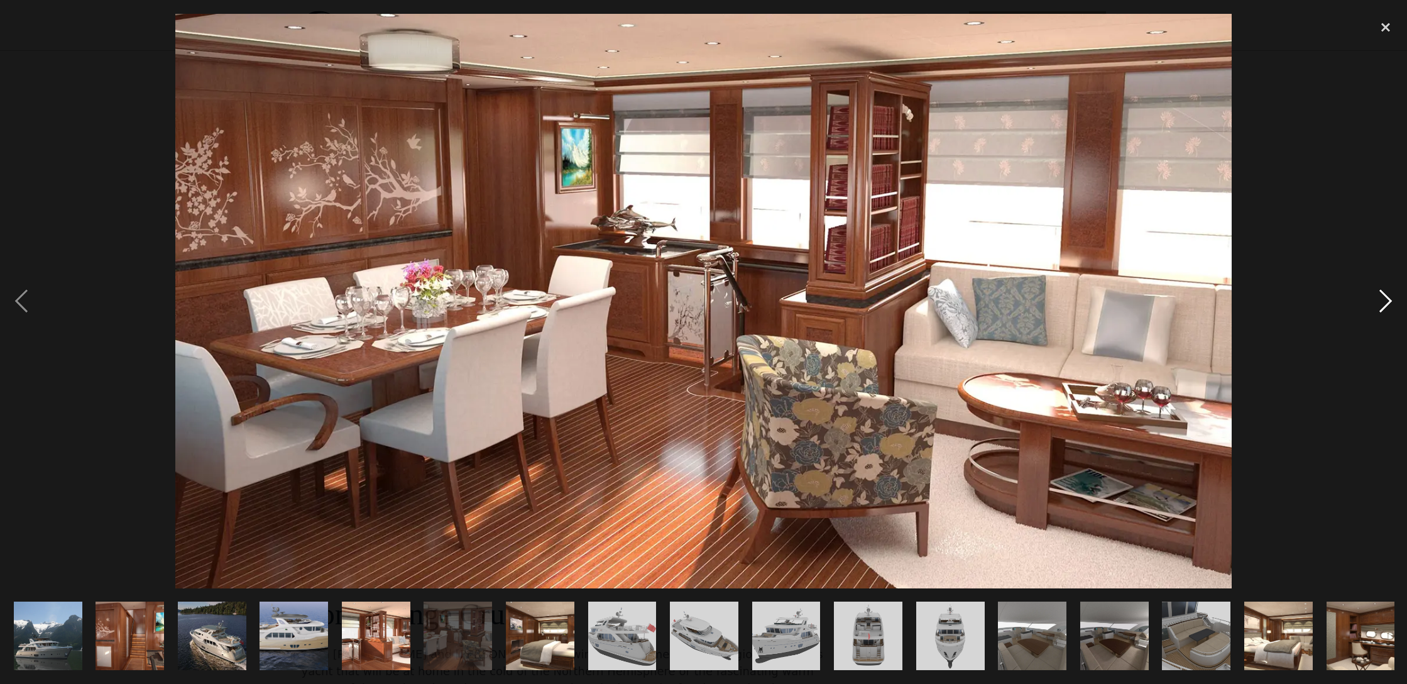
click at [1387, 305] on div "next image" at bounding box center [1386, 301] width 43 height 575
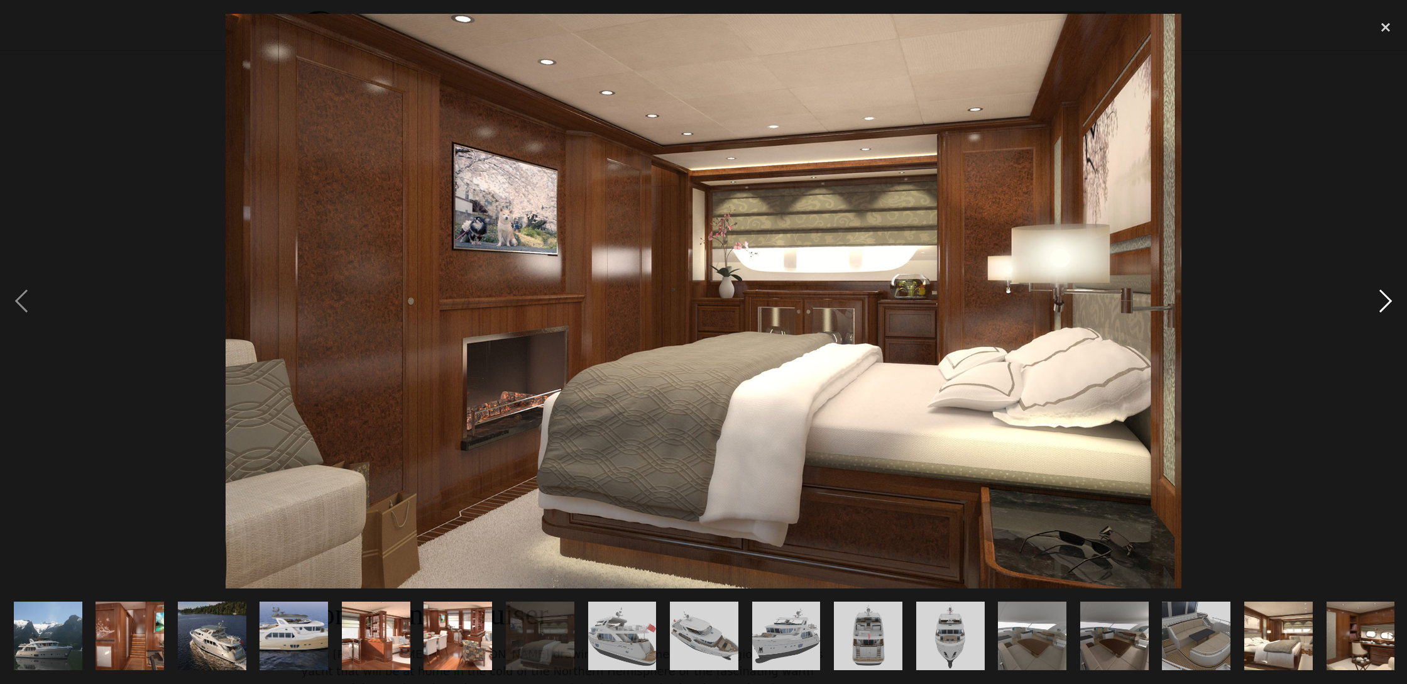
click at [1387, 305] on div "next image" at bounding box center [1386, 301] width 43 height 575
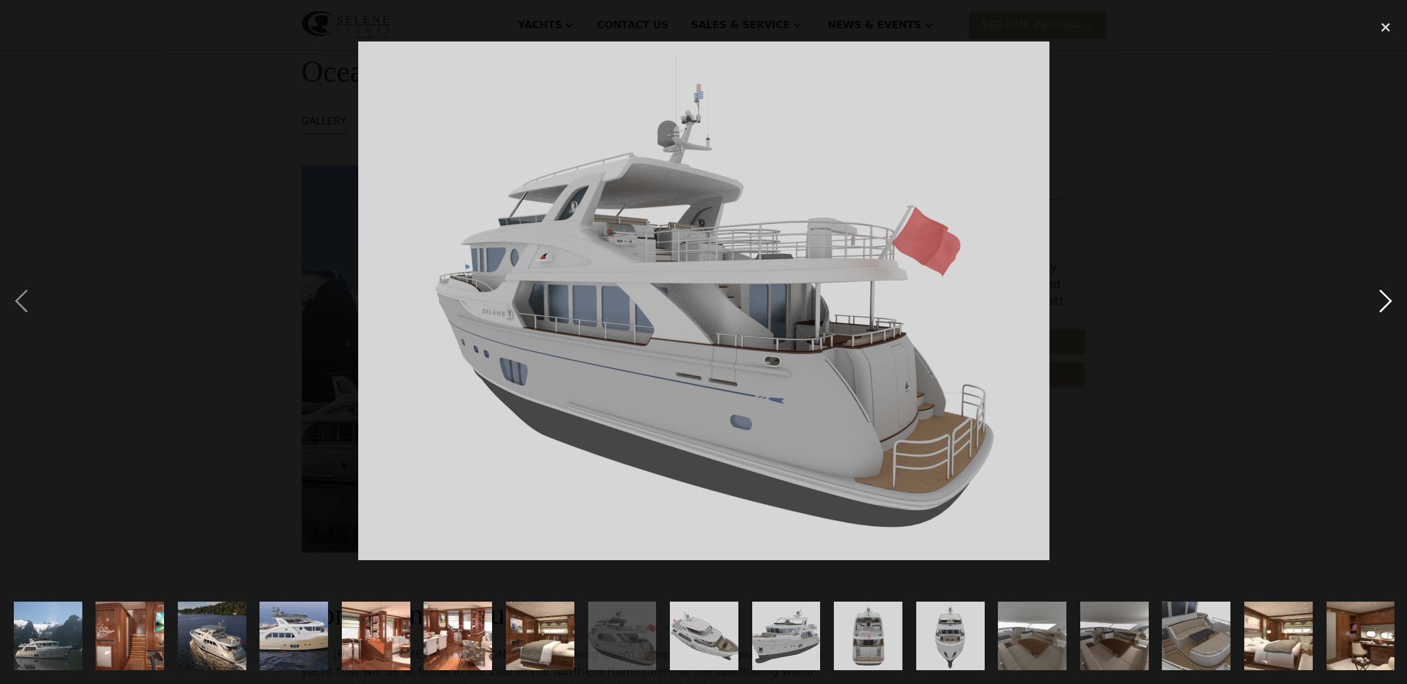
click at [1387, 305] on div "next image" at bounding box center [1386, 301] width 43 height 575
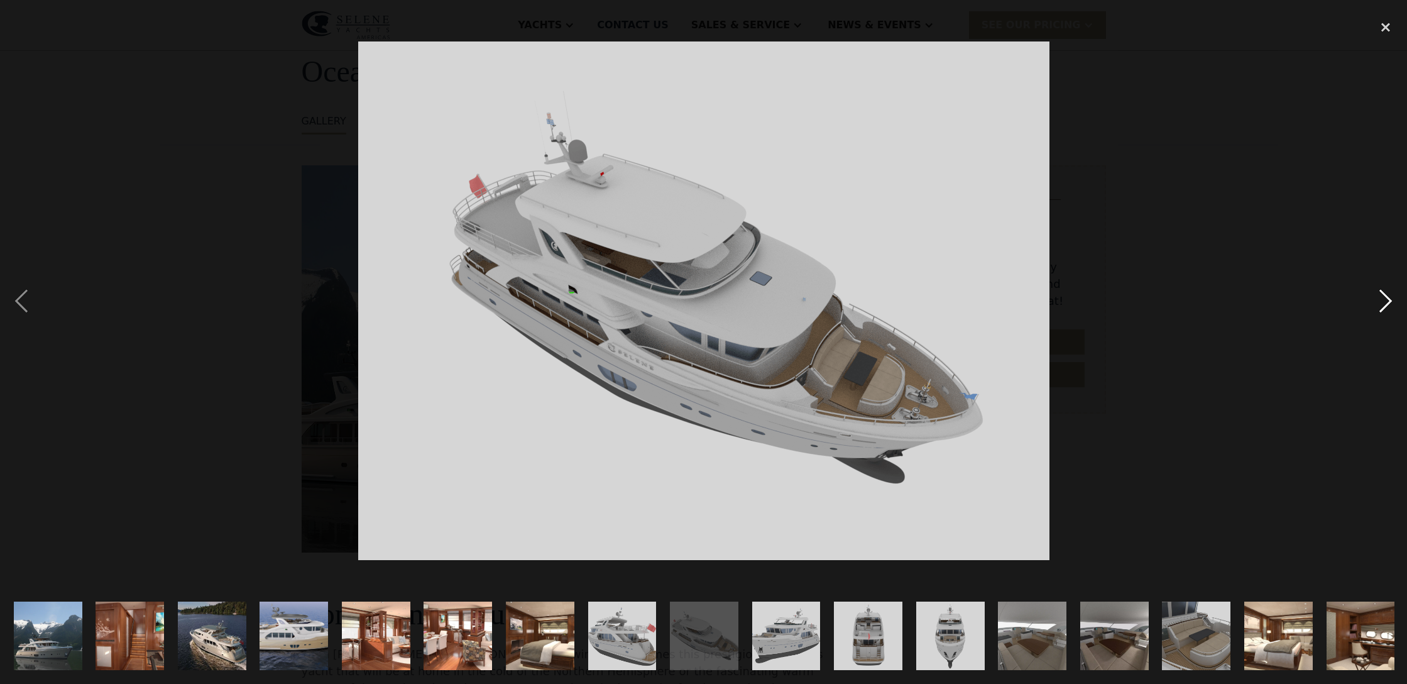
click at [1387, 305] on div "next image" at bounding box center [1386, 301] width 43 height 575
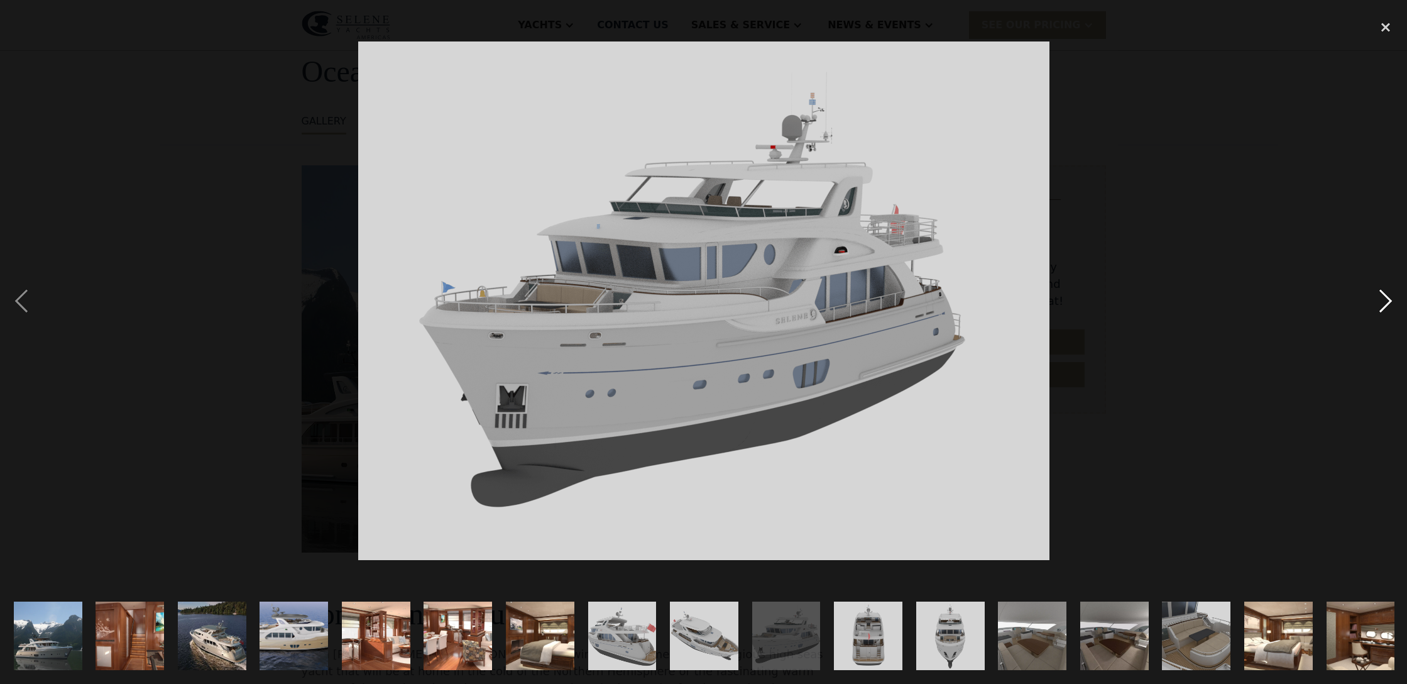
click at [1387, 305] on div "next image" at bounding box center [1386, 301] width 43 height 575
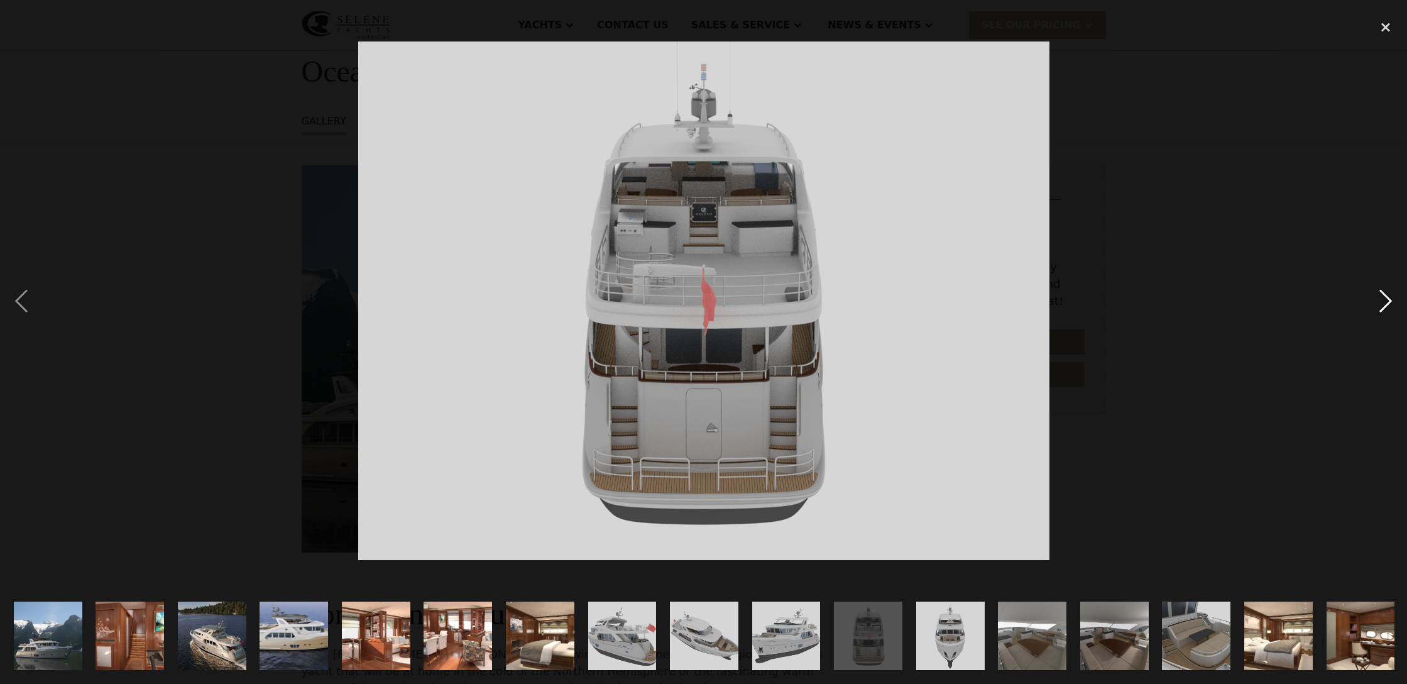
click at [1387, 305] on div "next image" at bounding box center [1386, 301] width 43 height 575
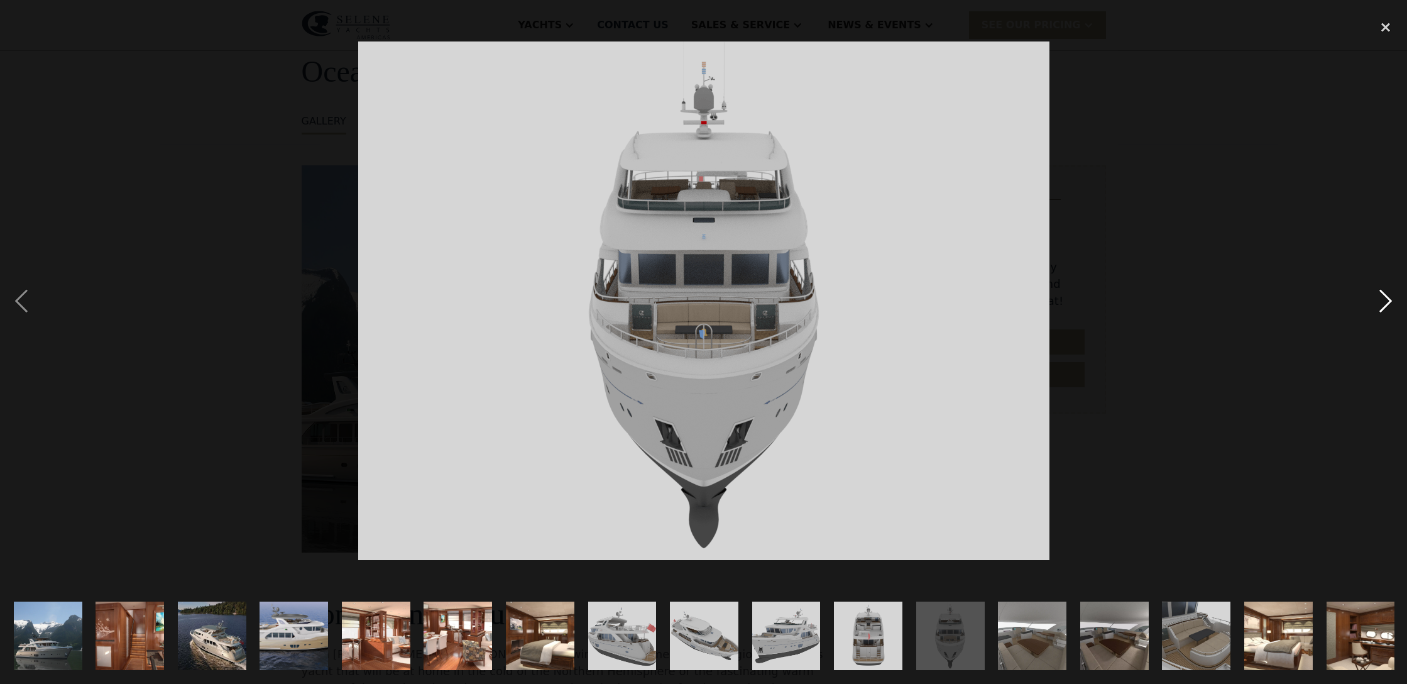
click at [1387, 305] on div "next image" at bounding box center [1386, 301] width 43 height 575
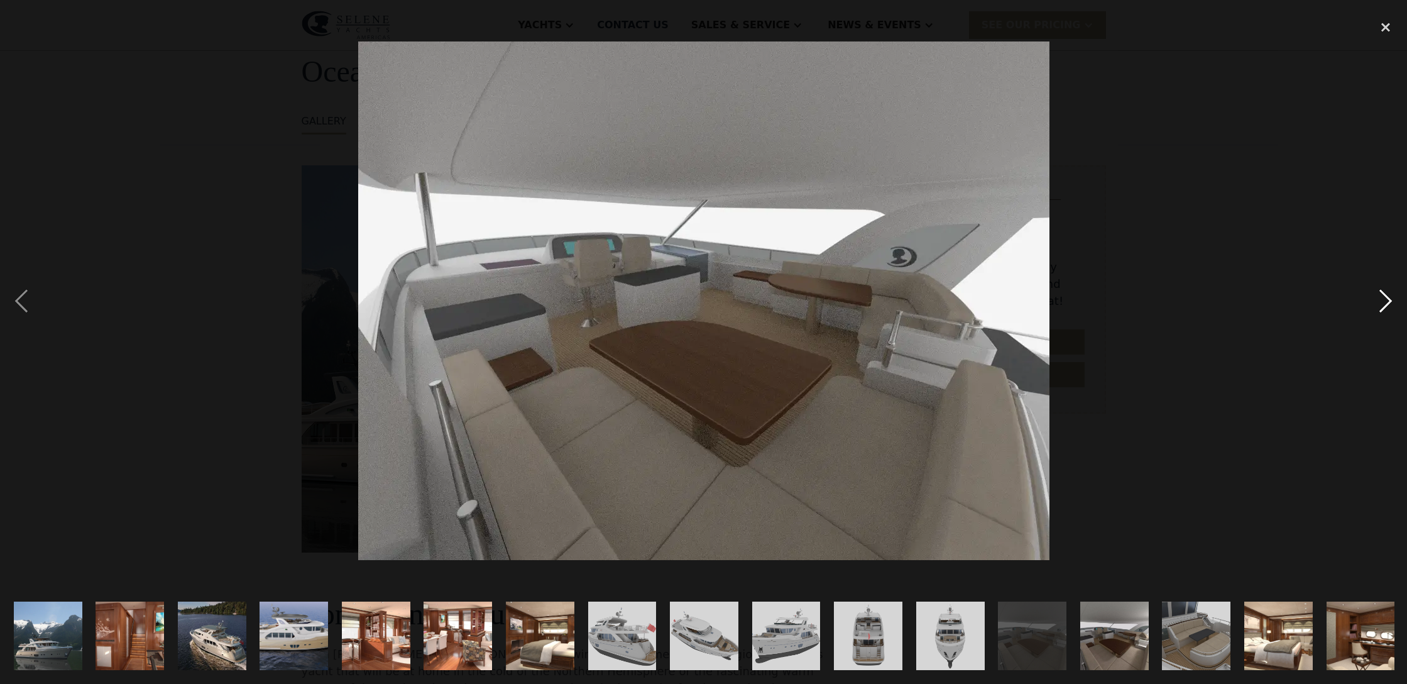
click at [1387, 305] on div "next image" at bounding box center [1386, 301] width 43 height 575
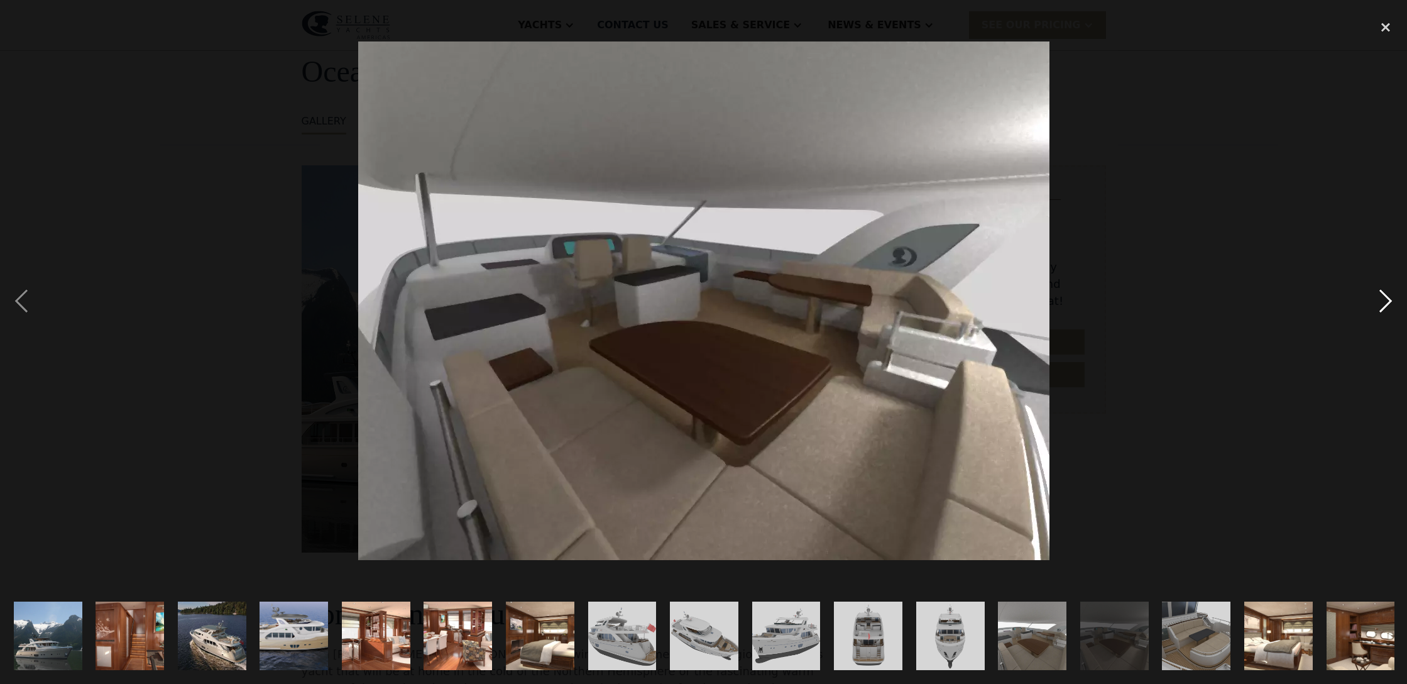
click at [1387, 305] on div "next image" at bounding box center [1386, 301] width 43 height 575
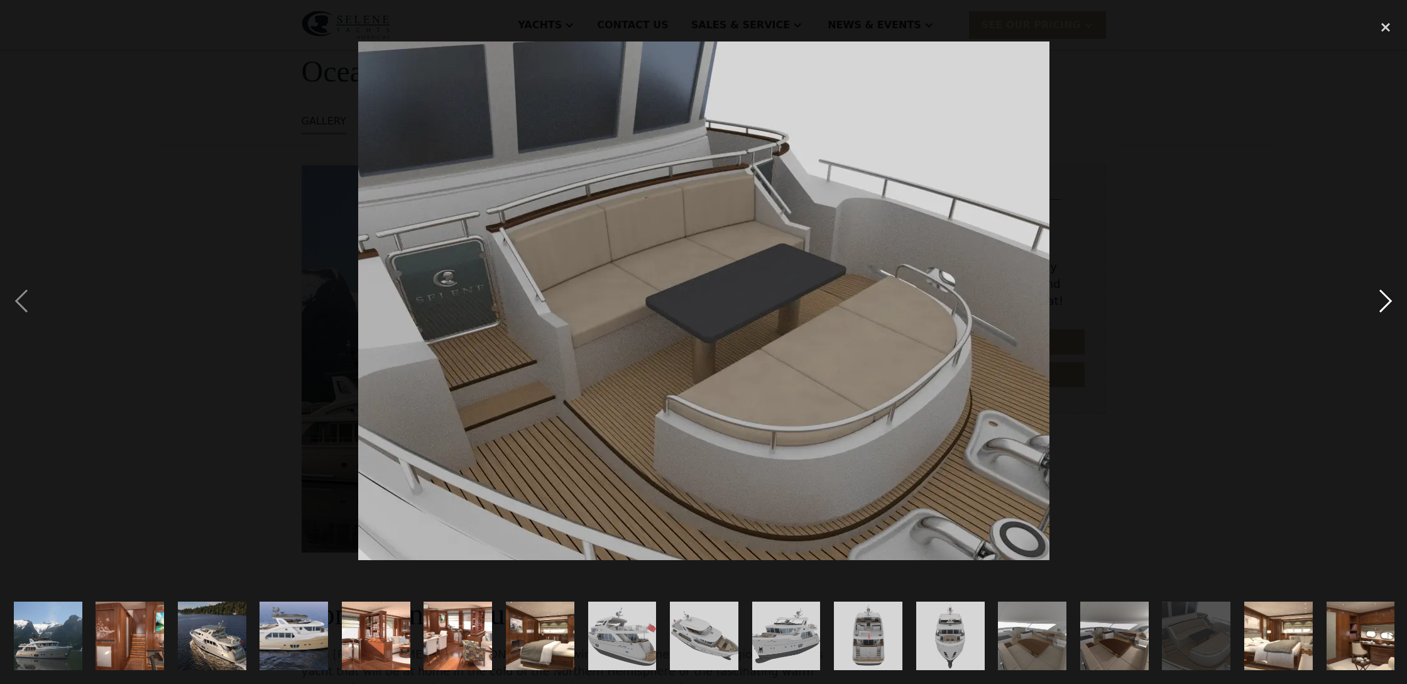
click at [1387, 305] on div "next image" at bounding box center [1386, 301] width 43 height 575
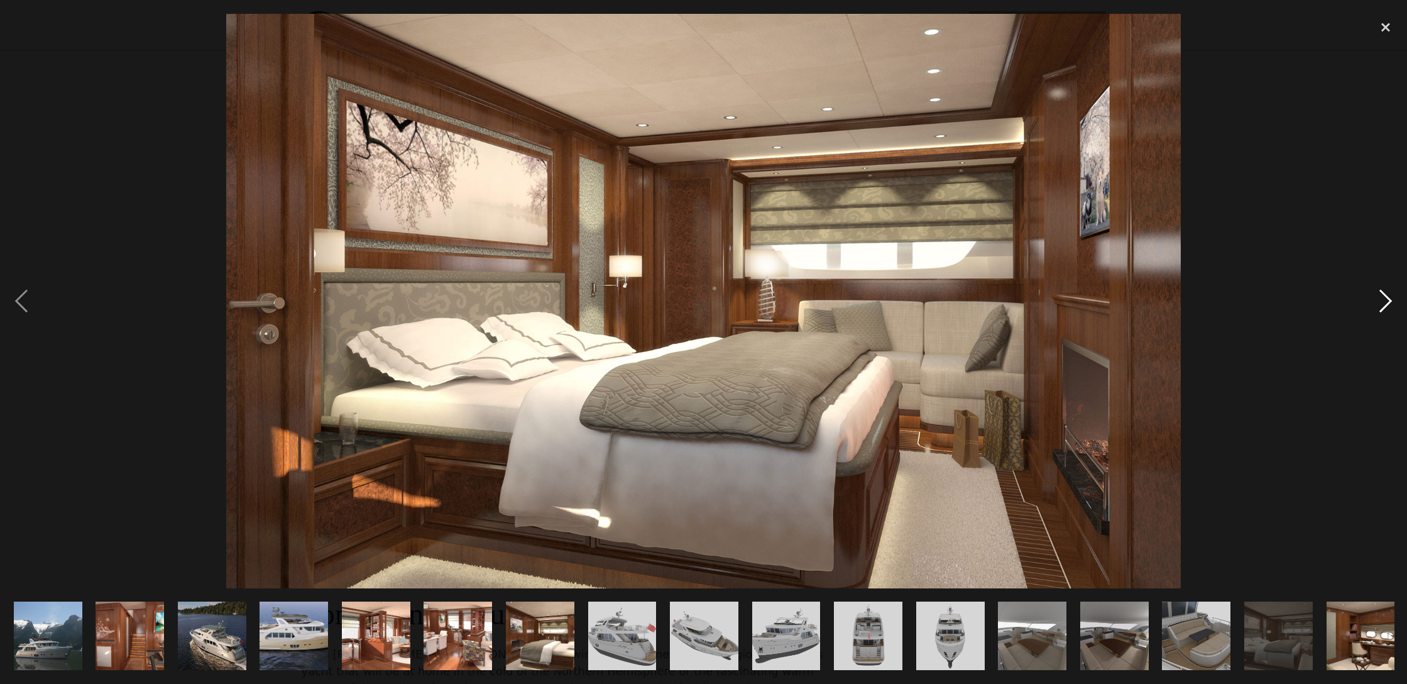
click at [1387, 305] on div "next image" at bounding box center [1386, 301] width 43 height 575
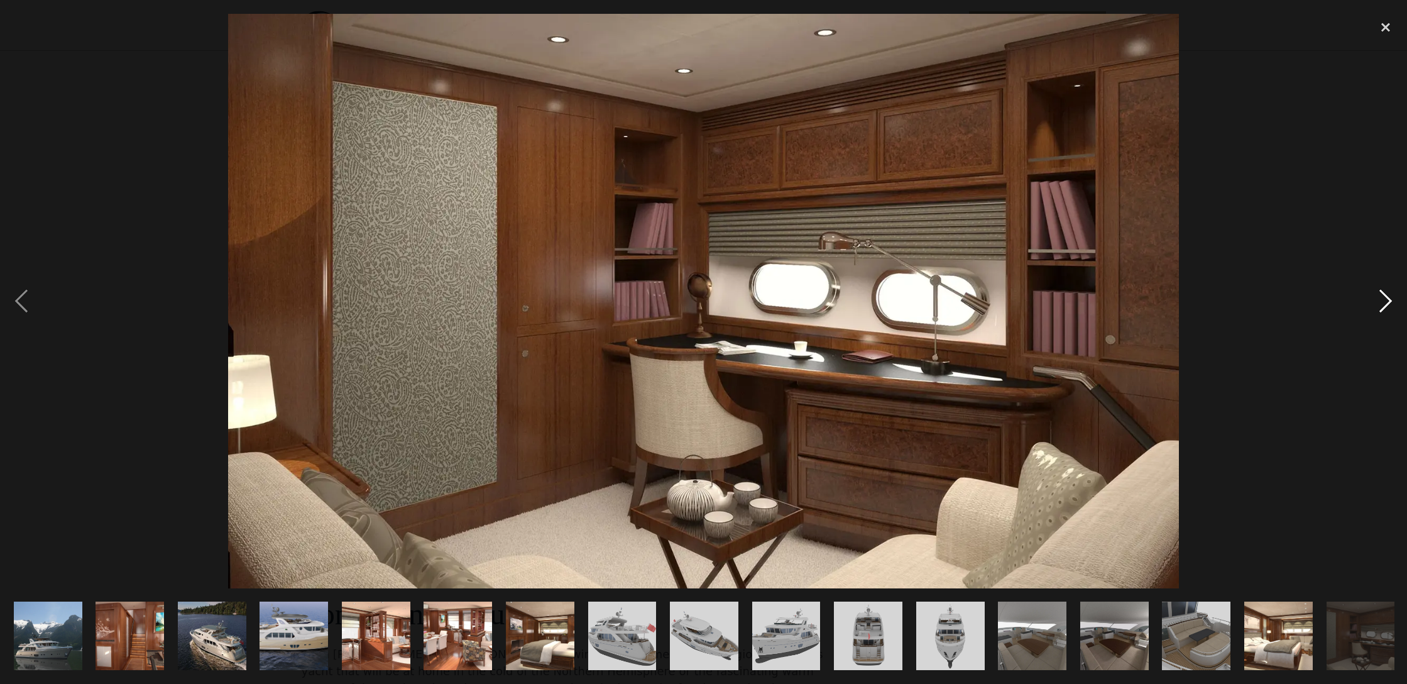
click at [1387, 305] on div "next image" at bounding box center [1386, 301] width 43 height 575
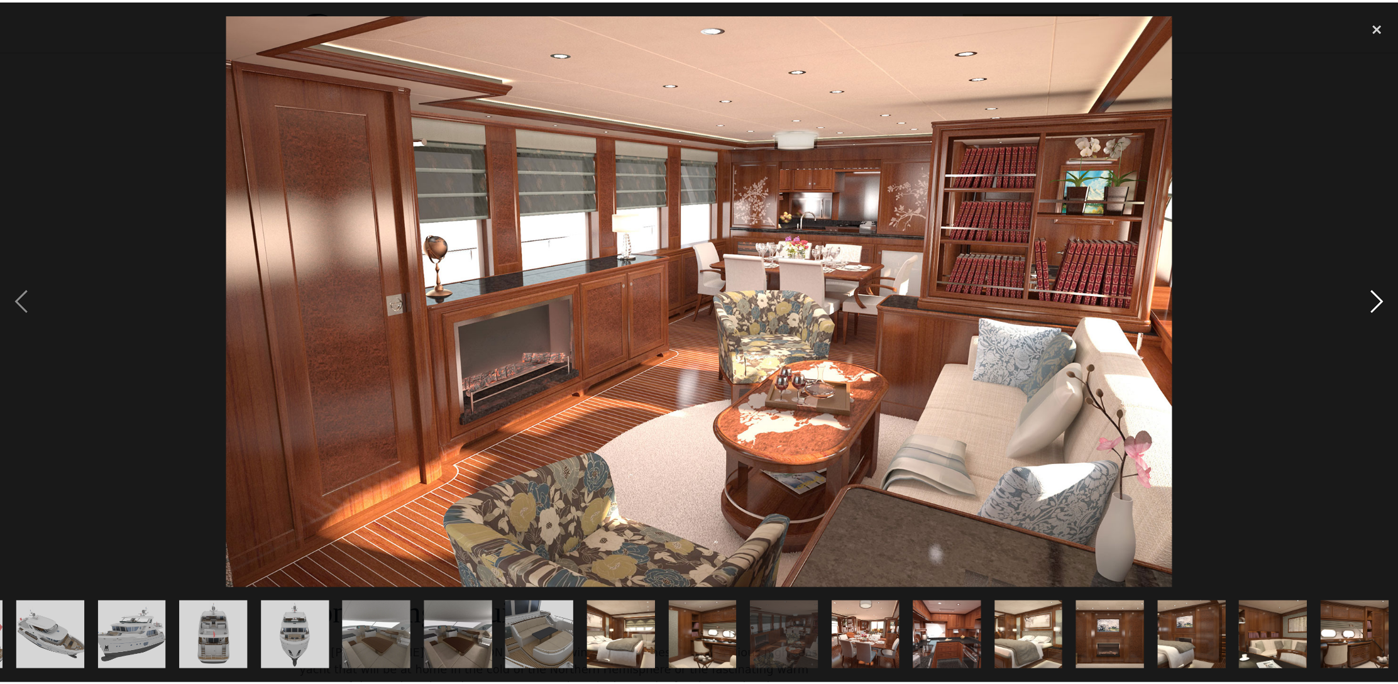
scroll to position [0, 658]
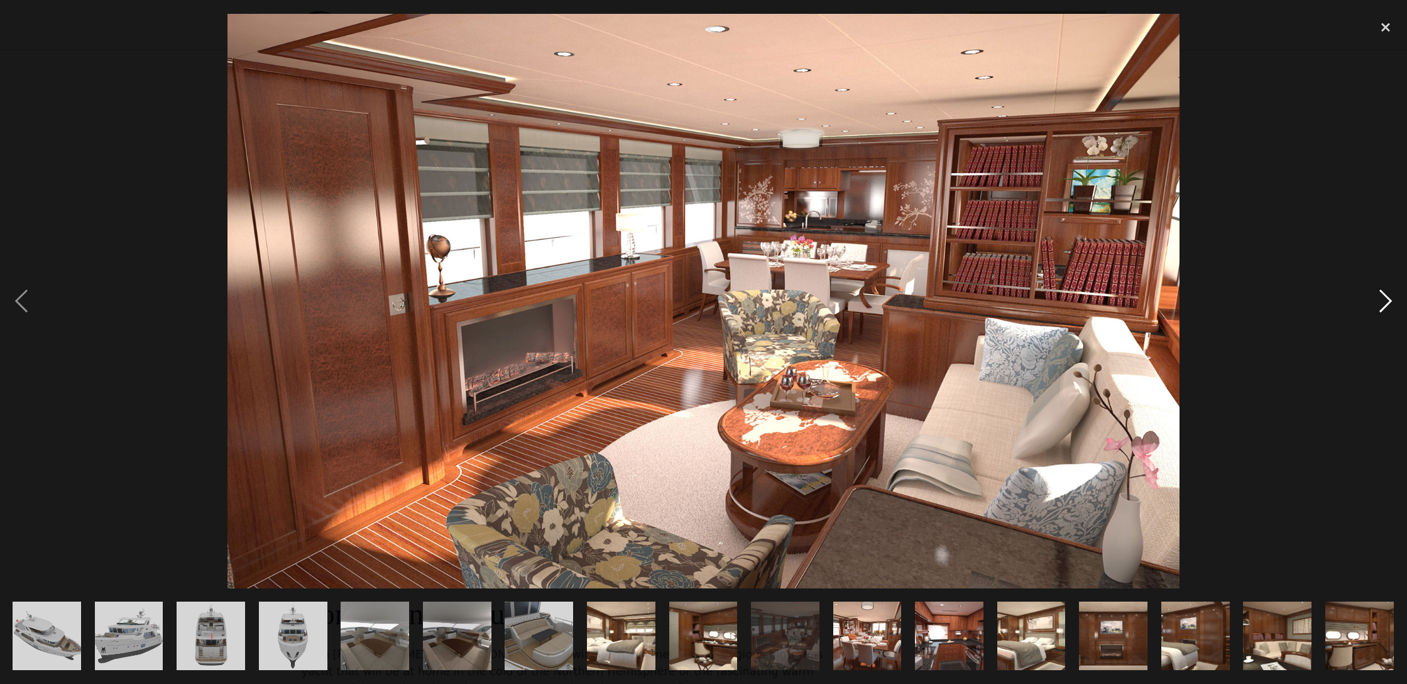
click at [1387, 305] on div "next image" at bounding box center [1386, 301] width 43 height 575
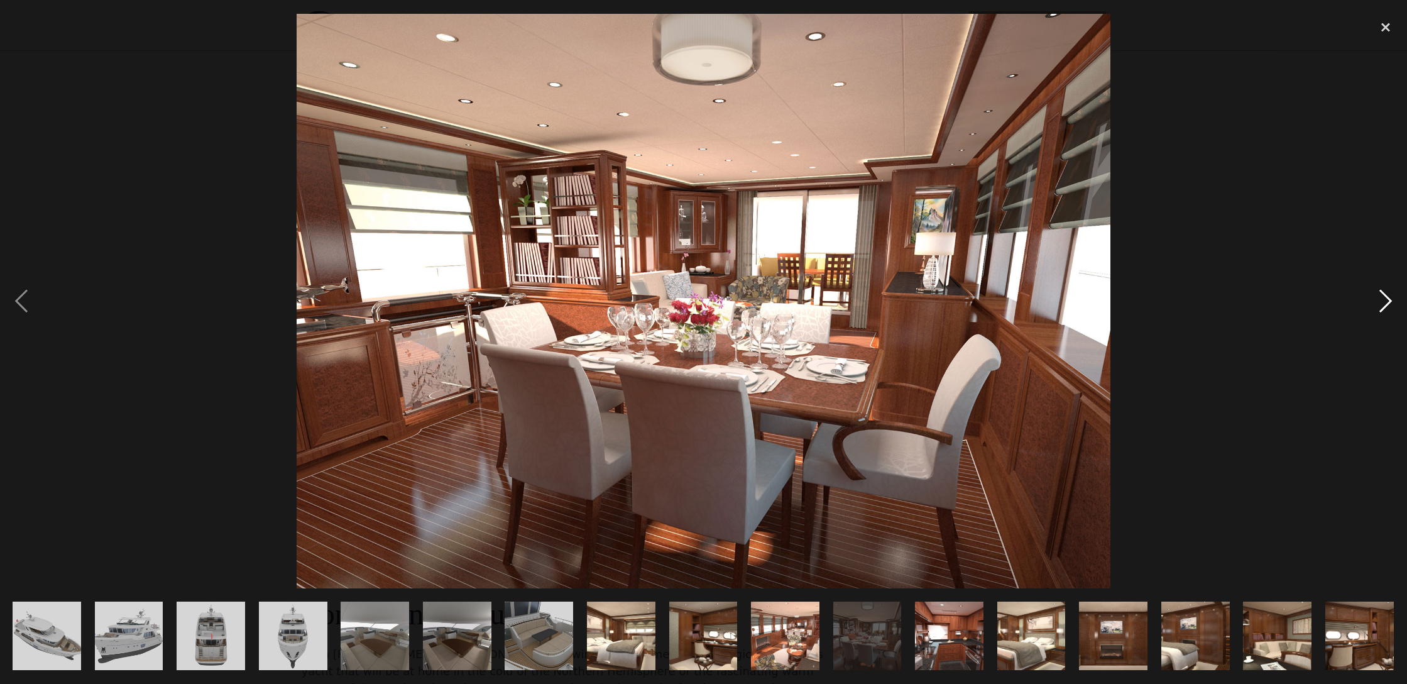
click at [1387, 305] on div "next image" at bounding box center [1386, 301] width 43 height 575
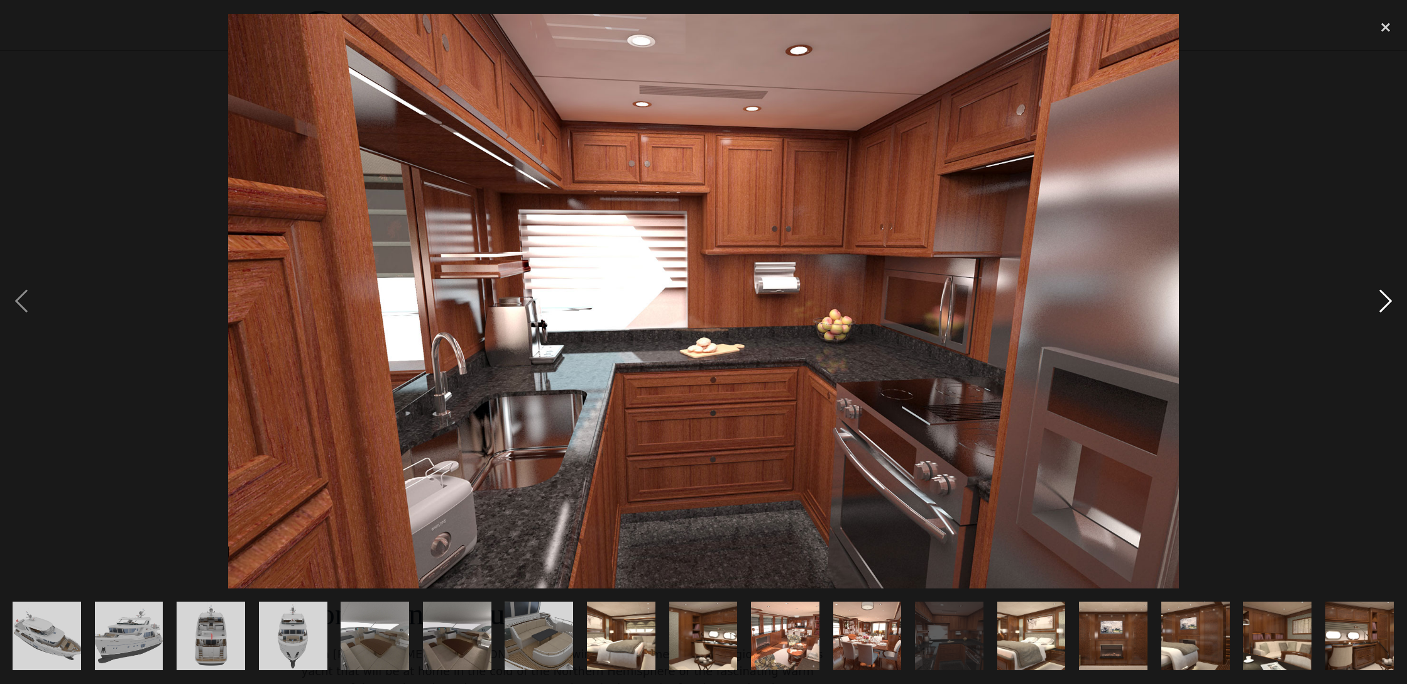
click at [1387, 305] on div "next image" at bounding box center [1386, 301] width 43 height 575
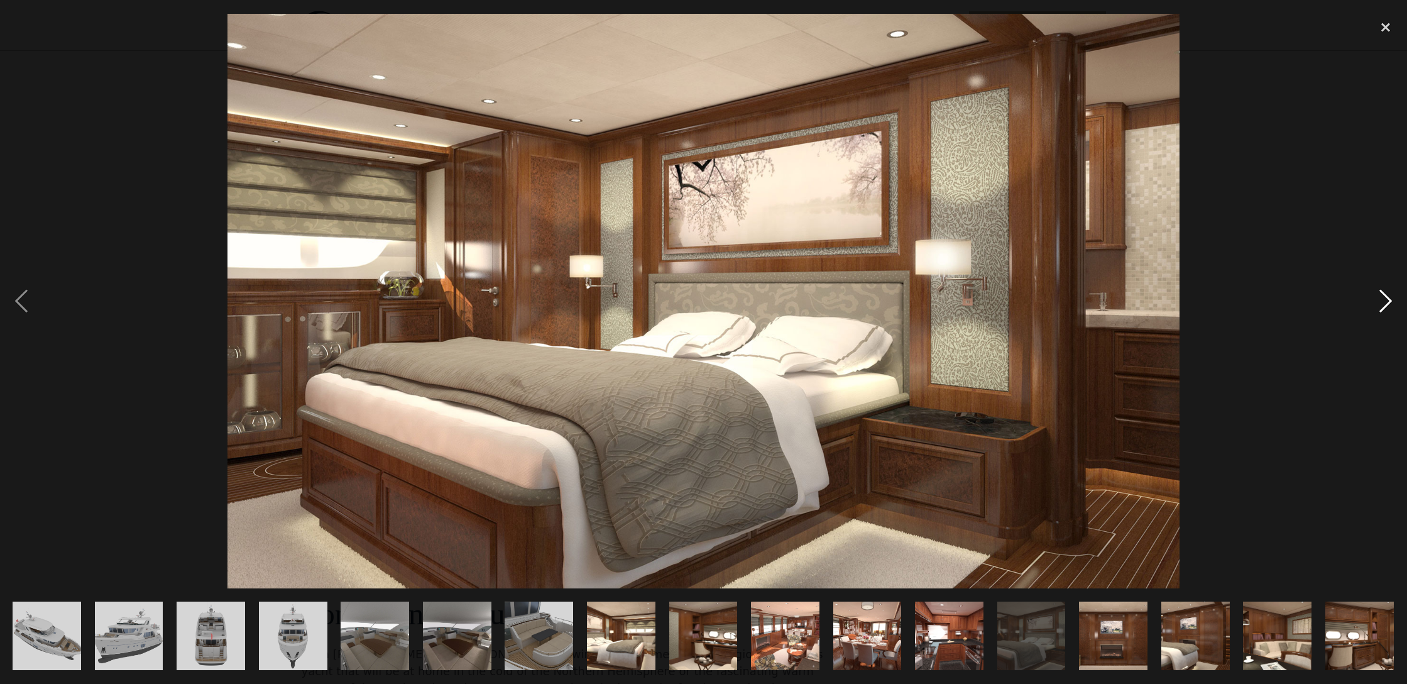
click at [1387, 305] on div "next image" at bounding box center [1386, 301] width 43 height 575
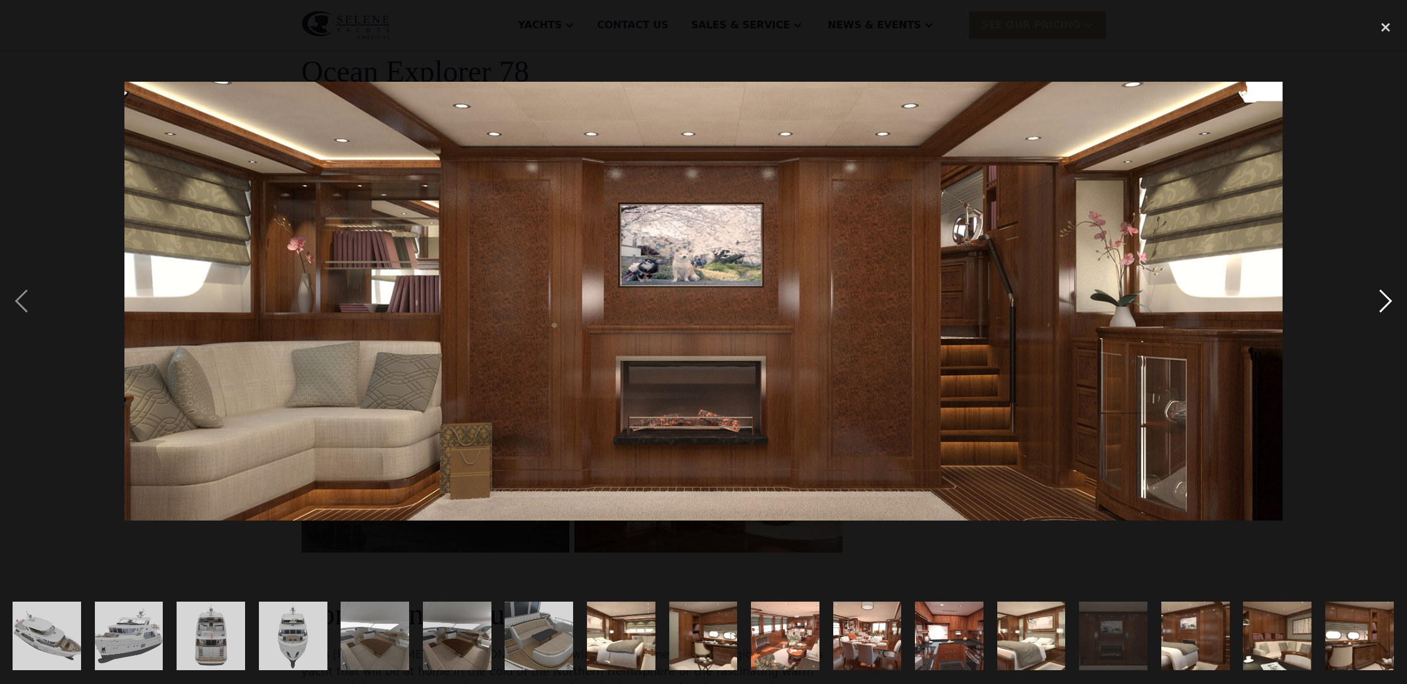
click at [1387, 305] on div "next image" at bounding box center [1386, 301] width 43 height 575
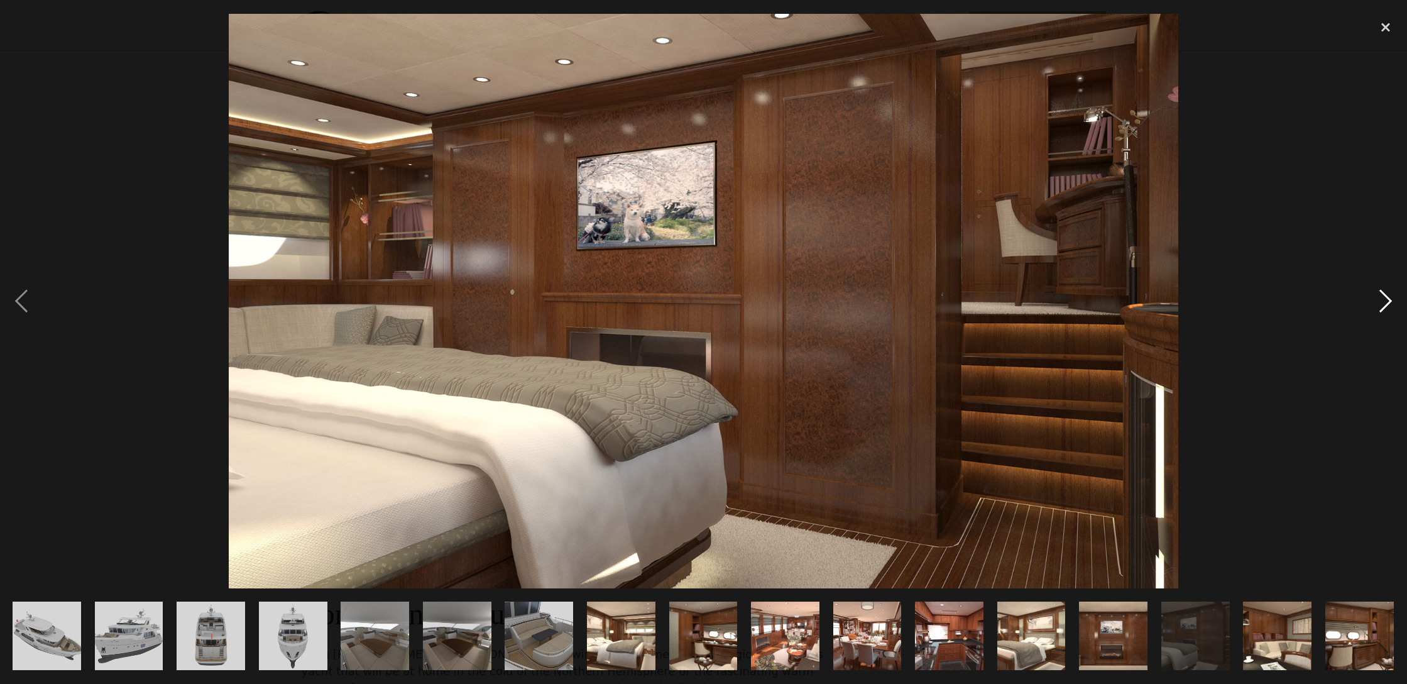
click at [1387, 305] on div "next image" at bounding box center [1386, 301] width 43 height 575
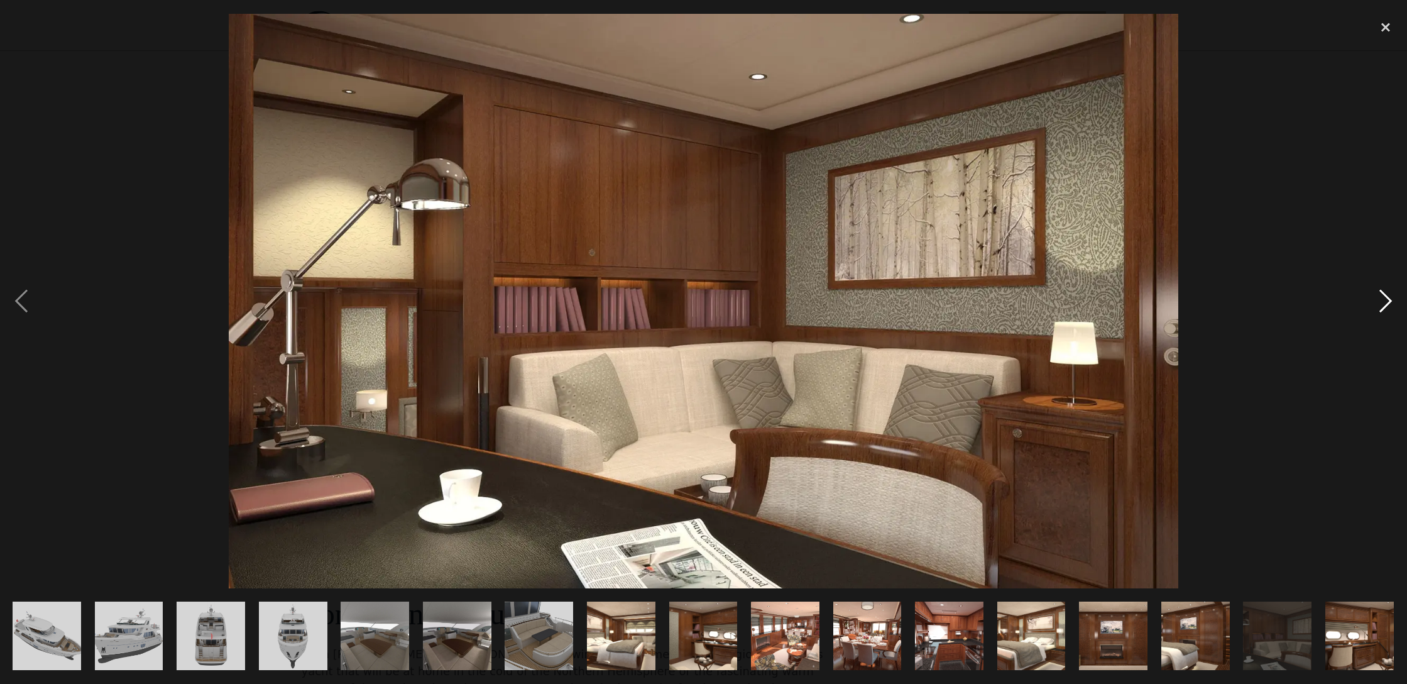
click at [1387, 305] on div "next image" at bounding box center [1386, 301] width 43 height 575
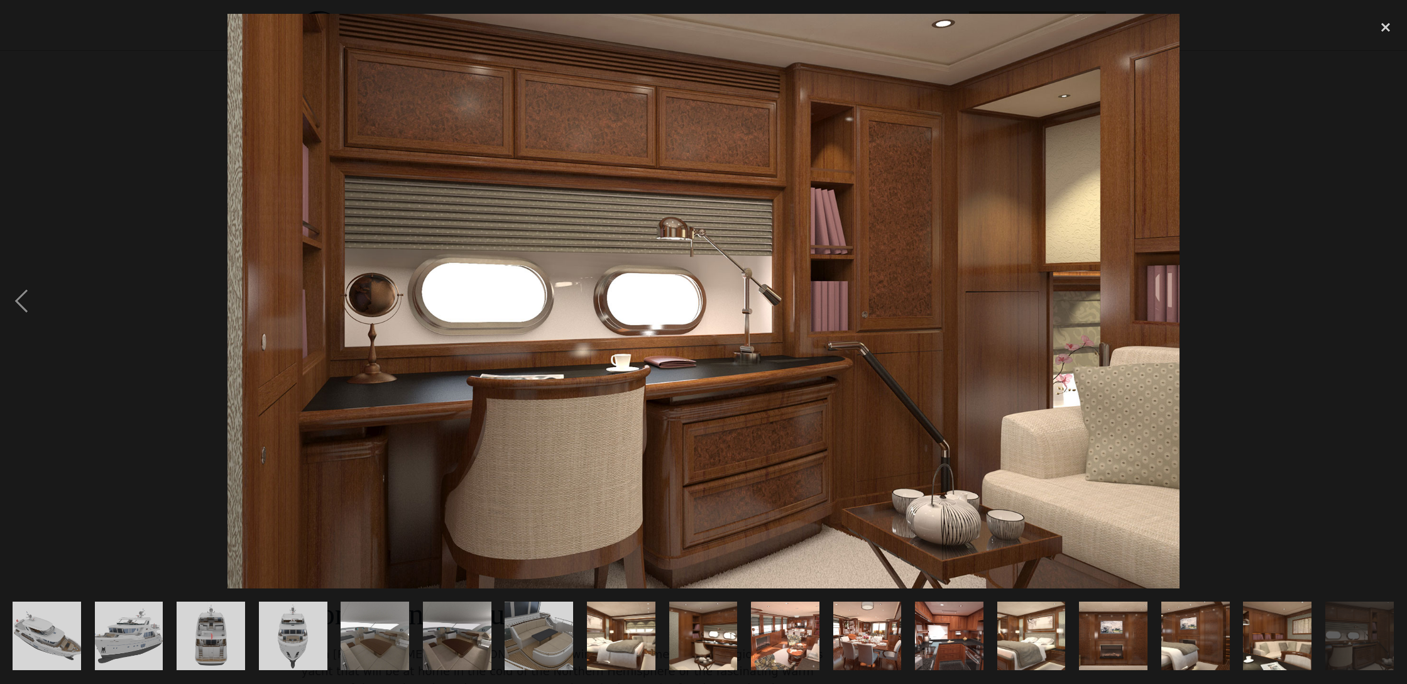
click at [1387, 305] on div "next image" at bounding box center [1386, 301] width 43 height 575
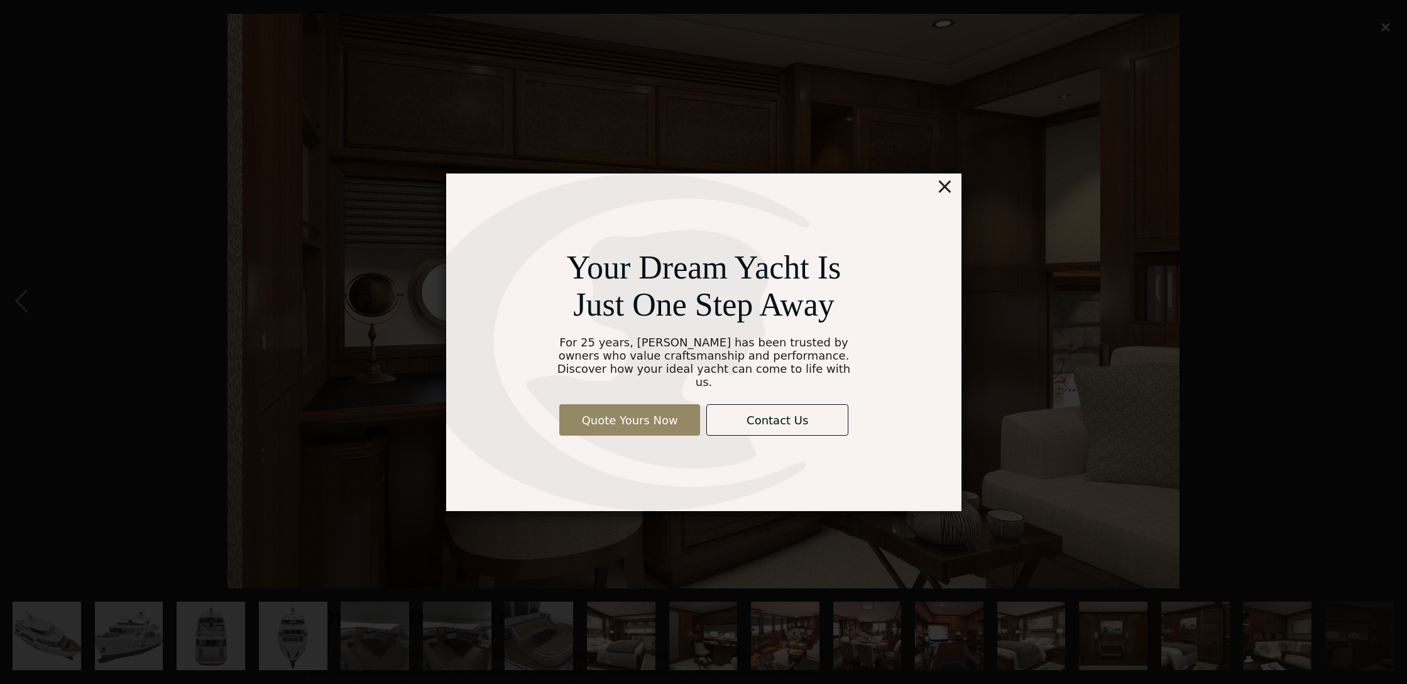
click at [944, 194] on div "×" at bounding box center [944, 185] width 18 height 25
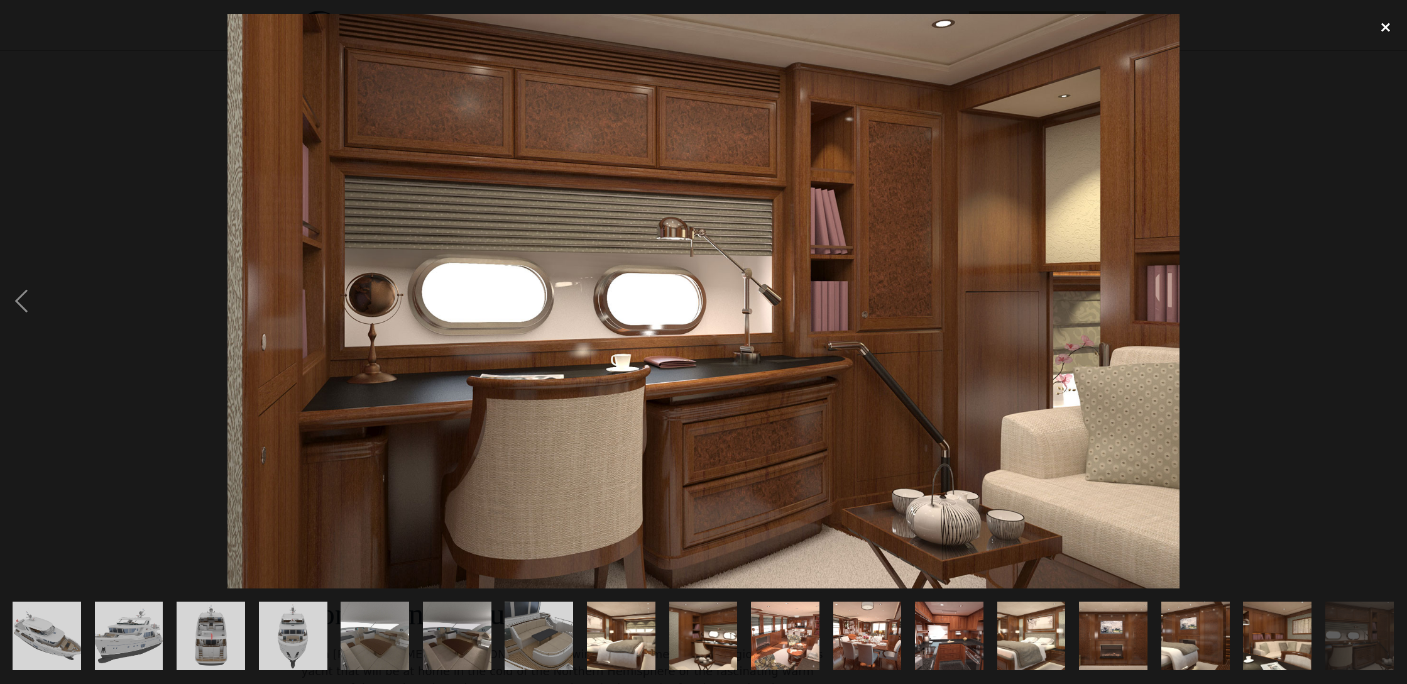
click at [1385, 30] on div "close lightbox" at bounding box center [1386, 28] width 43 height 28
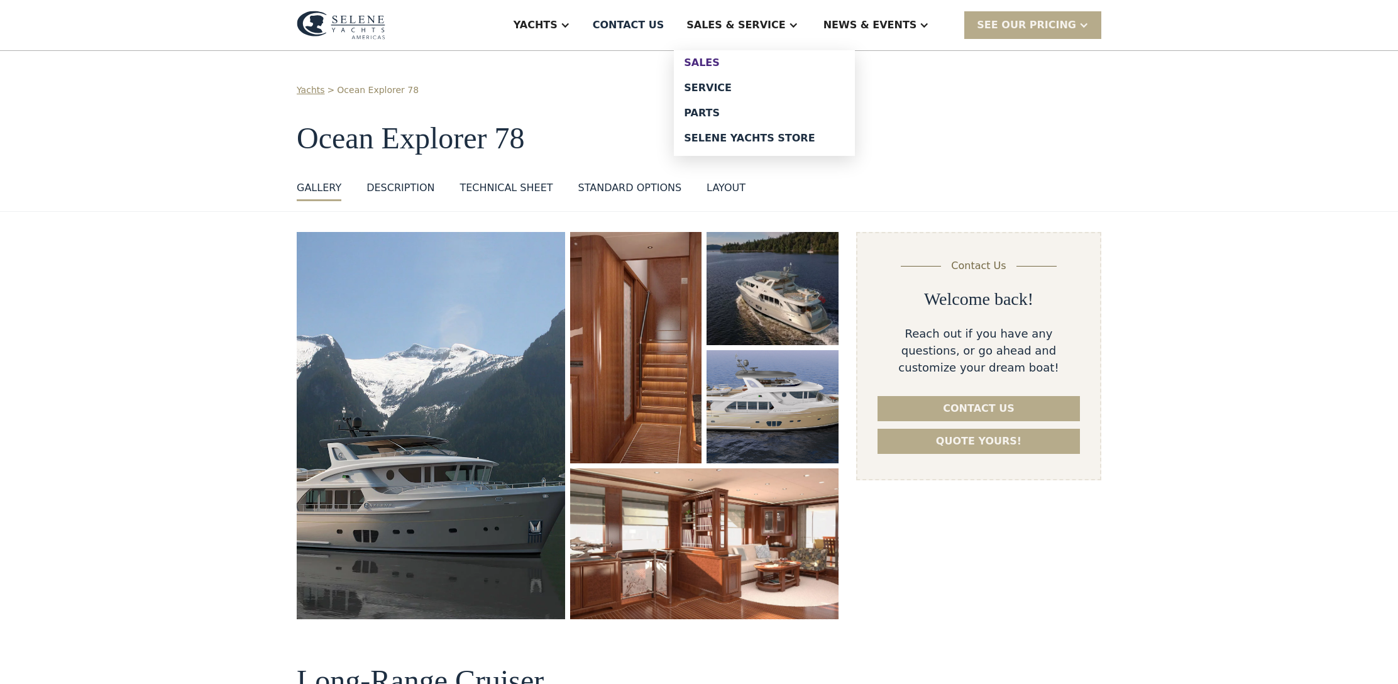
scroll to position [2, 0]
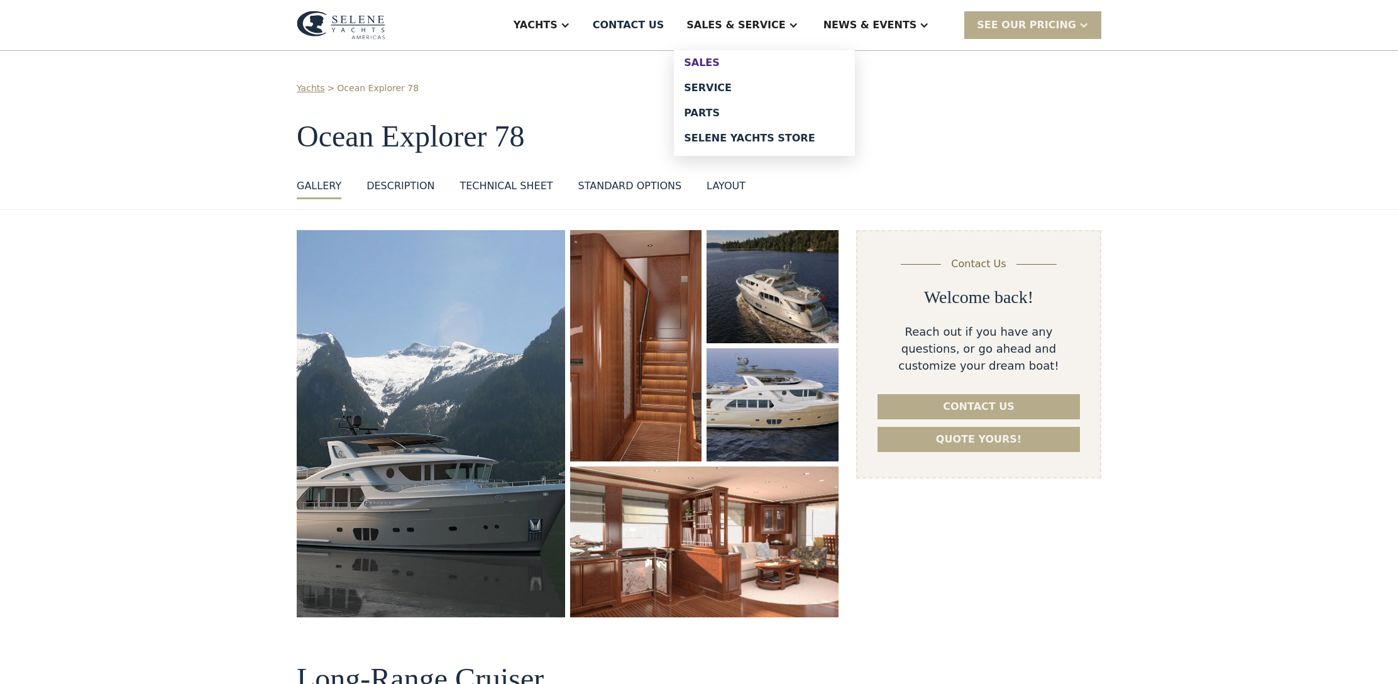
click at [744, 63] on div "Sales" at bounding box center [764, 63] width 161 height 10
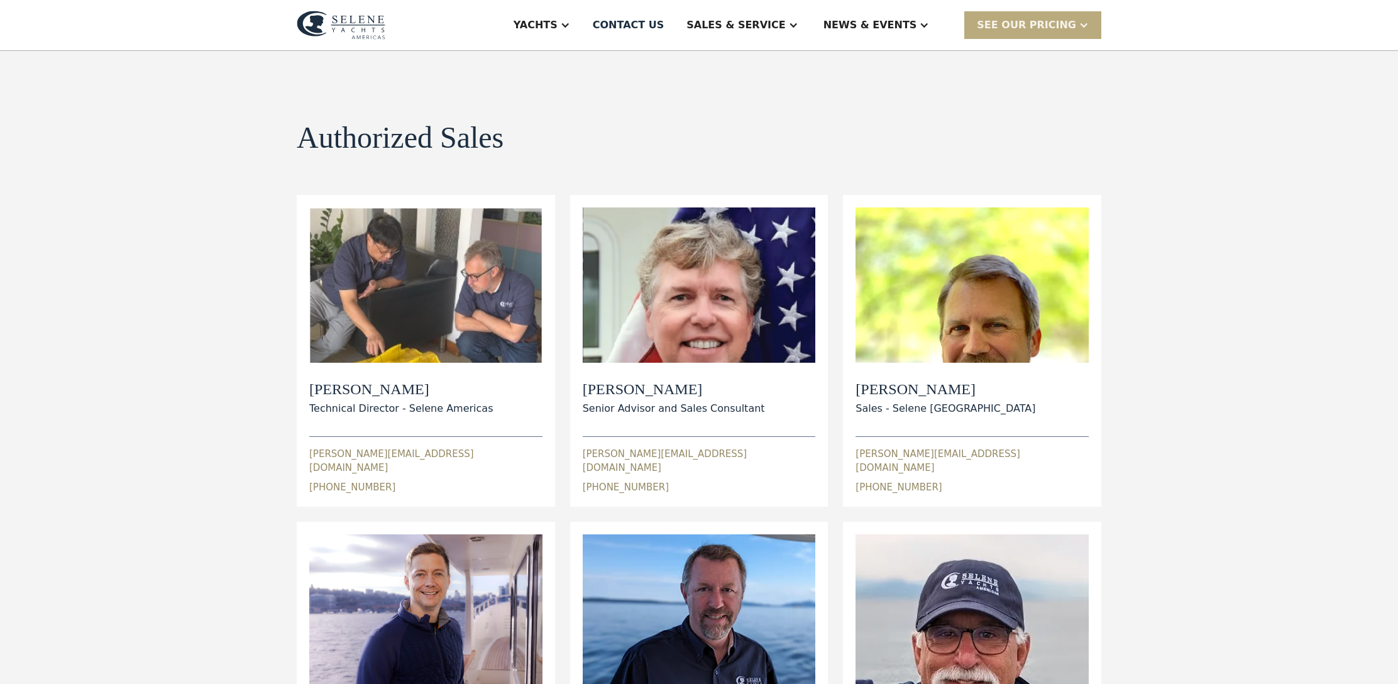
click at [1055, 22] on div "SEE Our Pricing" at bounding box center [1026, 25] width 99 height 15
click at [1015, 52] on link "Get a PASSCODE" at bounding box center [1048, 53] width 169 height 28
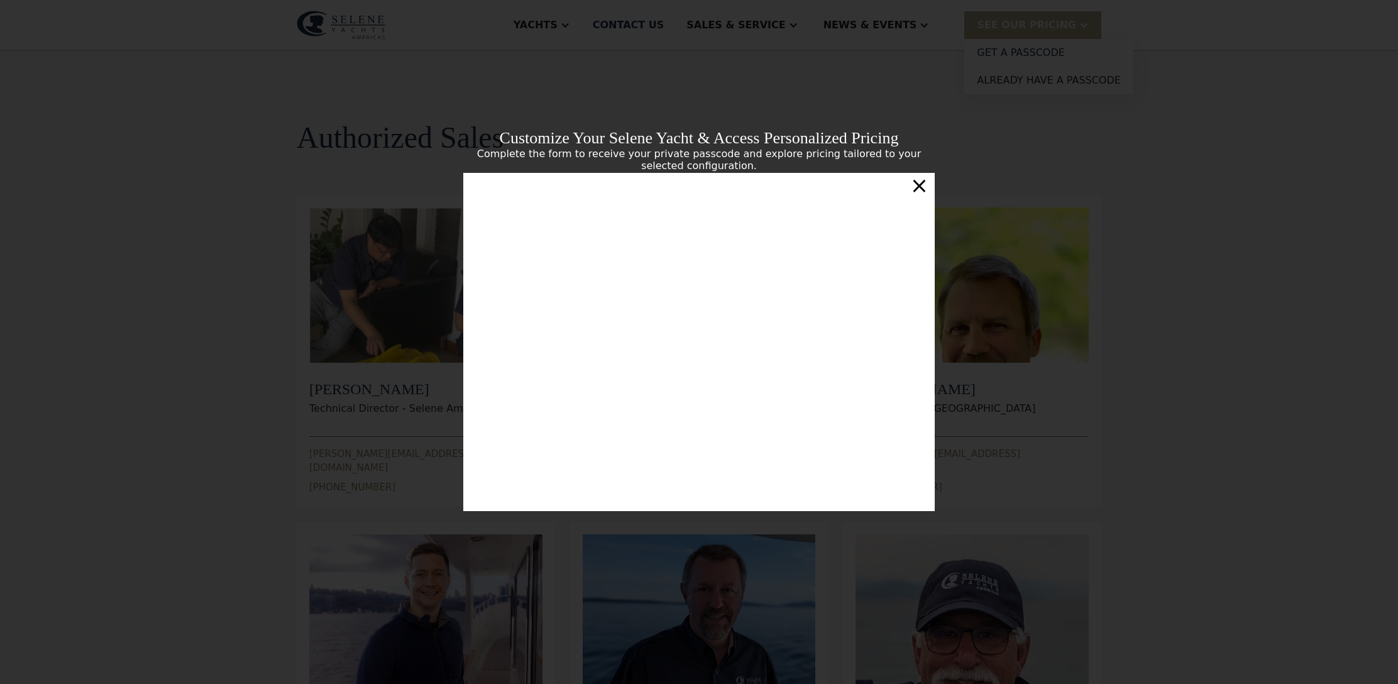
scroll to position [4, 0]
click at [923, 180] on div "×" at bounding box center [919, 185] width 18 height 25
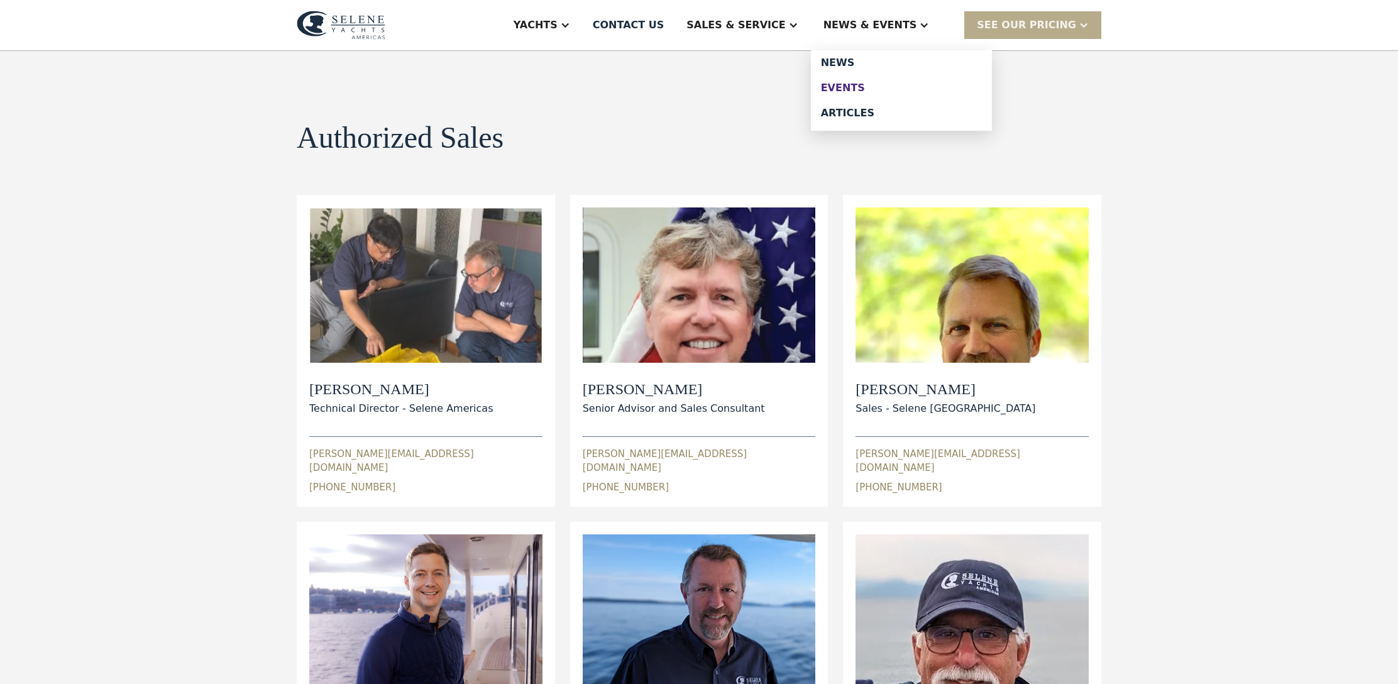
click at [874, 89] on div "Events" at bounding box center [901, 88] width 161 height 10
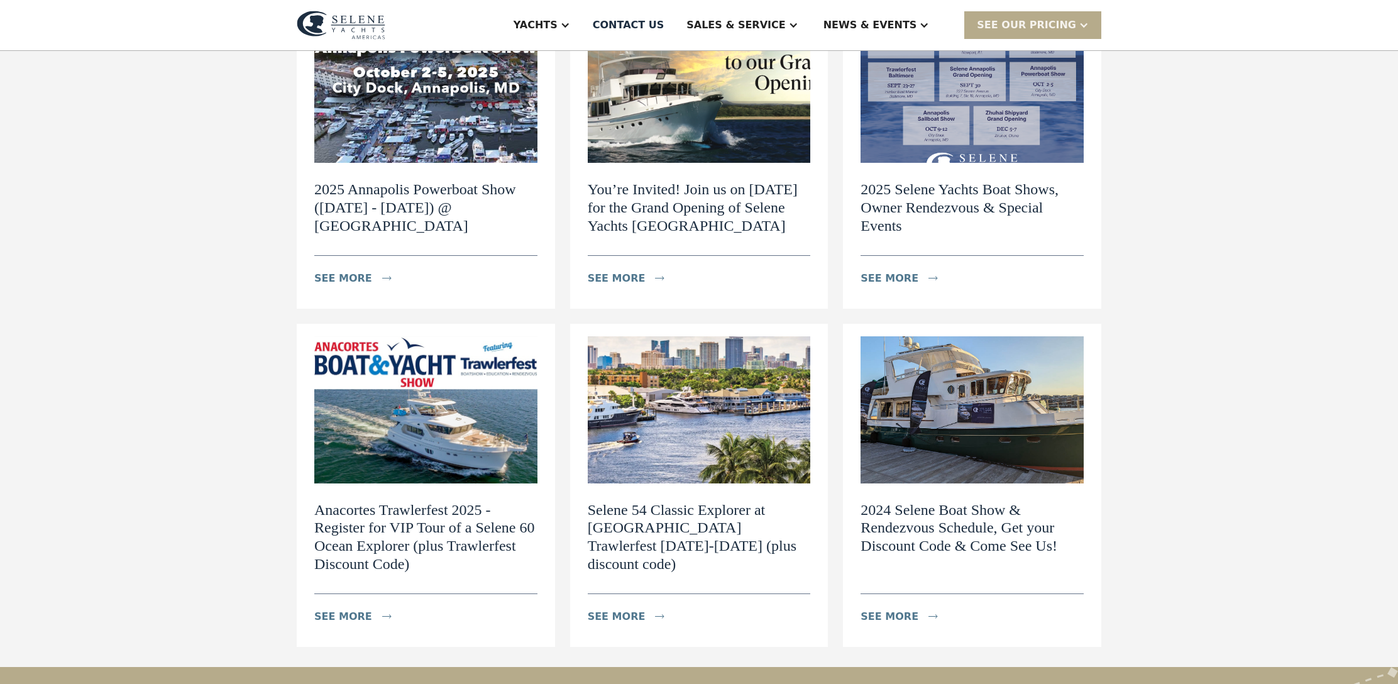
scroll to position [385, 0]
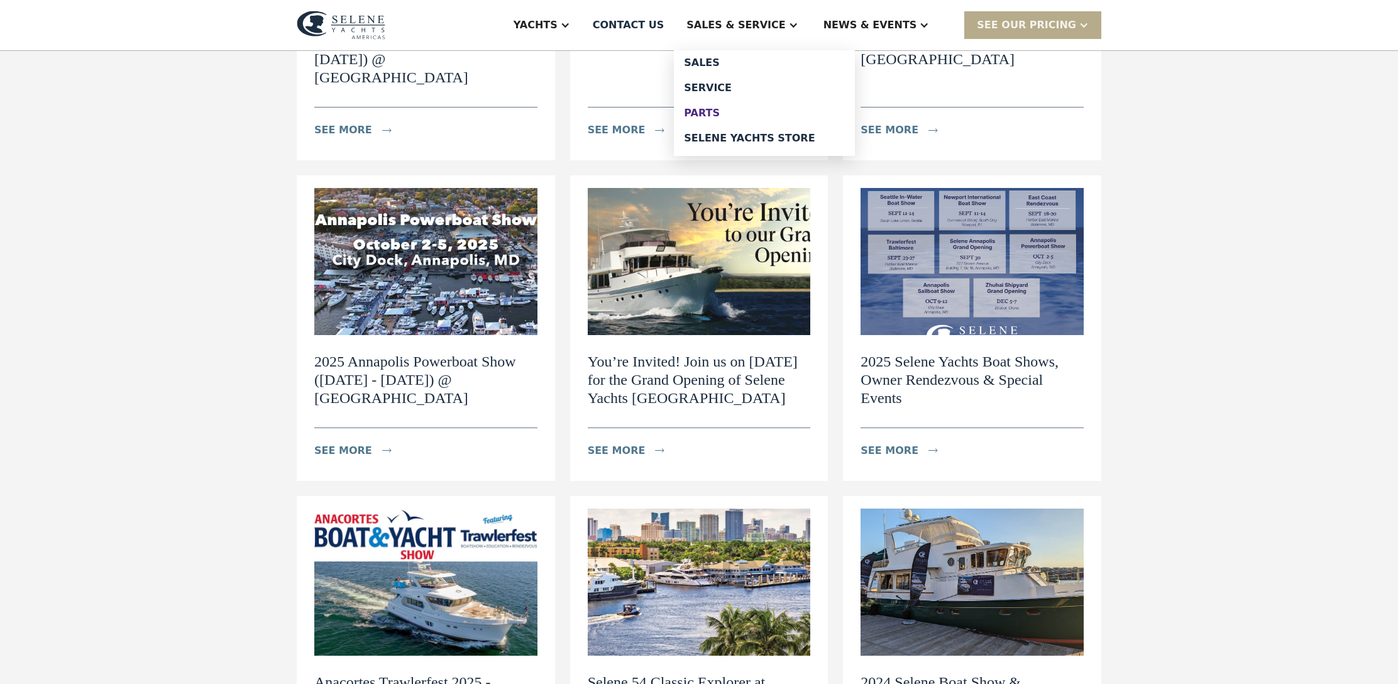
click at [746, 117] on div "Parts" at bounding box center [764, 113] width 161 height 10
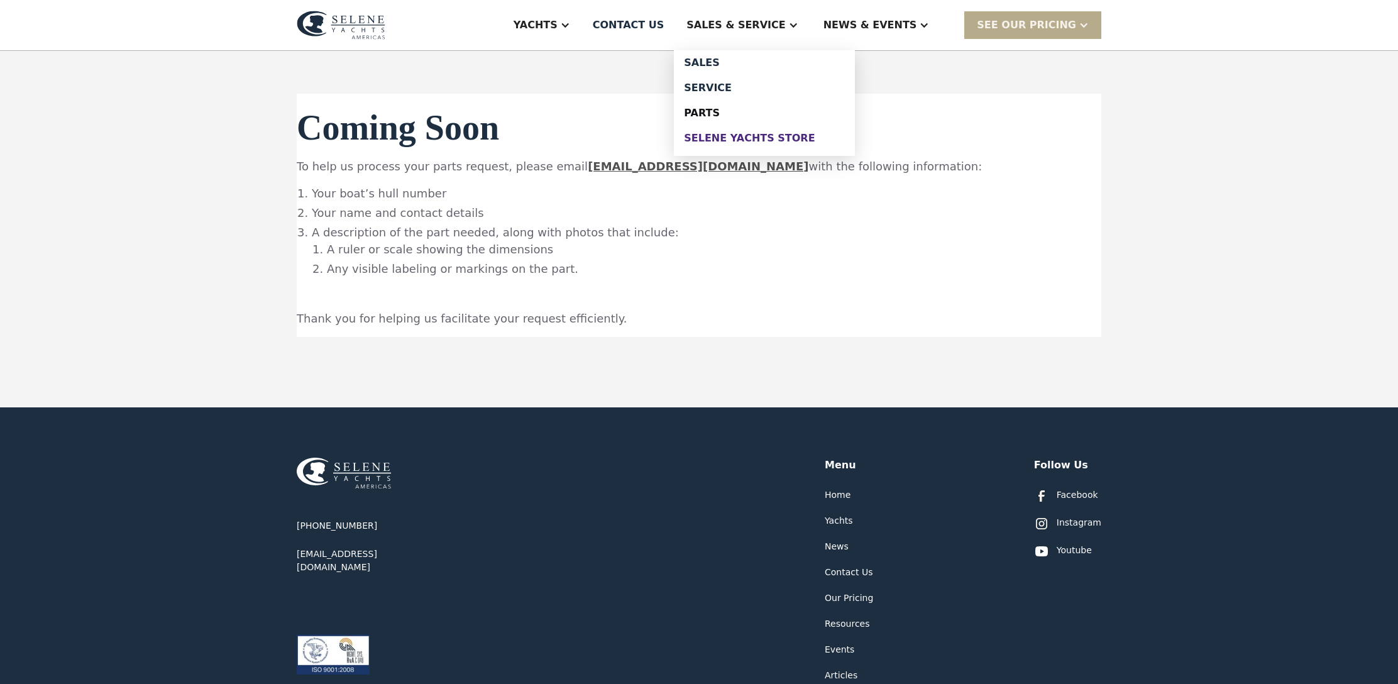
scroll to position [31, 1]
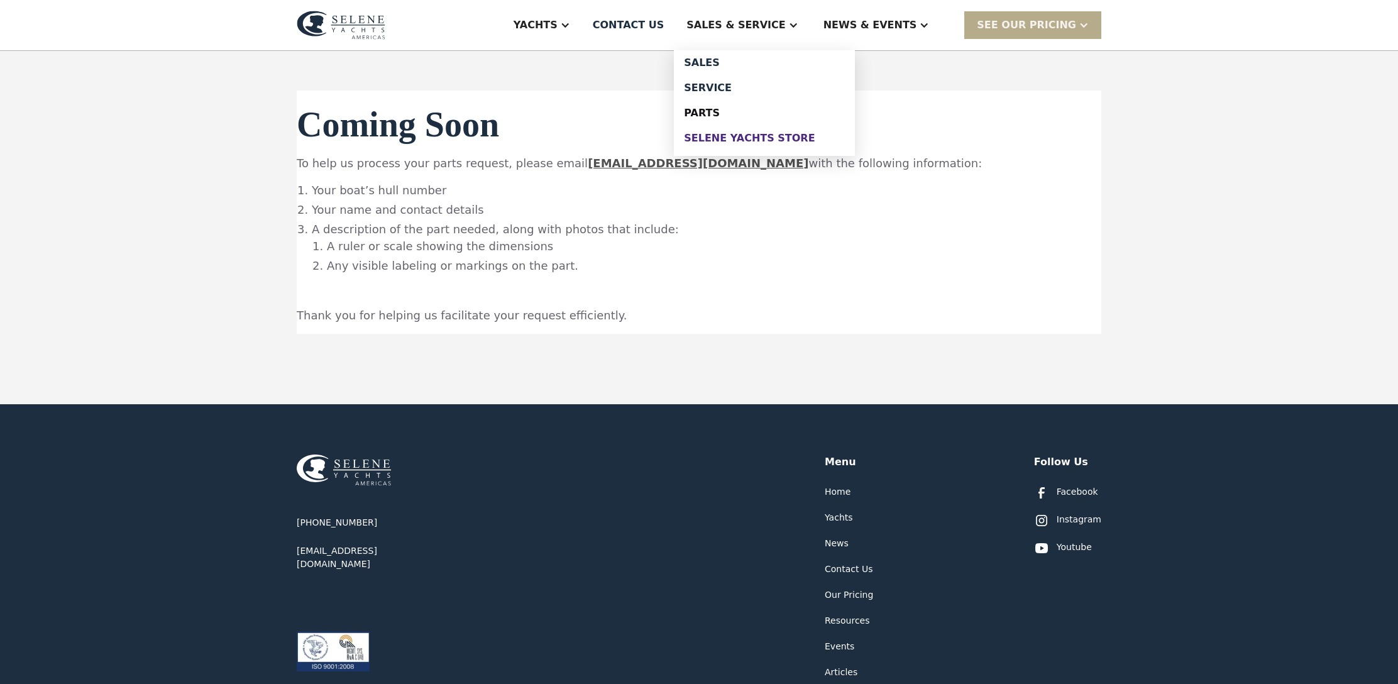
click at [761, 137] on div "Selene Yachts Store" at bounding box center [764, 138] width 161 height 10
